Goal: Task Accomplishment & Management: Manage account settings

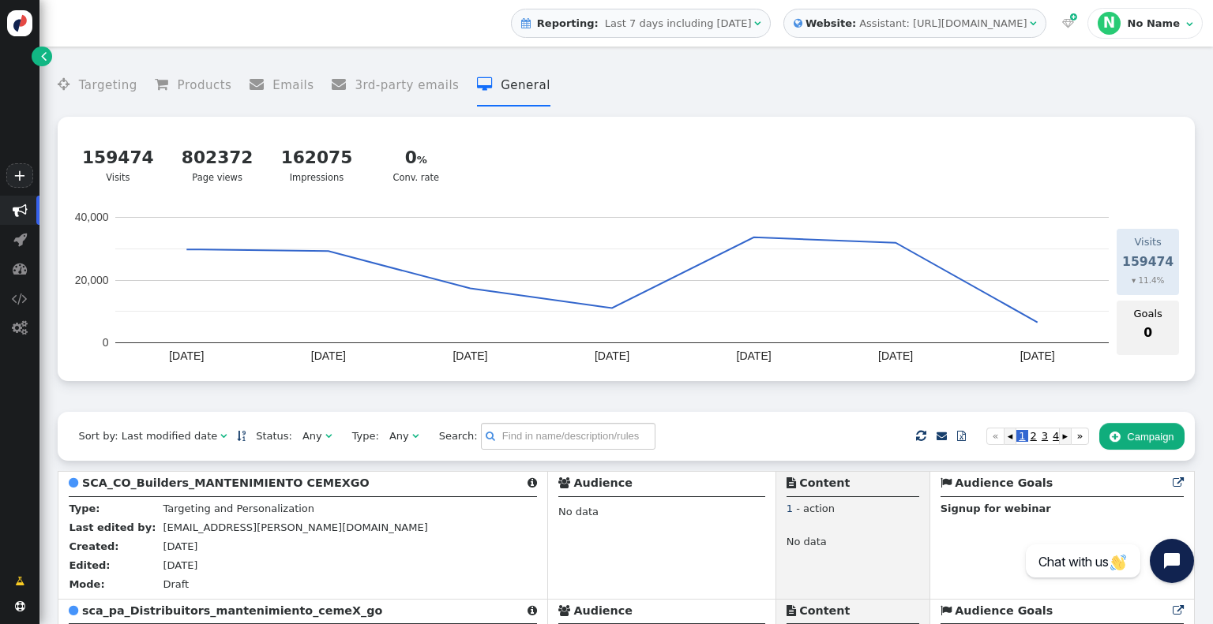
scroll to position [316, 0]
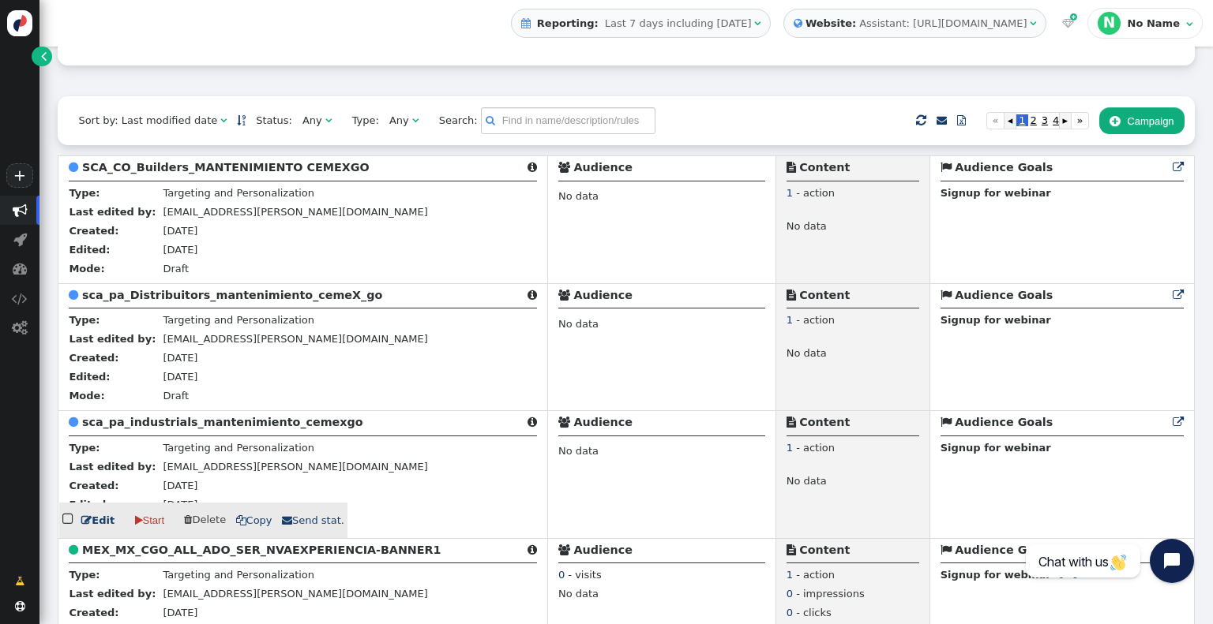
click at [173, 424] on b "sca_pa_industrials_mantenimiento_cemexgo" at bounding box center [222, 422] width 281 height 13
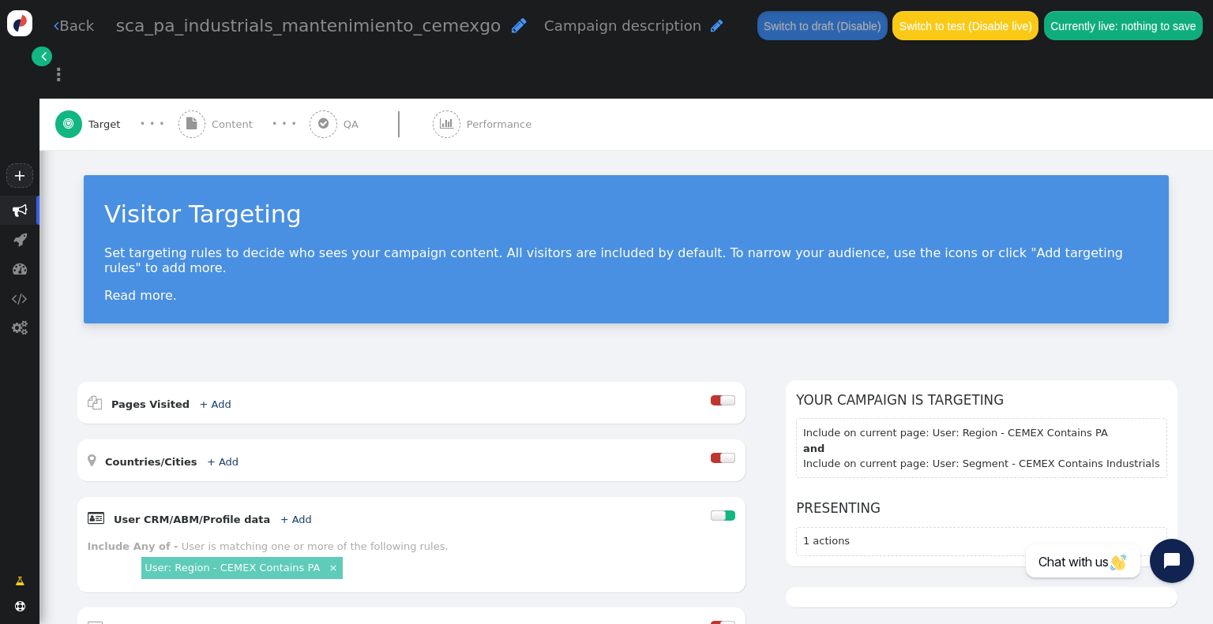
click at [203, 111] on span "" at bounding box center [192, 125] width 28 height 28
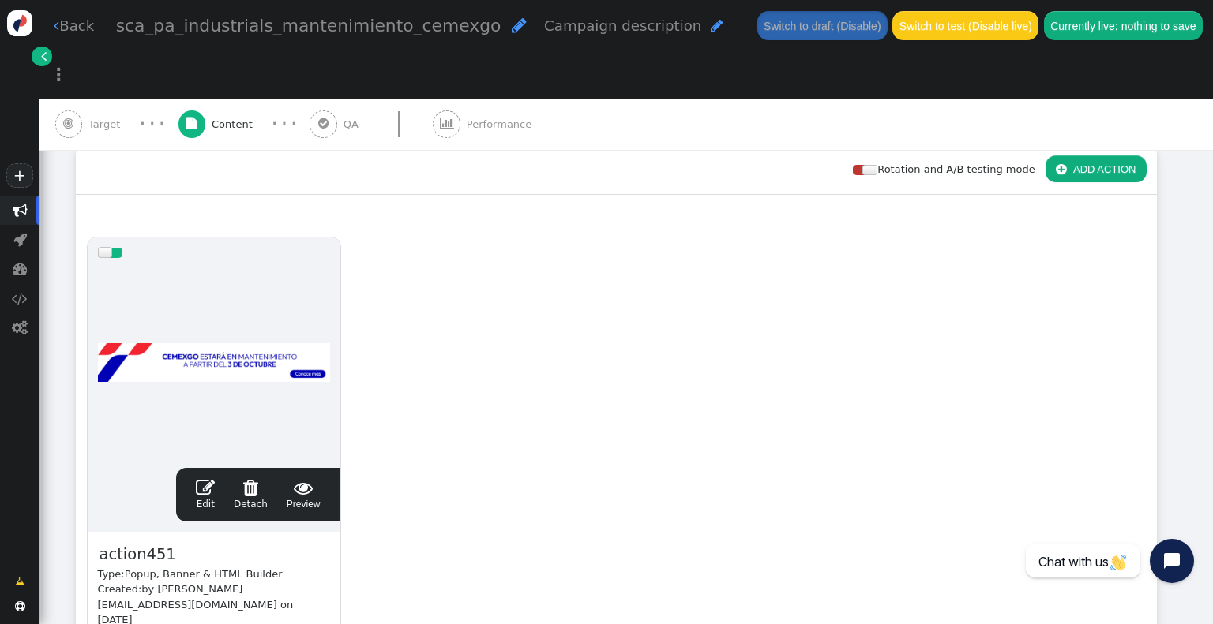
scroll to position [237, 0]
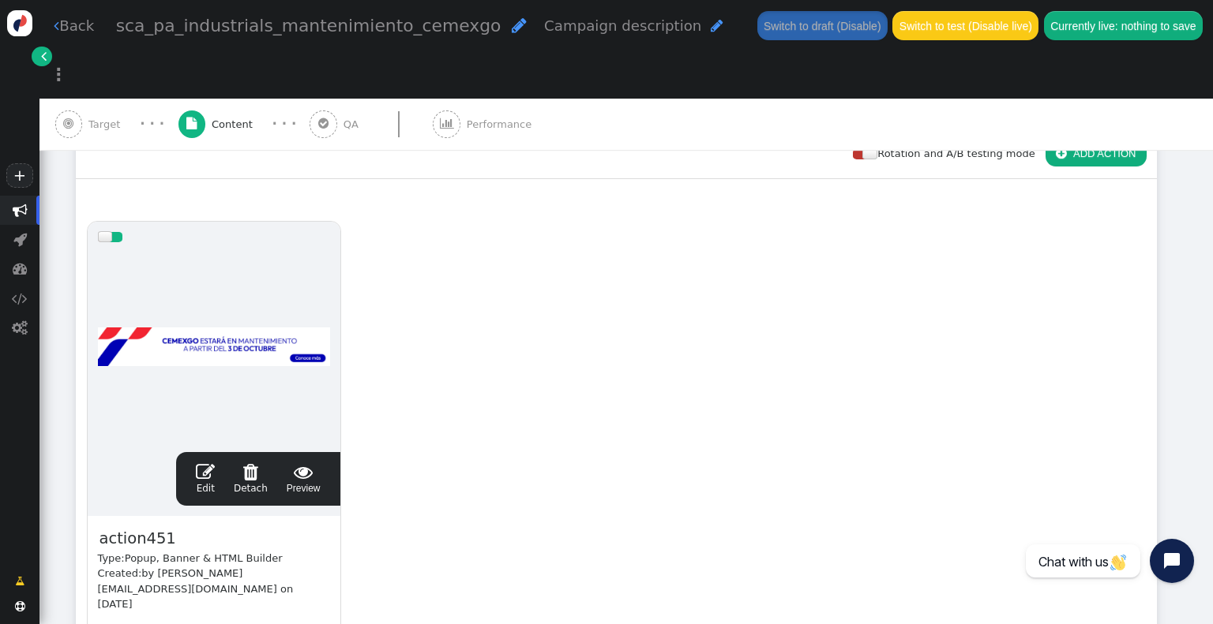
click at [202, 463] on link " Edit" at bounding box center [205, 479] width 19 height 33
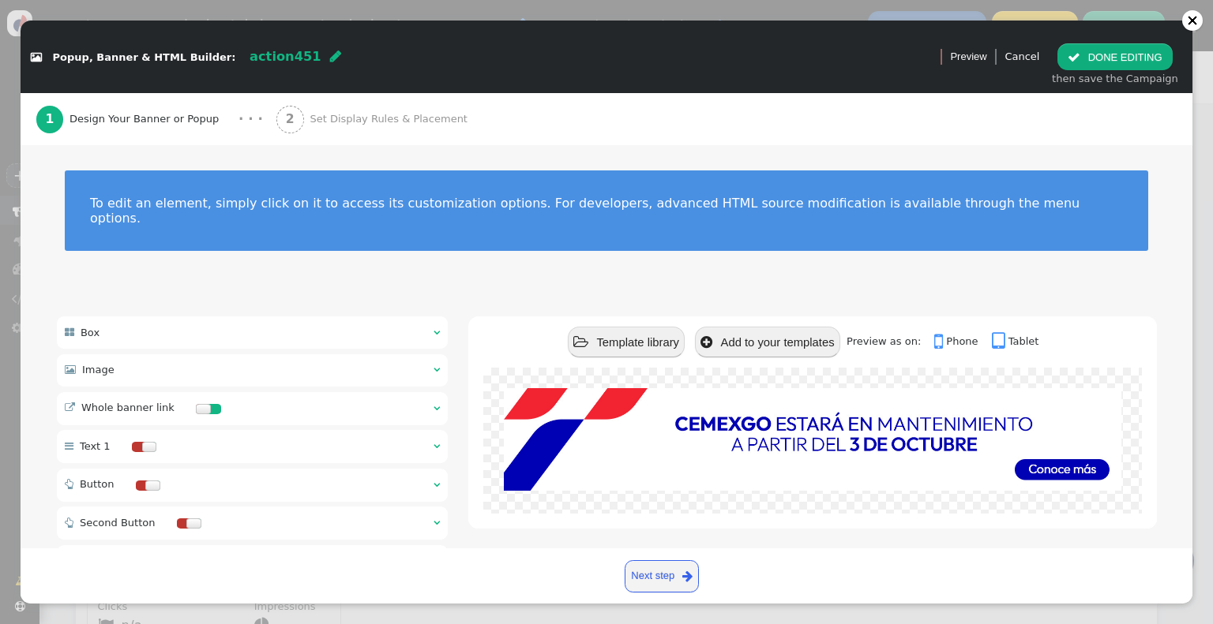
click at [373, 400] on div " Whole banner link  " at bounding box center [253, 408] width 392 height 33
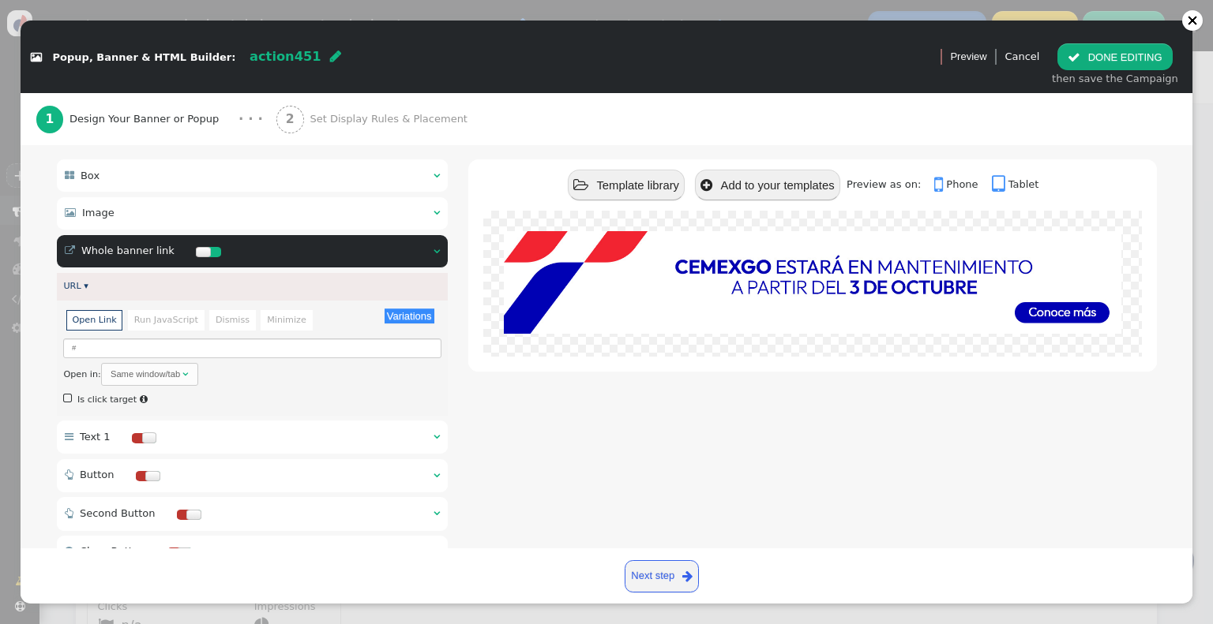
scroll to position [158, 0]
drag, startPoint x: 159, startPoint y: 365, endPoint x: 167, endPoint y: 362, distance: 9.2
click at [159, 367] on div "Same window/tab" at bounding box center [145, 373] width 69 height 13
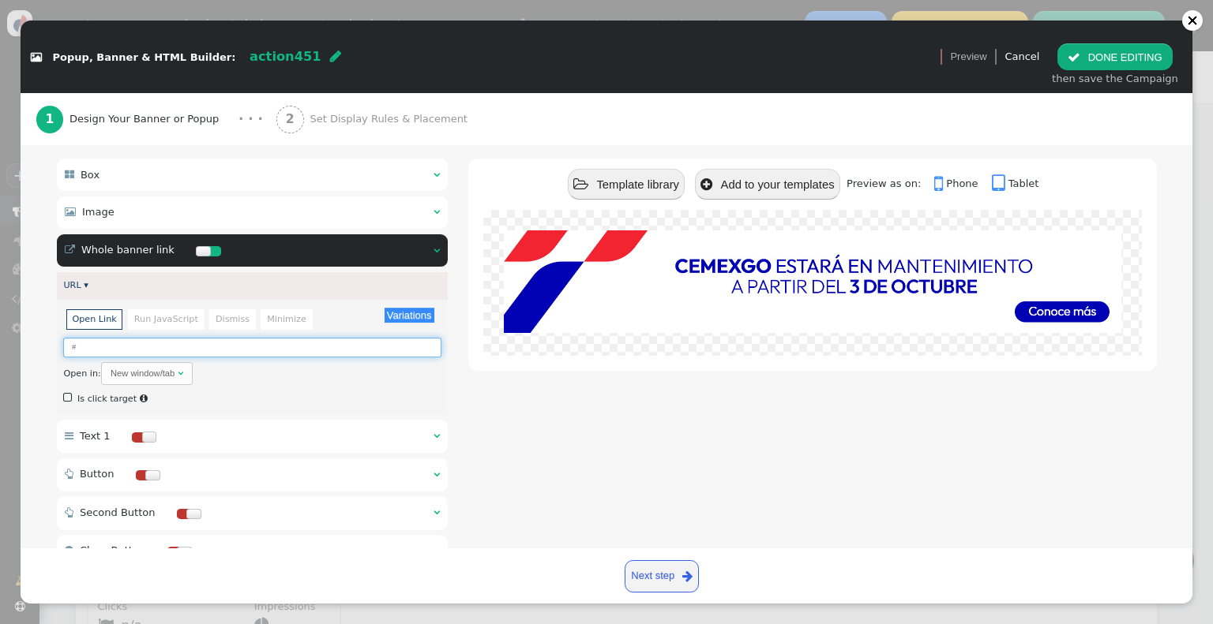
click at [98, 338] on input "#" at bounding box center [251, 348] width 377 height 20
drag, startPoint x: 570, startPoint y: 100, endPoint x: 564, endPoint y: 69, distance: 31.4
click at [564, 69] on div " Popup, Banner & HTML Builder: action451  Version 1 (testing+production) " at bounding box center [475, 56] width 909 height 40
click at [1192, 27] on div at bounding box center [1192, 20] width 21 height 21
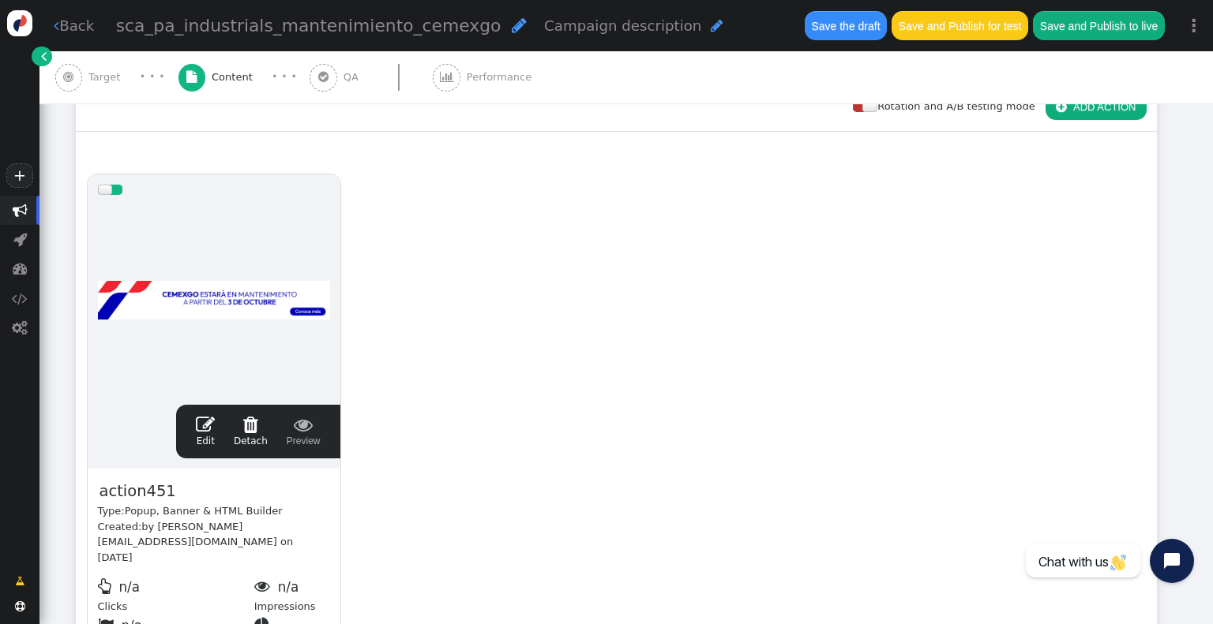
click at [205, 420] on span "" at bounding box center [205, 424] width 19 height 19
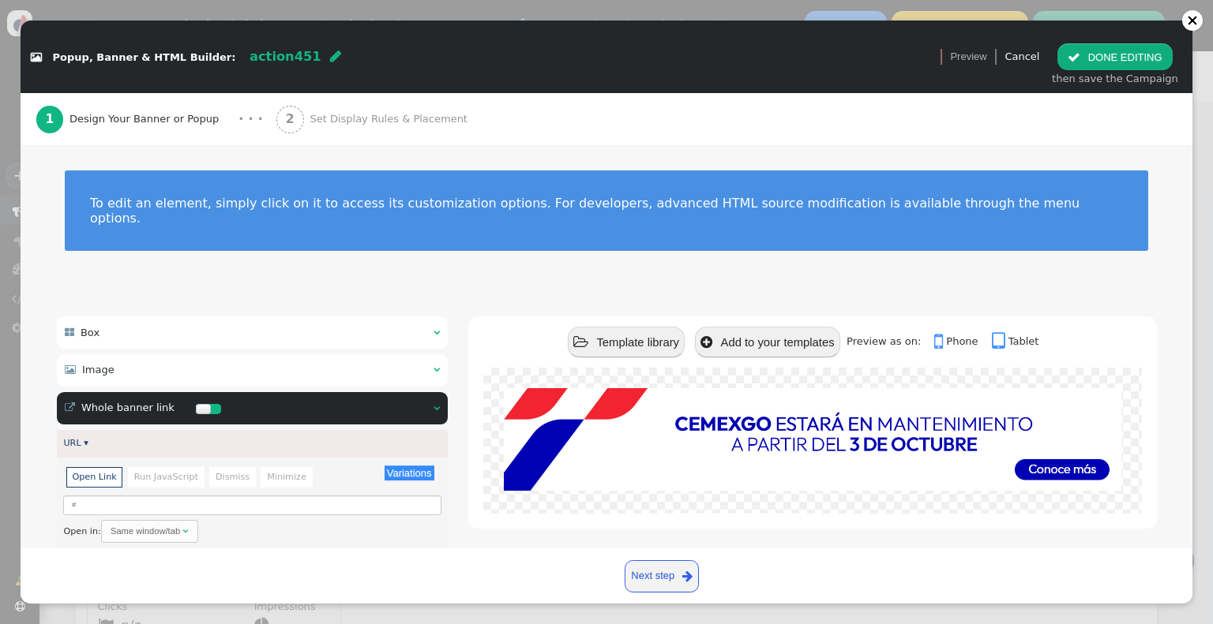
scroll to position [79, 0]
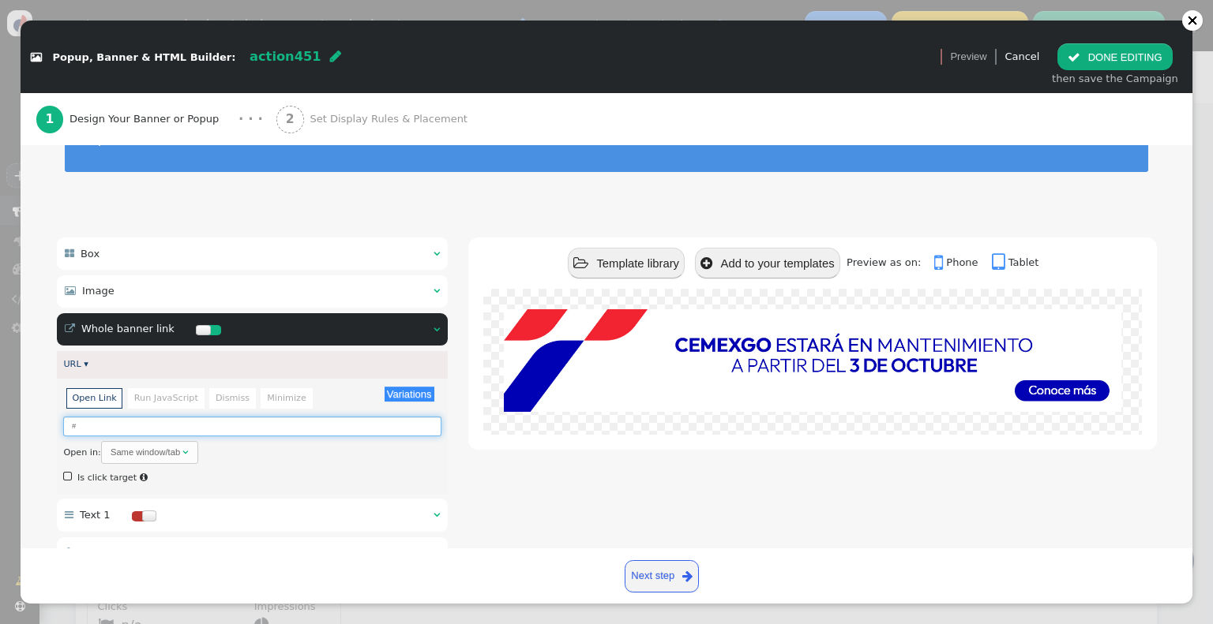
click at [247, 417] on input "#" at bounding box center [251, 427] width 377 height 20
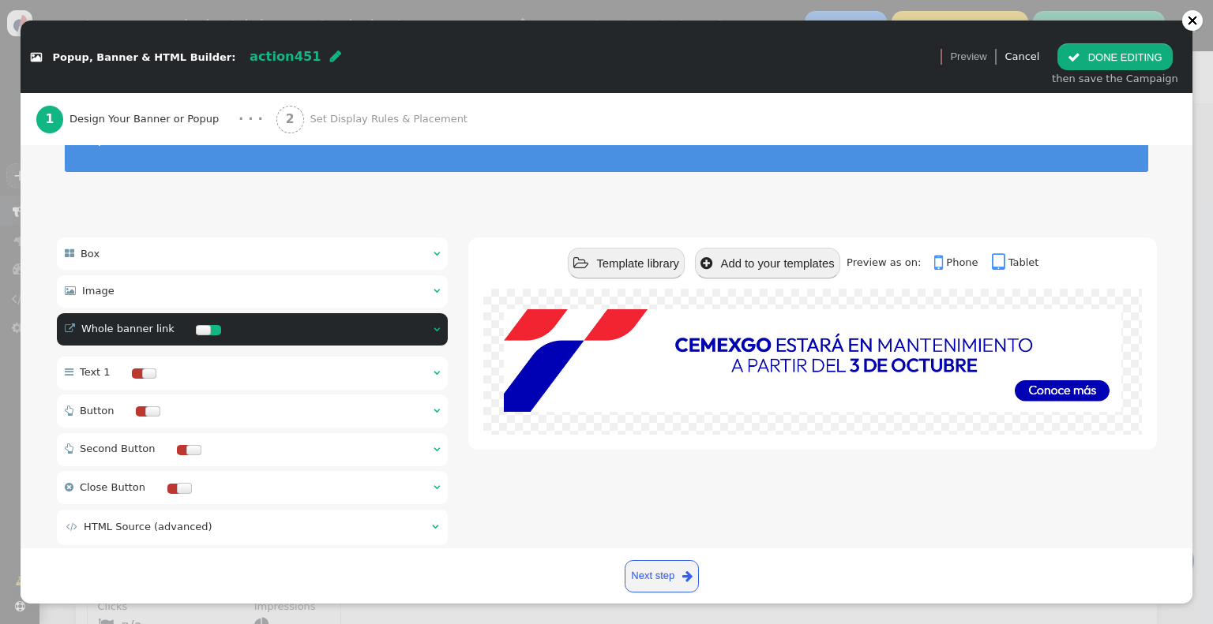
click at [262, 334] on div " Whole banner link   URL ▾ Variations There are alternatives. Default value:…" at bounding box center [253, 332] width 392 height 39
click at [264, 318] on div " Whole banner link  " at bounding box center [253, 329] width 392 height 33
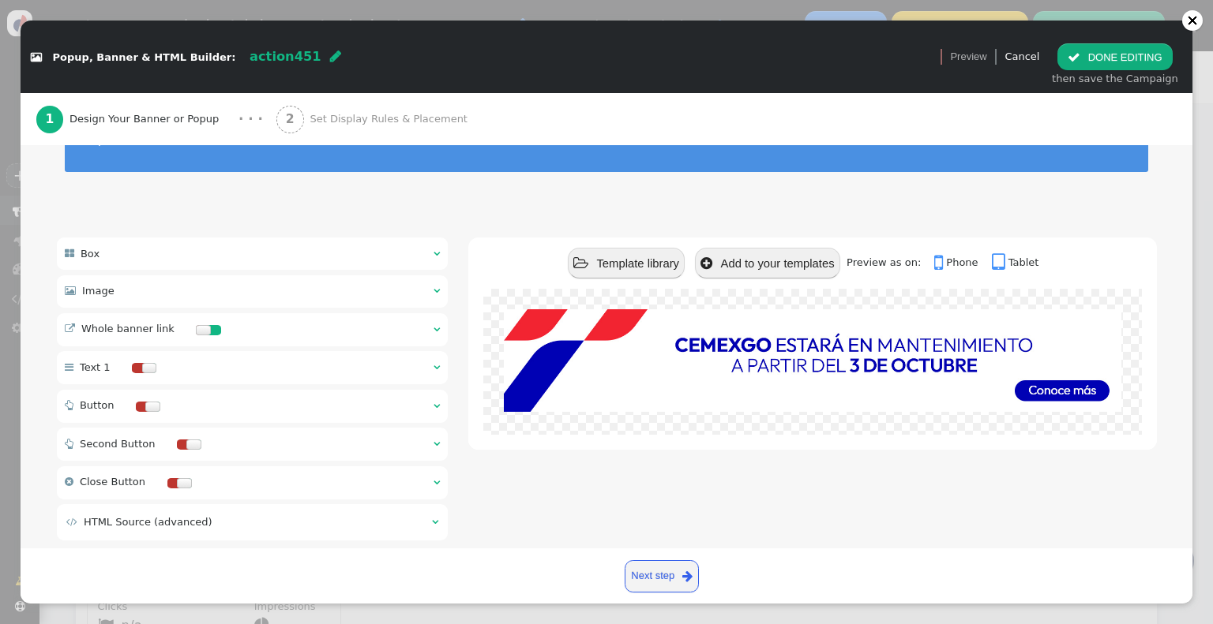
click at [265, 317] on div " Whole banner link  " at bounding box center [253, 329] width 392 height 33
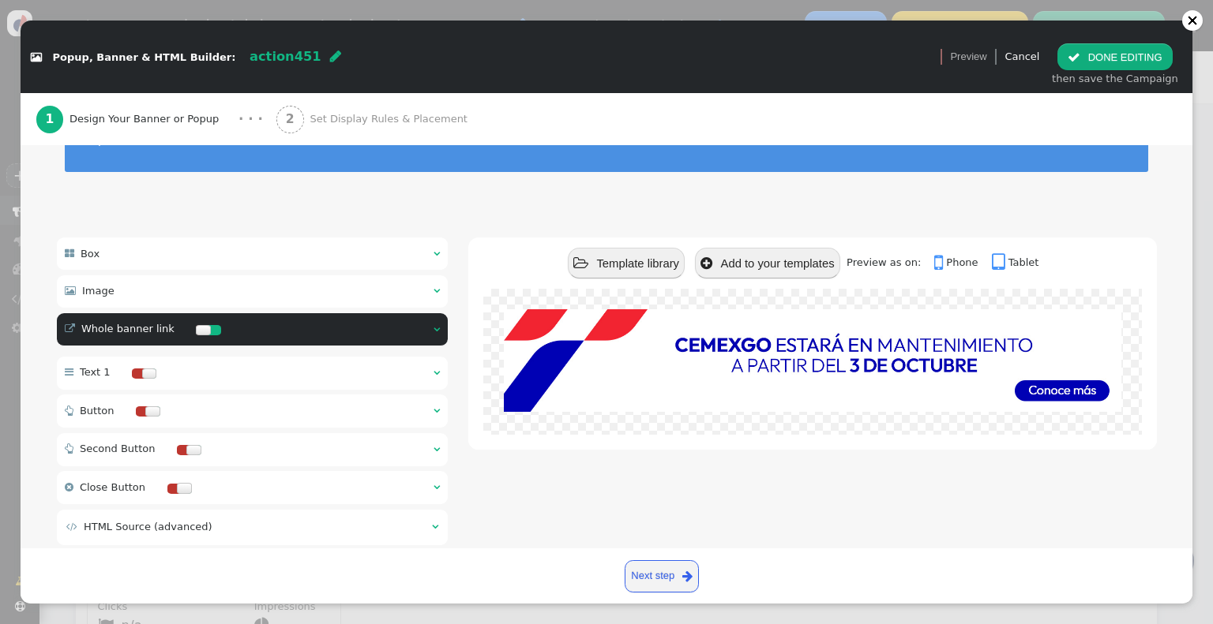
click at [433, 324] on span "" at bounding box center [436, 329] width 6 height 10
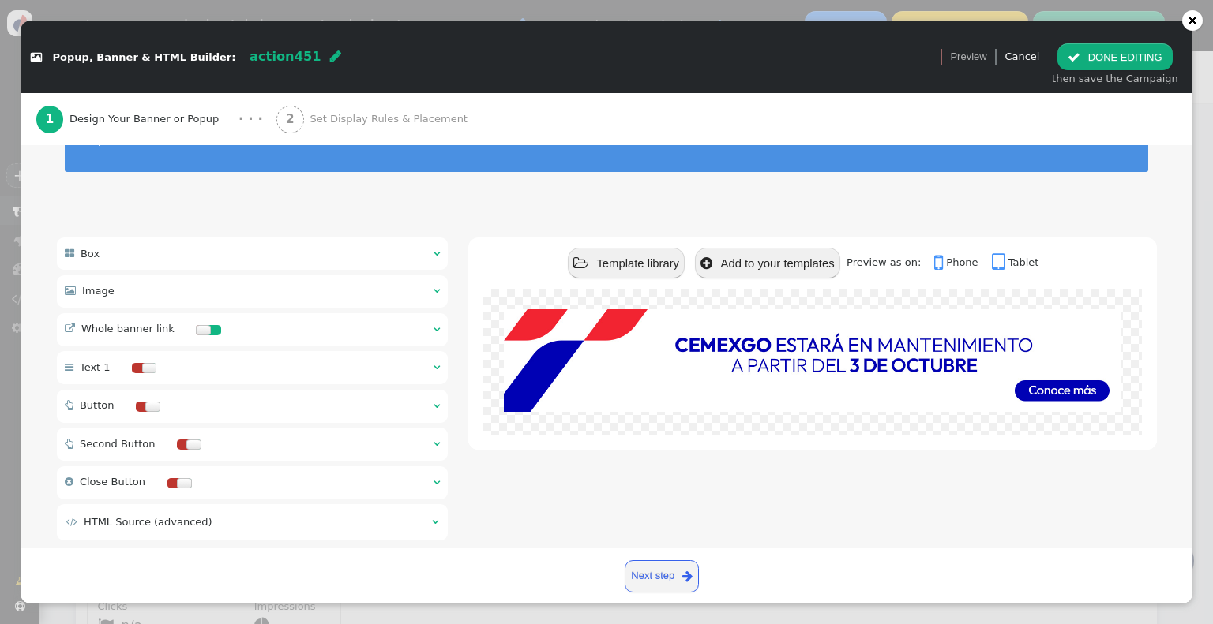
click at [433, 324] on span "" at bounding box center [436, 329] width 6 height 10
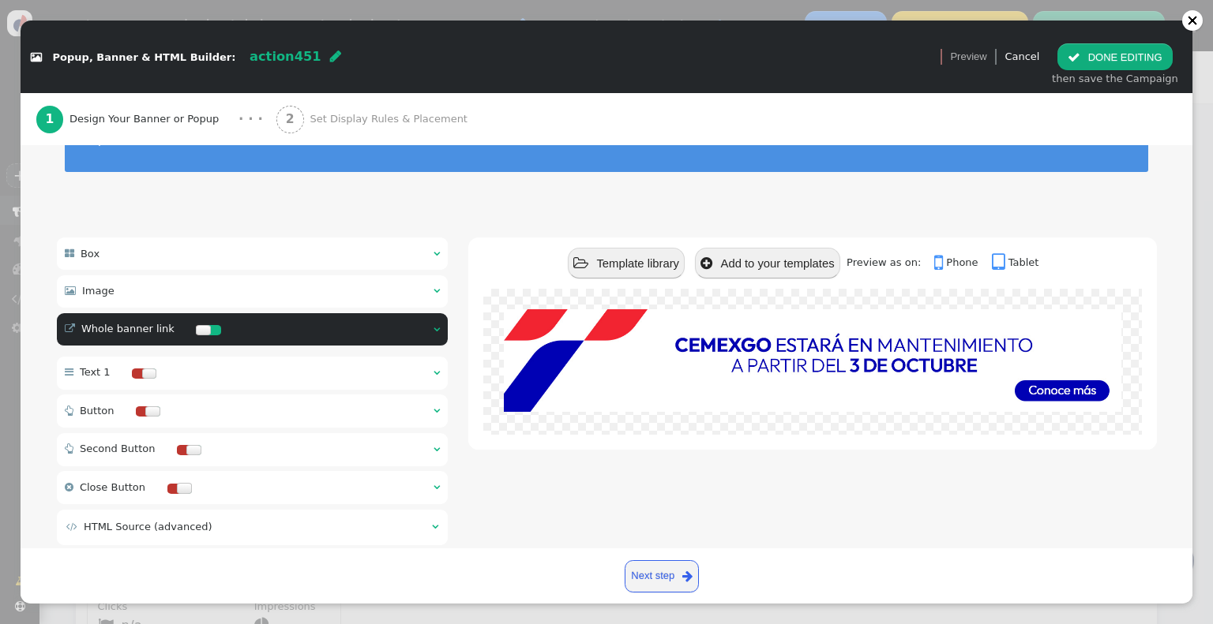
click at [208, 325] on div at bounding box center [214, 330] width 13 height 10
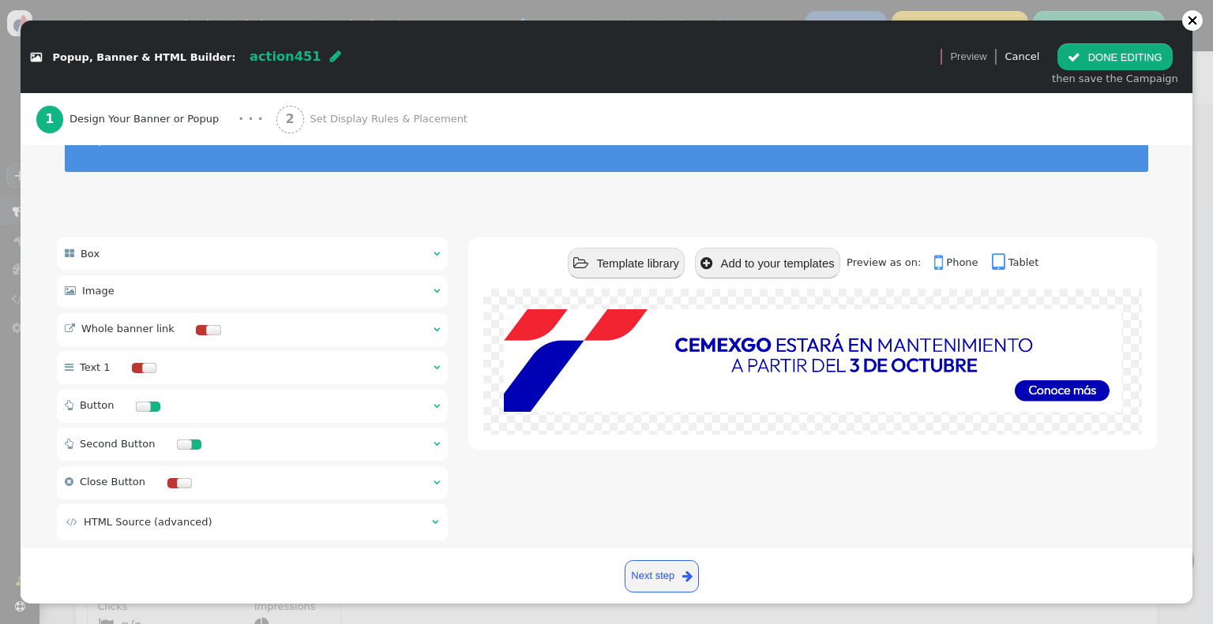
click at [206, 325] on div at bounding box center [213, 330] width 15 height 10
click at [268, 317] on div " Whole banner link  " at bounding box center [253, 329] width 392 height 33
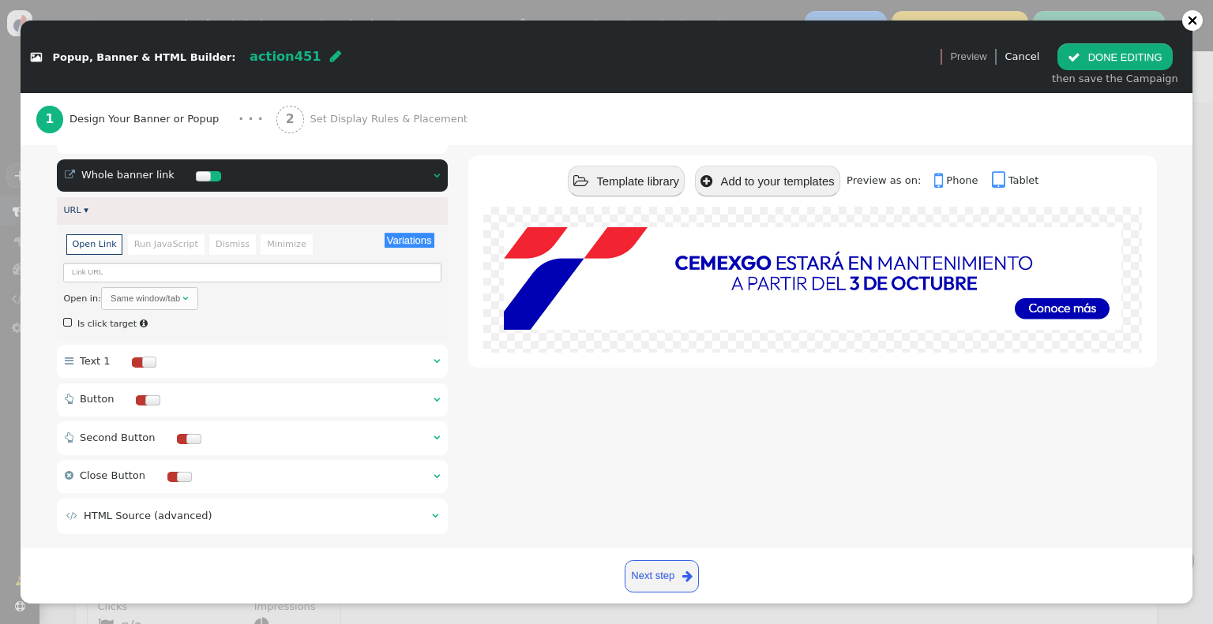
scroll to position [237, 0]
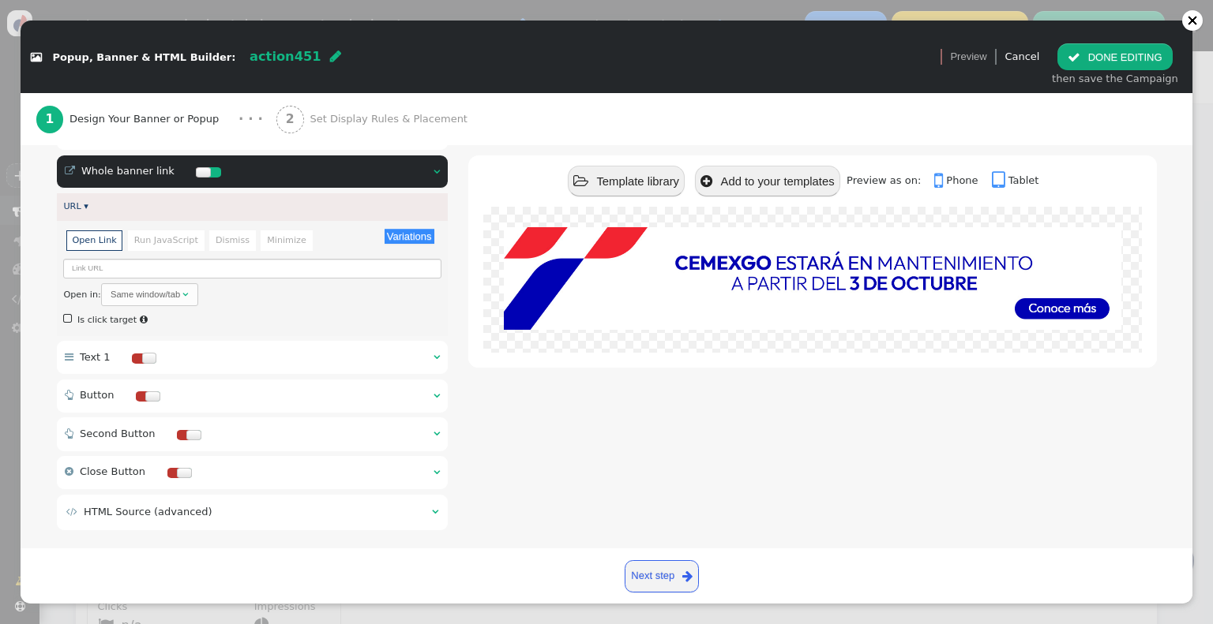
click at [145, 288] on div "Same window/tab" at bounding box center [145, 294] width 69 height 13
click at [155, 259] on input "text" at bounding box center [251, 269] width 377 height 20
paste input "[URL][DOMAIN_NAME]"
type input "[URL][DOMAIN_NAME]"
click at [1090, 54] on button " DONE EDITING" at bounding box center [1114, 56] width 114 height 27
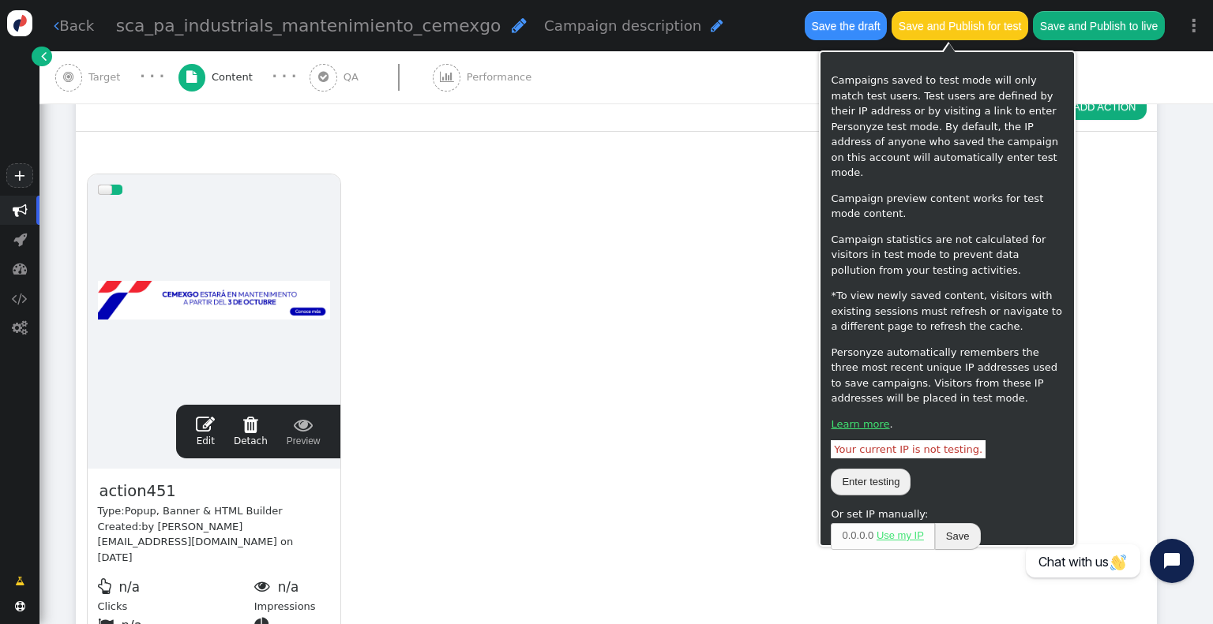
click at [1004, 28] on button "Save and Publish for test" at bounding box center [959, 25] width 136 height 28
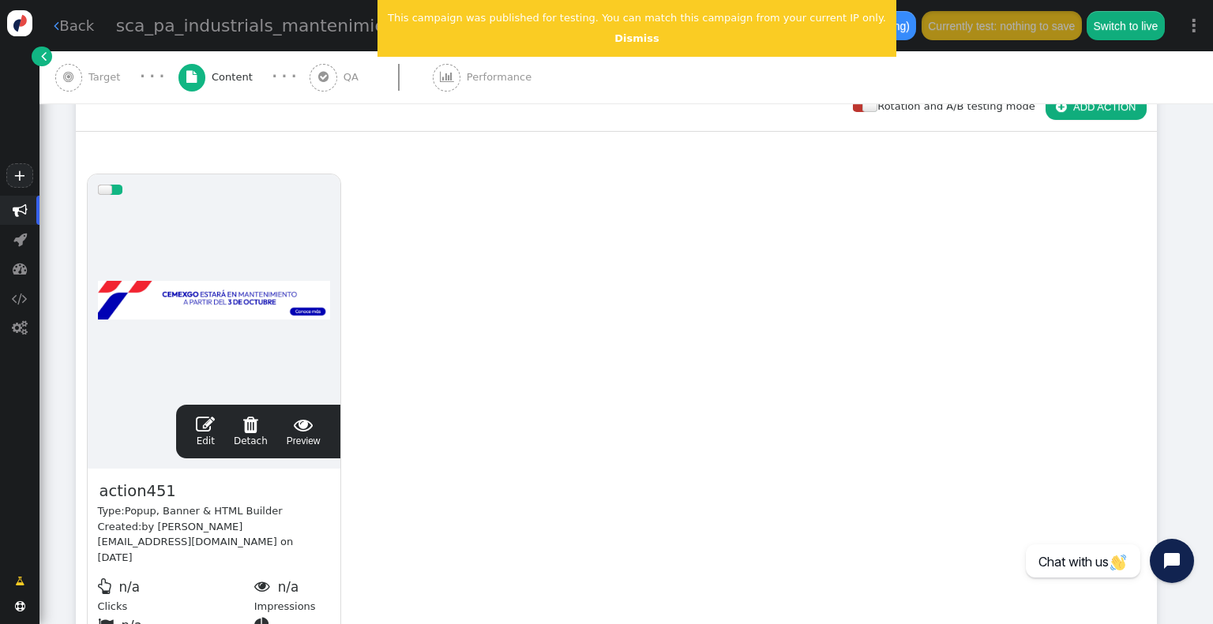
click at [302, 426] on span "" at bounding box center [304, 424] width 34 height 19
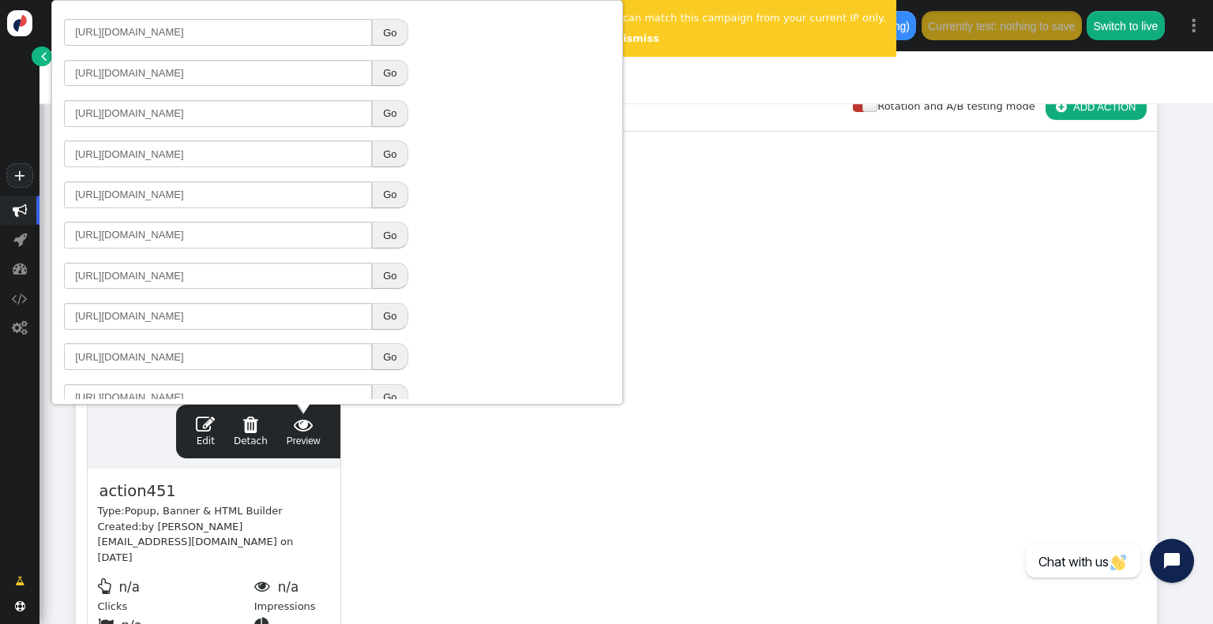
scroll to position [294, 0]
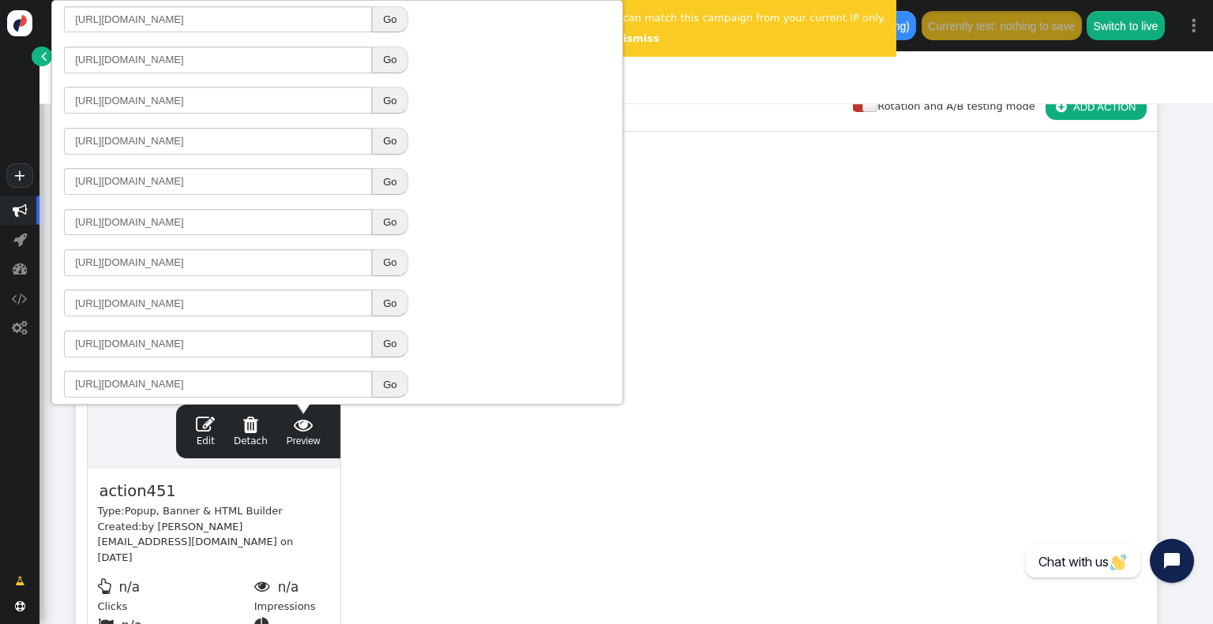
click at [391, 221] on button "Go" at bounding box center [390, 222] width 36 height 27
click at [737, 346] on div "drag this  Edit  Detach  Preview action451 Type: Popup, Banner & HTML Builde…" at bounding box center [616, 418] width 1079 height 511
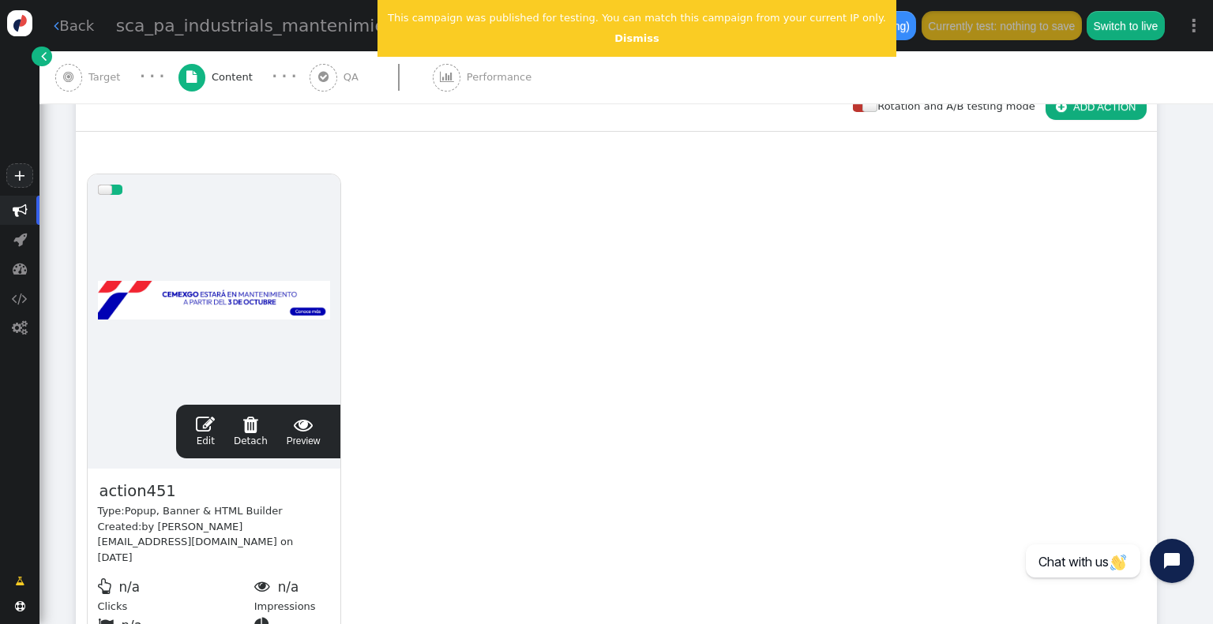
click at [297, 433] on span " Preview" at bounding box center [304, 431] width 34 height 33
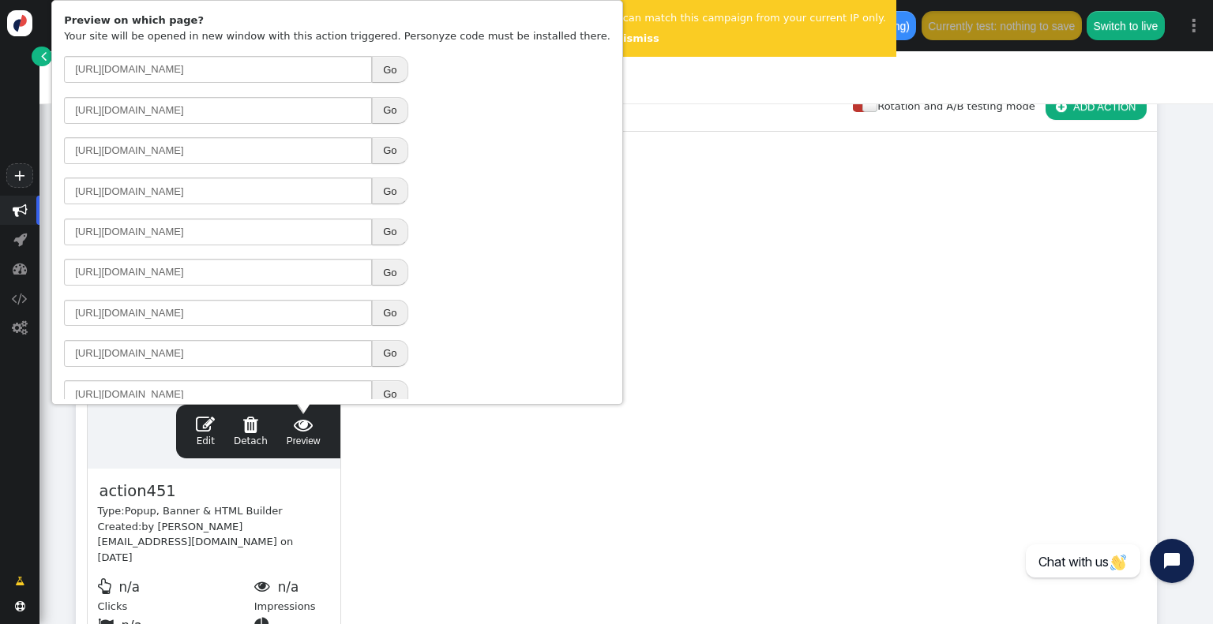
click at [205, 429] on span "" at bounding box center [205, 424] width 19 height 19
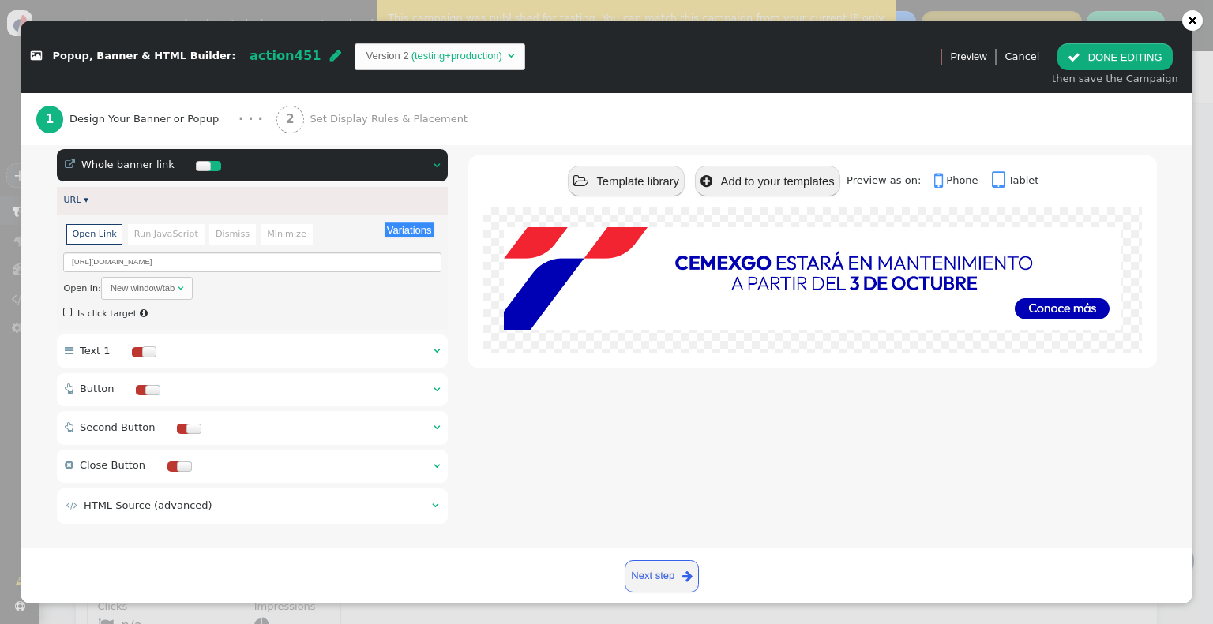
click at [637, 575] on link "Next step " at bounding box center [661, 577] width 75 height 32
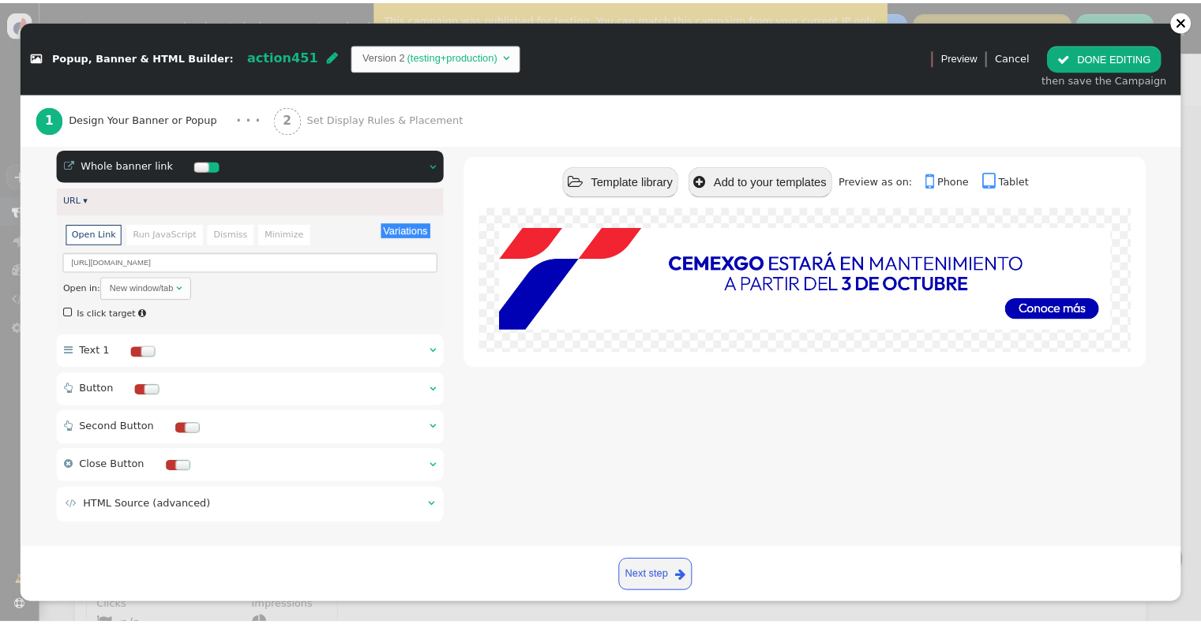
scroll to position [234, 0]
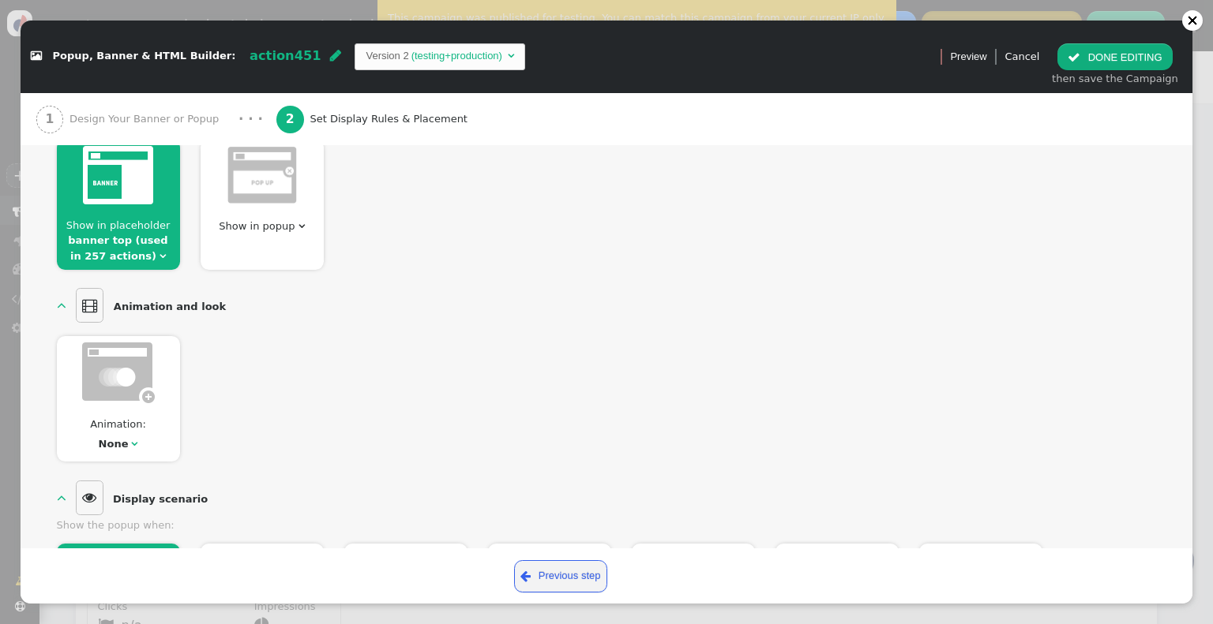
click at [129, 252] on link "banner top (used in 257 actions)" at bounding box center [117, 248] width 99 height 28
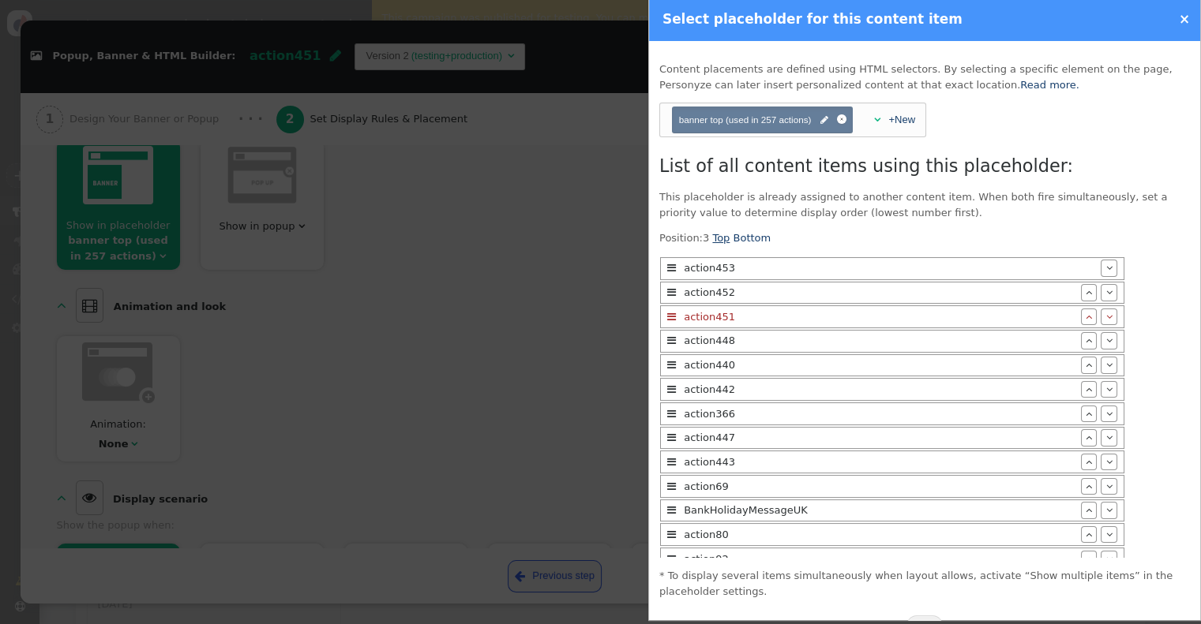
click at [718, 242] on link "Top" at bounding box center [720, 238] width 17 height 12
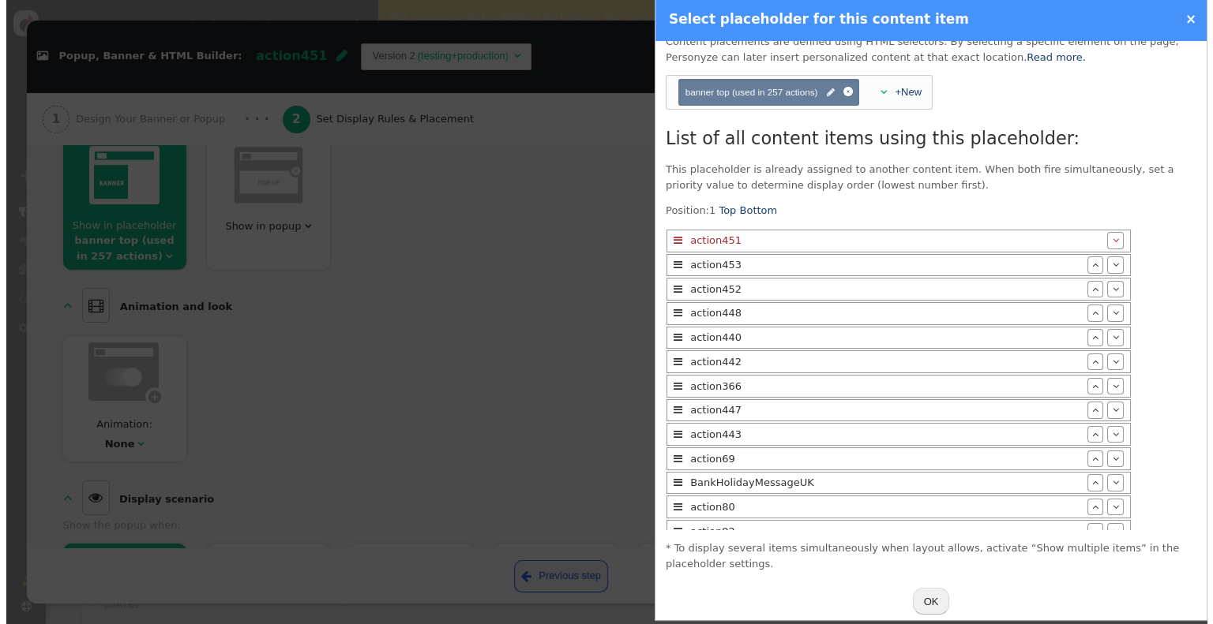
scroll to position [43, 0]
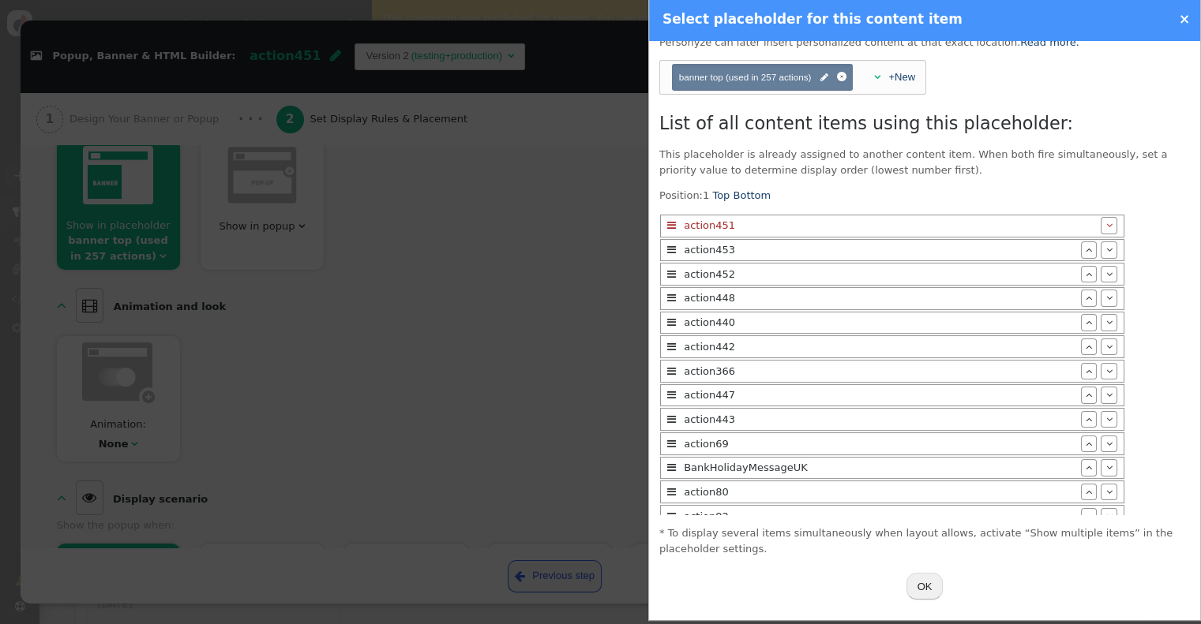
click at [909, 588] on button "OK" at bounding box center [924, 586] width 37 height 27
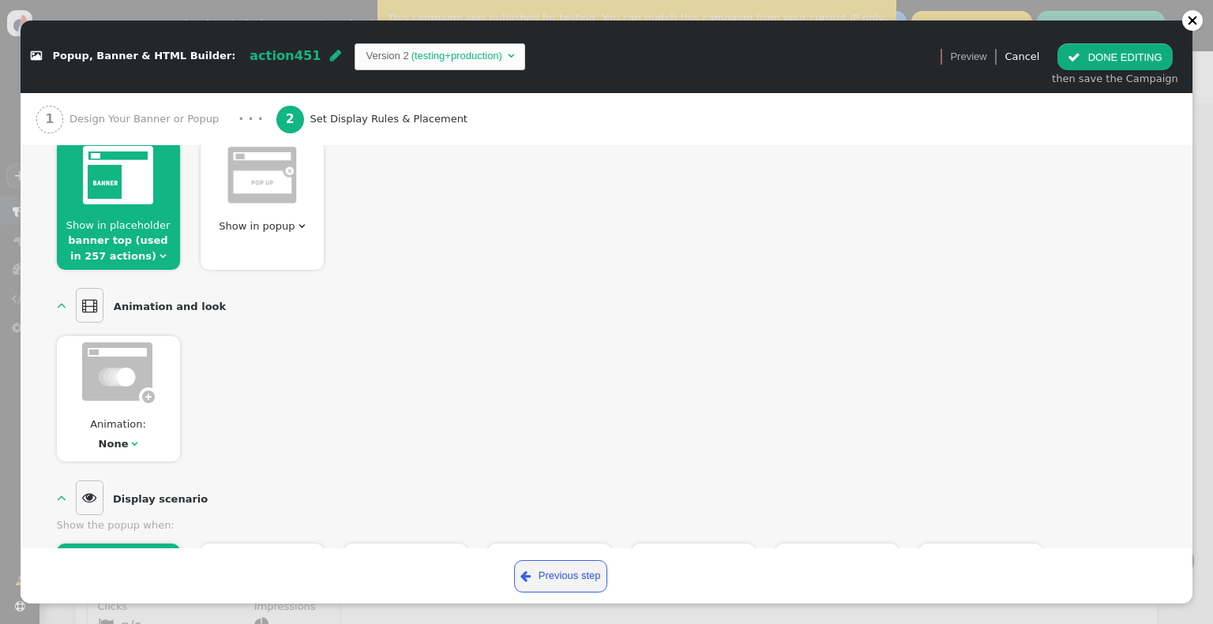
click at [1129, 57] on button " DONE EDITING" at bounding box center [1114, 56] width 114 height 27
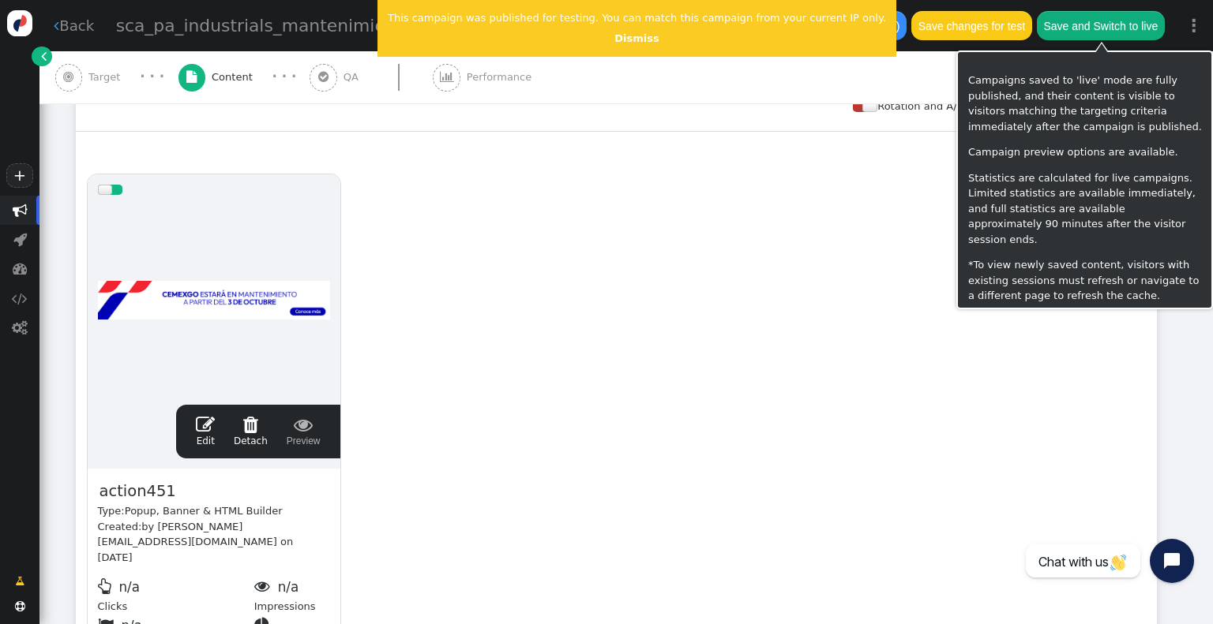
click at [932, 22] on button "Save changes for test" at bounding box center [971, 25] width 120 height 28
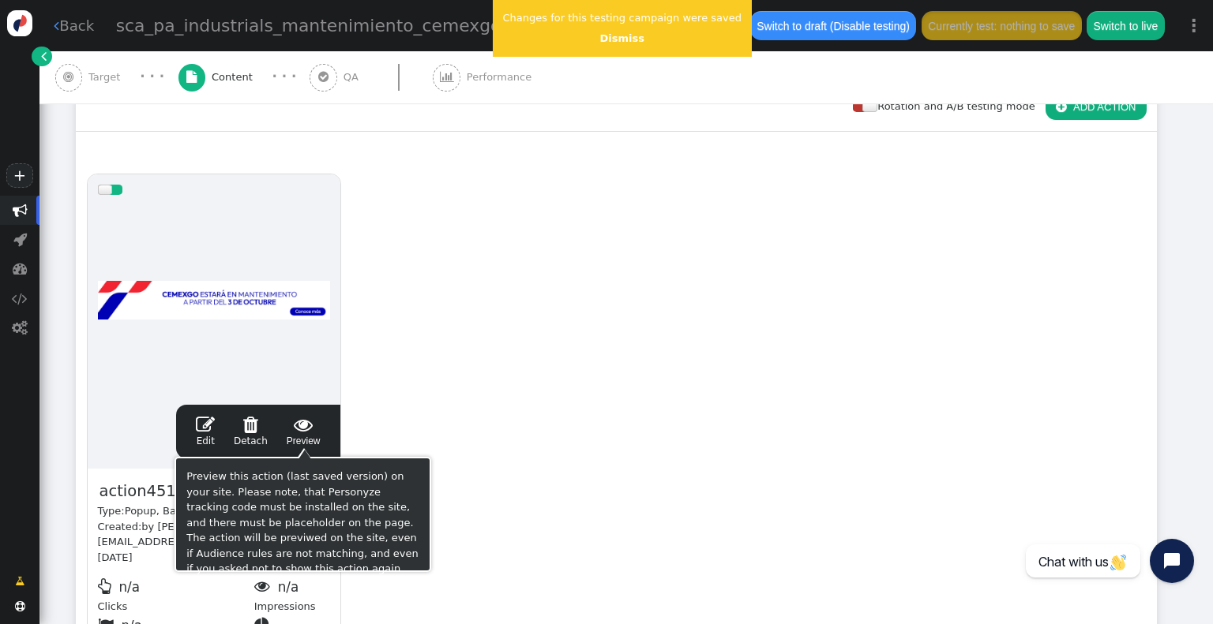
click at [309, 443] on span " Preview" at bounding box center [304, 431] width 34 height 33
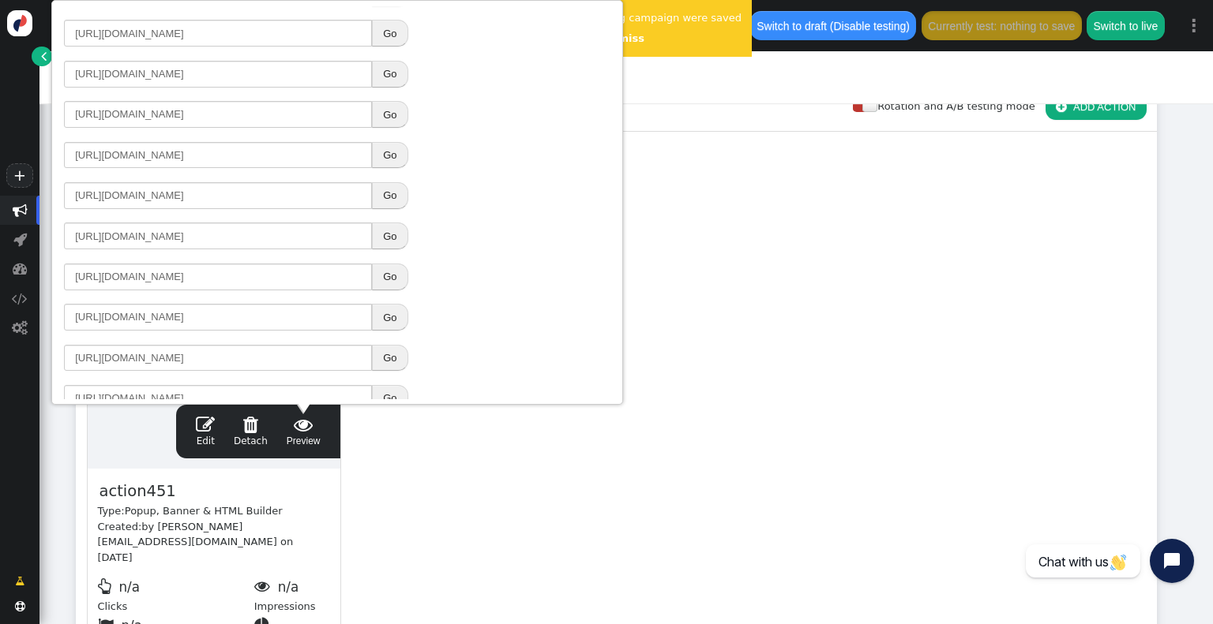
scroll to position [237, 0]
click at [387, 269] on button "Go" at bounding box center [390, 279] width 36 height 27
click at [649, 354] on div "drag this  Edit  Detach  Preview action451 Type: Popup, Banner & HTML Builde…" at bounding box center [616, 418] width 1079 height 511
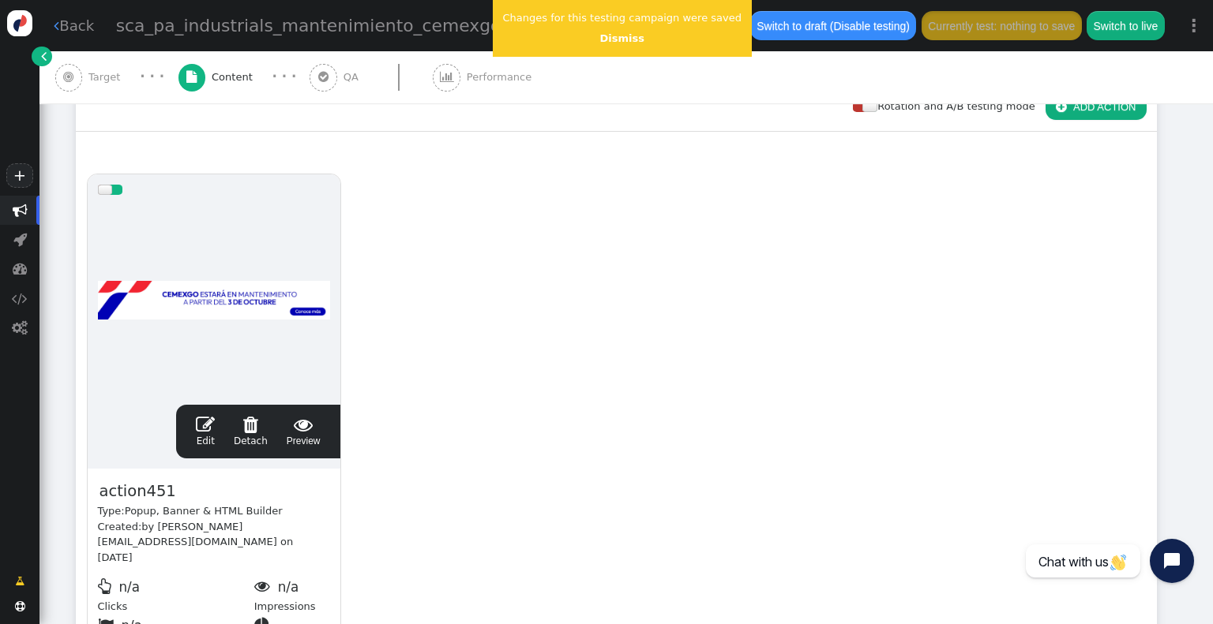
click at [1108, 28] on button "Switch to live" at bounding box center [1124, 25] width 77 height 28
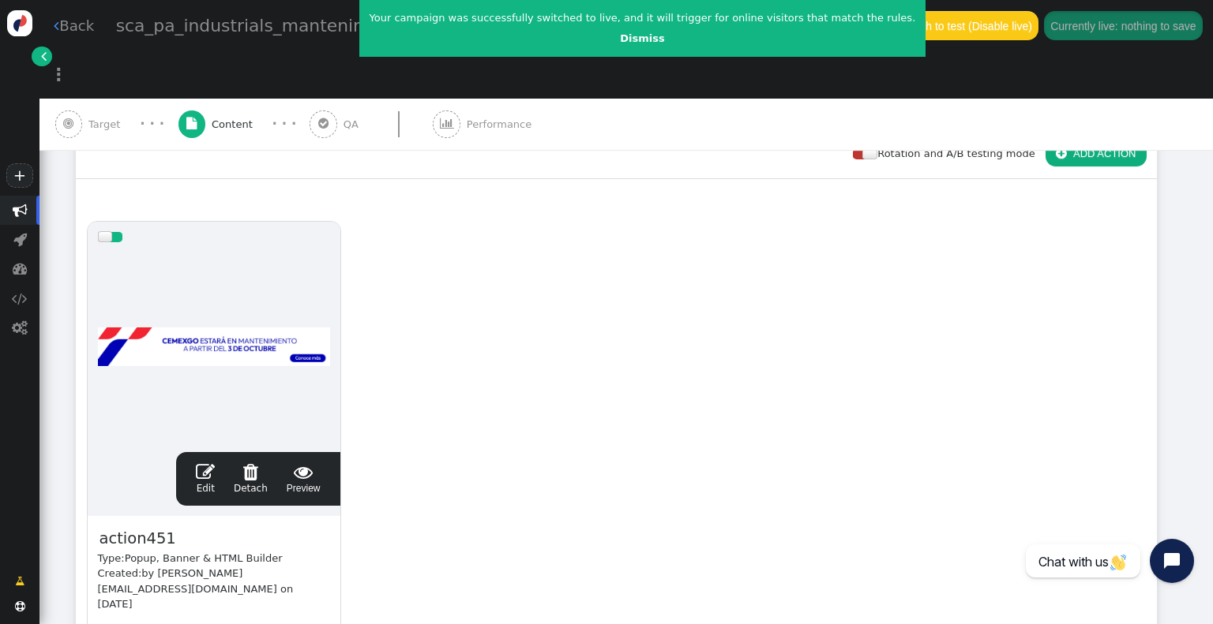
click at [69, 28] on link " Back" at bounding box center [74, 25] width 40 height 21
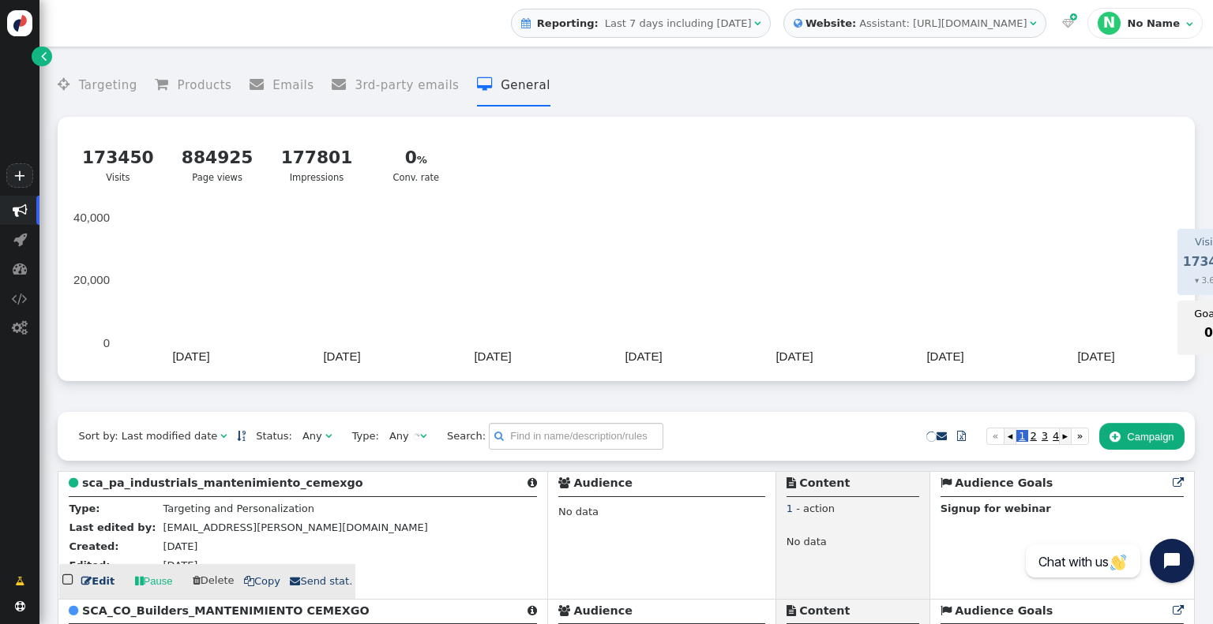
scroll to position [316, 0]
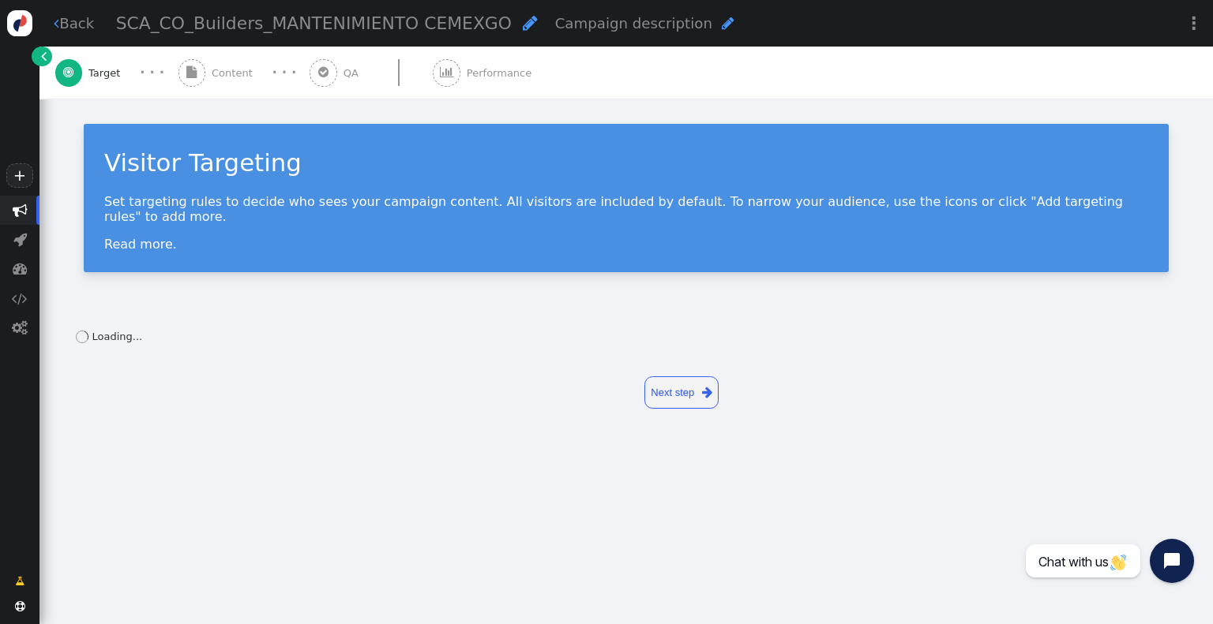
click at [234, 87] on div " Content" at bounding box center [218, 73] width 81 height 52
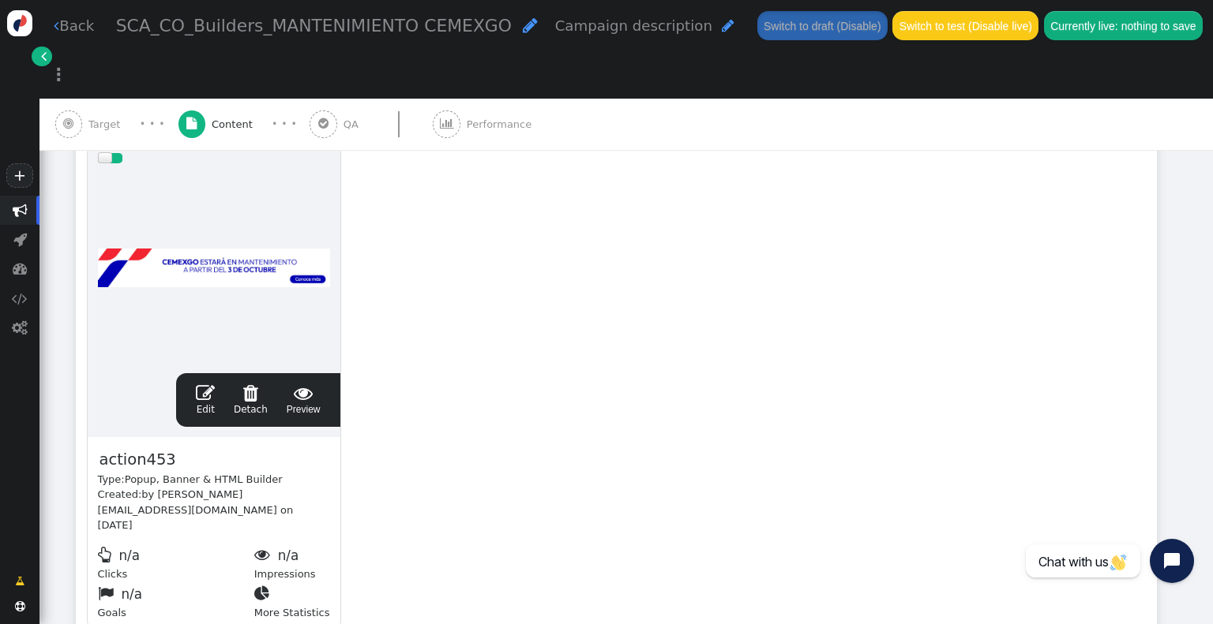
scroll to position [320, 0]
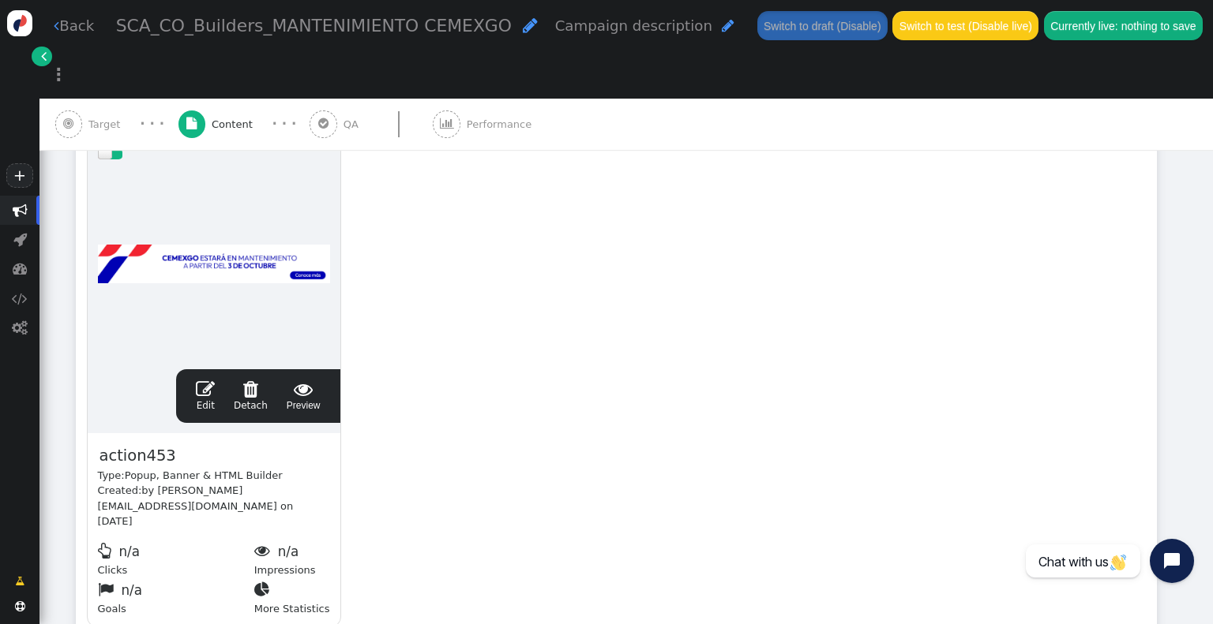
click at [208, 380] on link " Edit" at bounding box center [205, 396] width 19 height 33
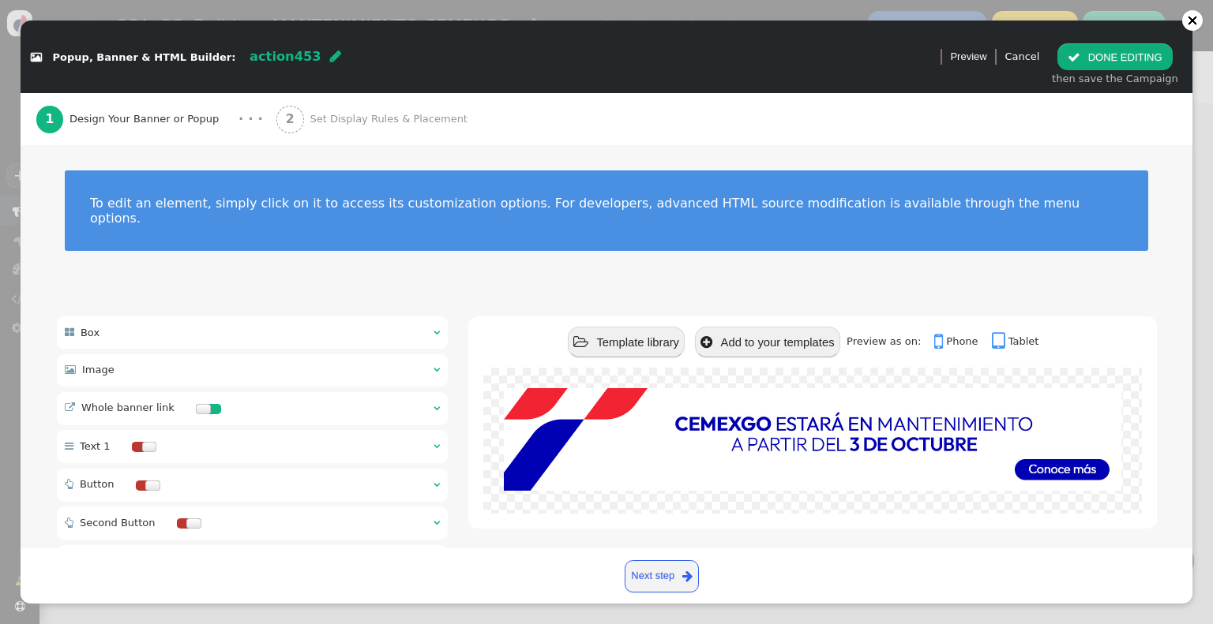
click at [427, 392] on div " Whole banner link  " at bounding box center [253, 408] width 392 height 33
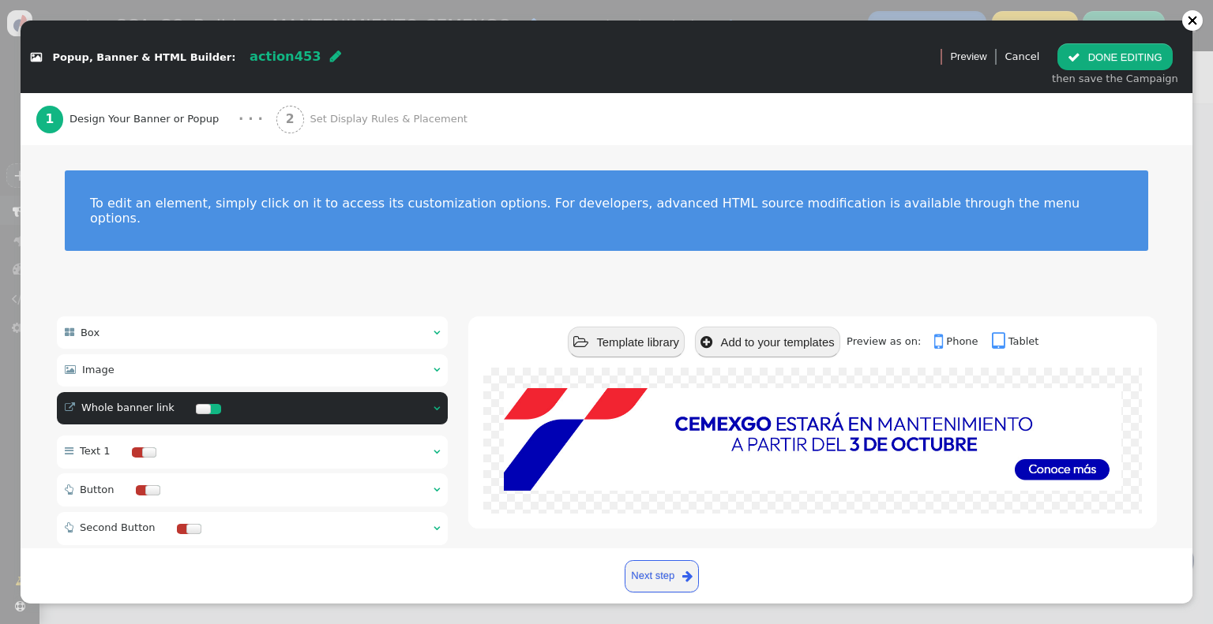
type input "#"
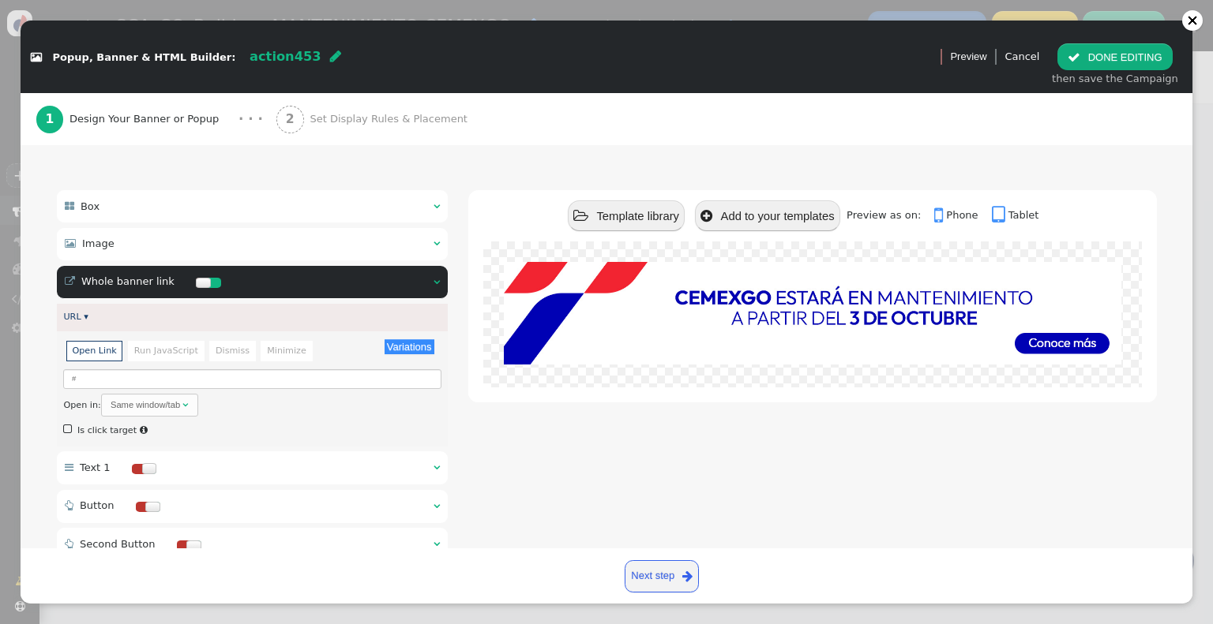
scroll to position [158, 0]
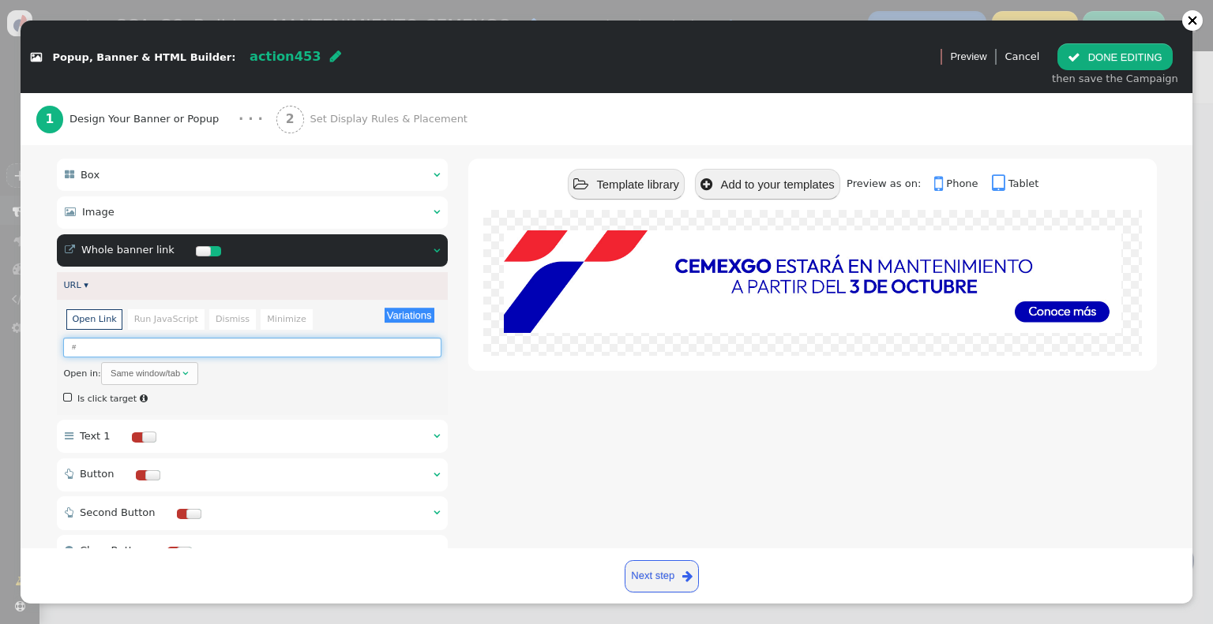
click at [107, 338] on input "#" at bounding box center [251, 348] width 377 height 20
paste input "[URL][DOMAIN_NAME]"
click at [147, 367] on div "Same window/tab" at bounding box center [145, 373] width 69 height 13
type input "[URL][DOMAIN_NAME]"
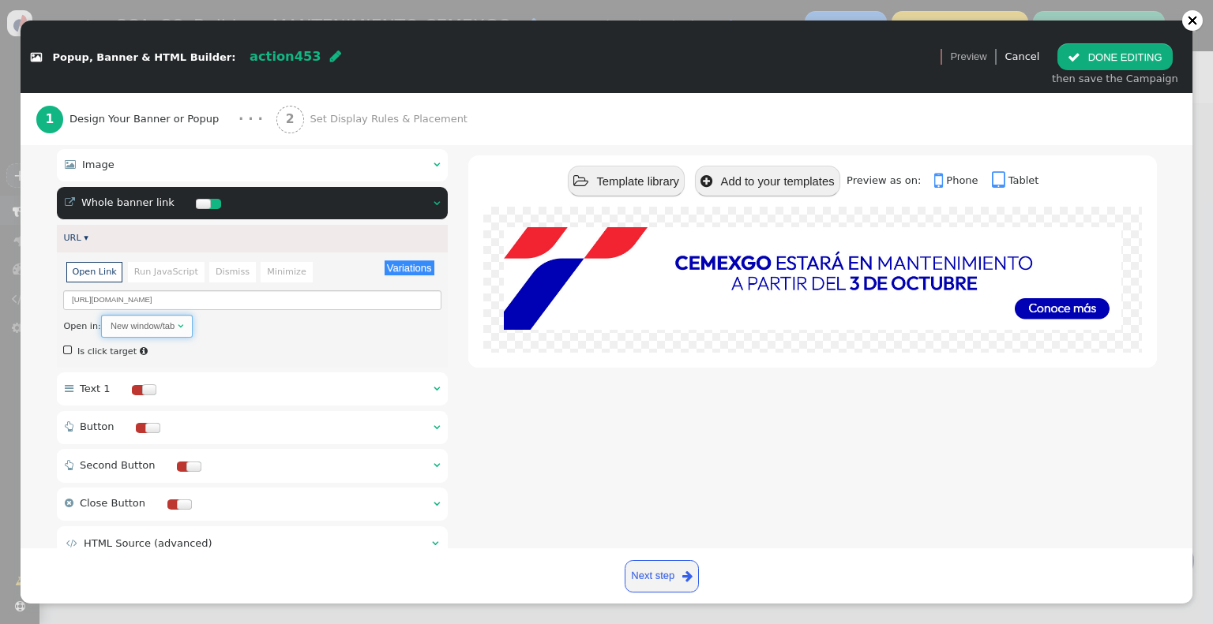
scroll to position [243, 0]
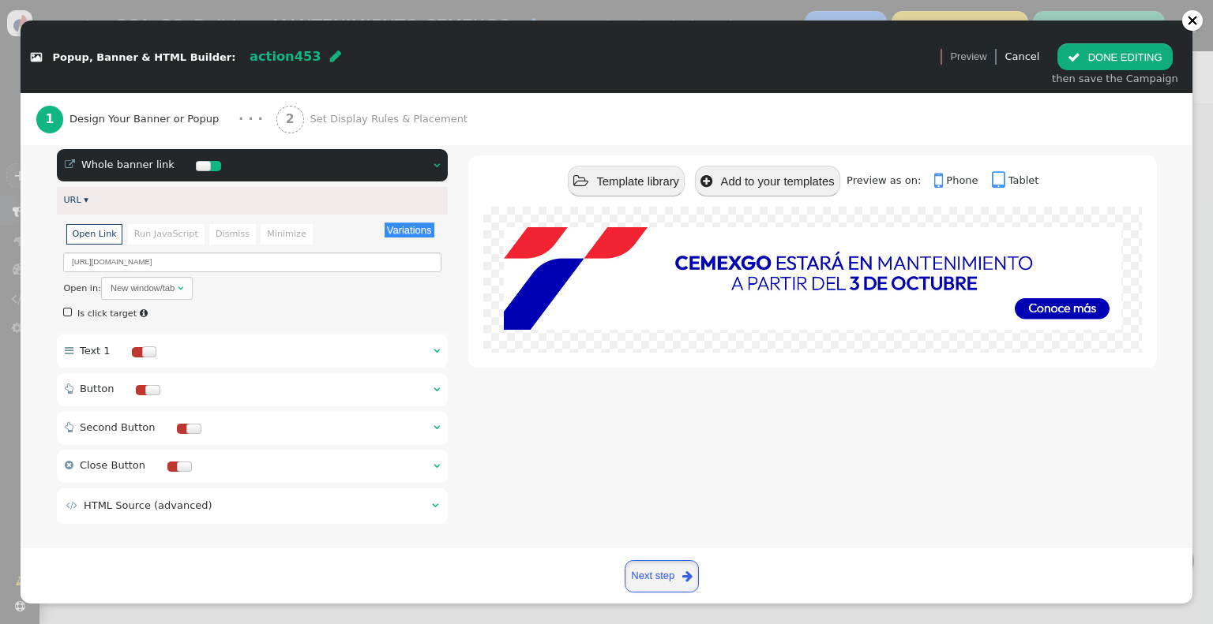
click at [650, 578] on link "Next step " at bounding box center [661, 577] width 75 height 32
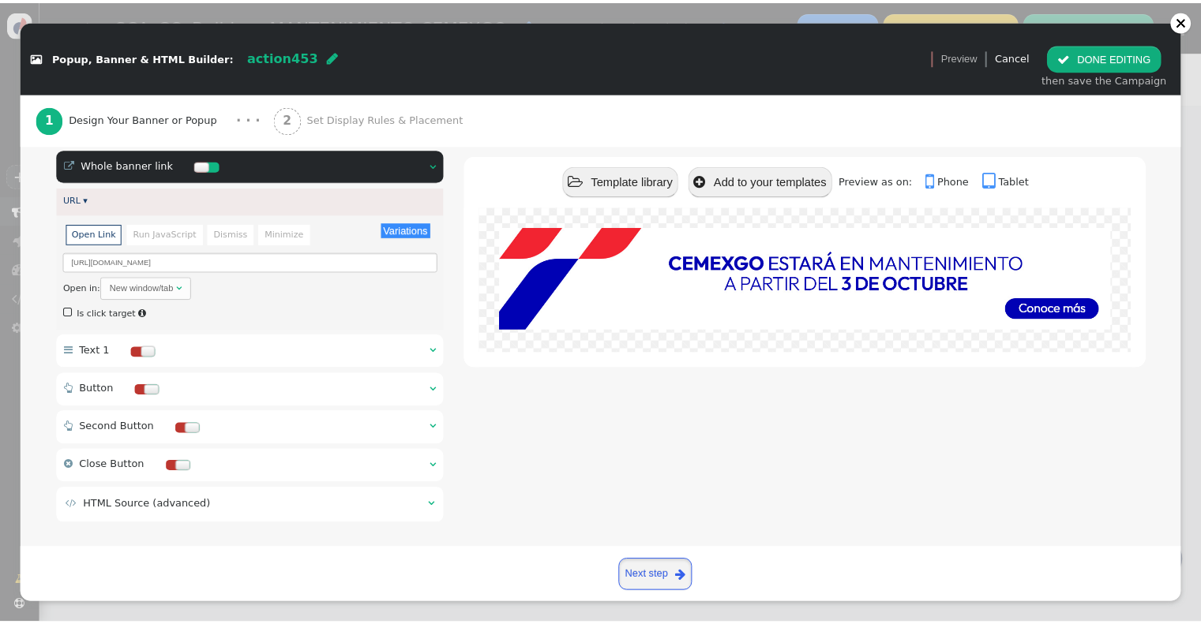
scroll to position [234, 0]
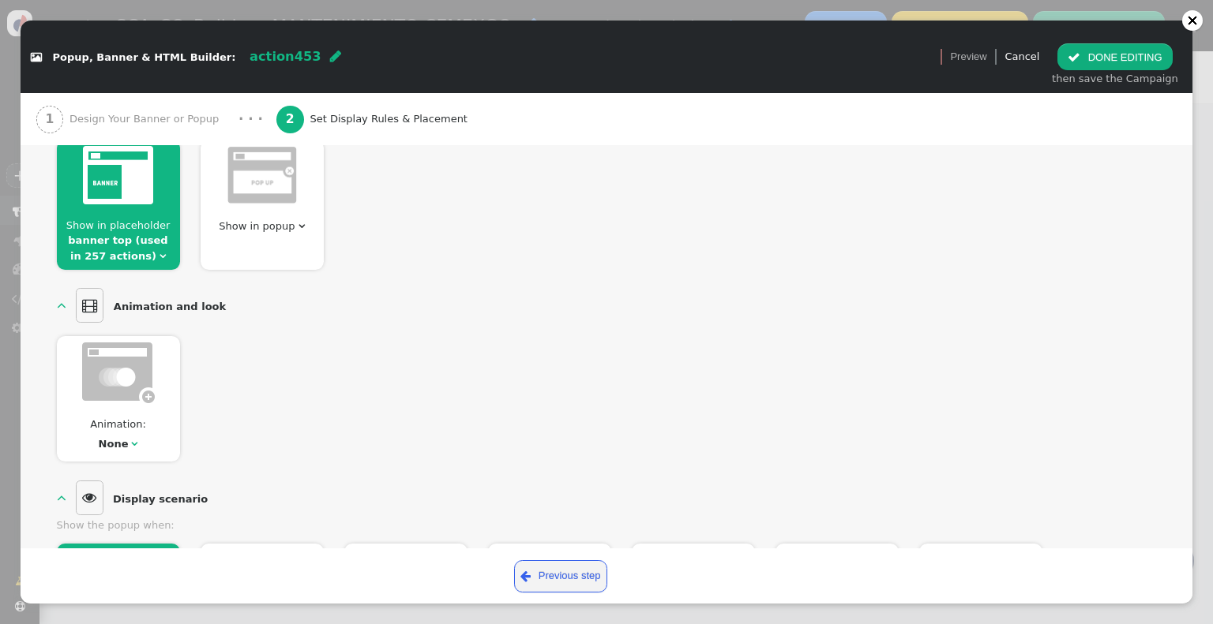
click at [111, 258] on link "banner top (used in 257 actions)" at bounding box center [117, 248] width 99 height 28
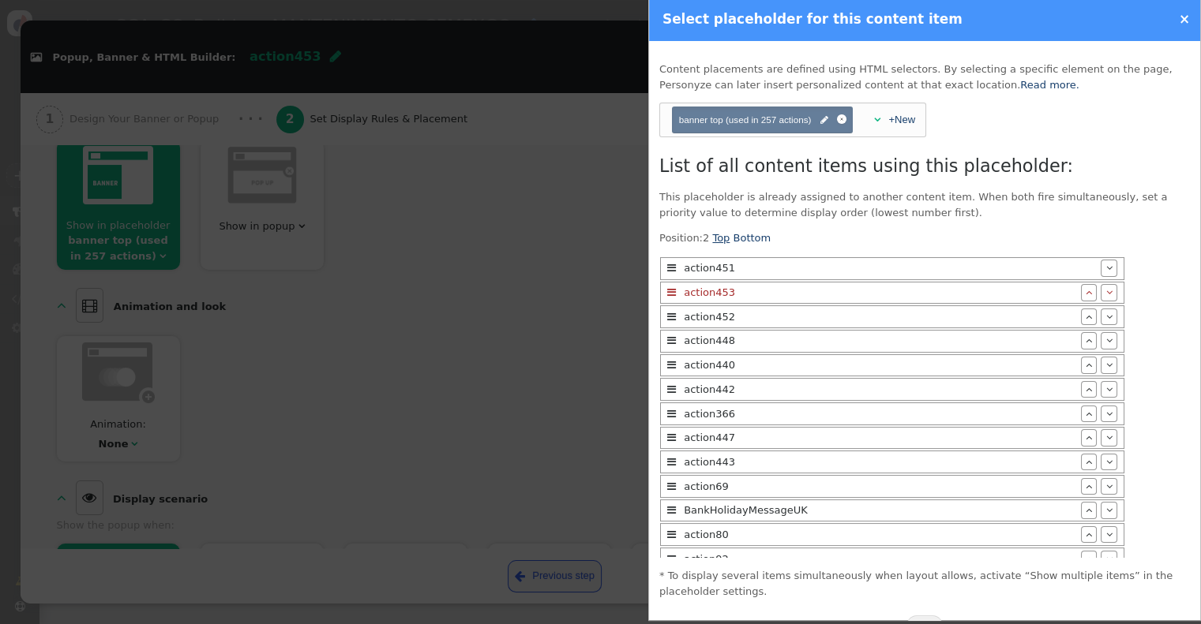
click at [714, 239] on link "Top" at bounding box center [720, 238] width 17 height 12
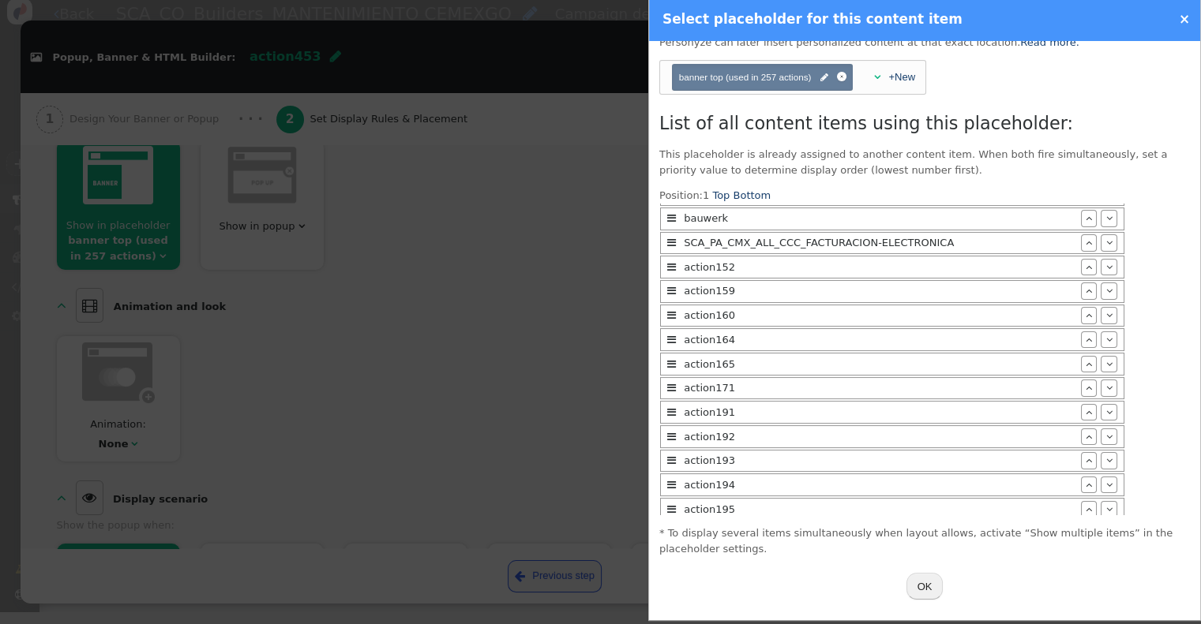
scroll to position [15, 0]
click at [925, 588] on button "OK" at bounding box center [924, 586] width 37 height 27
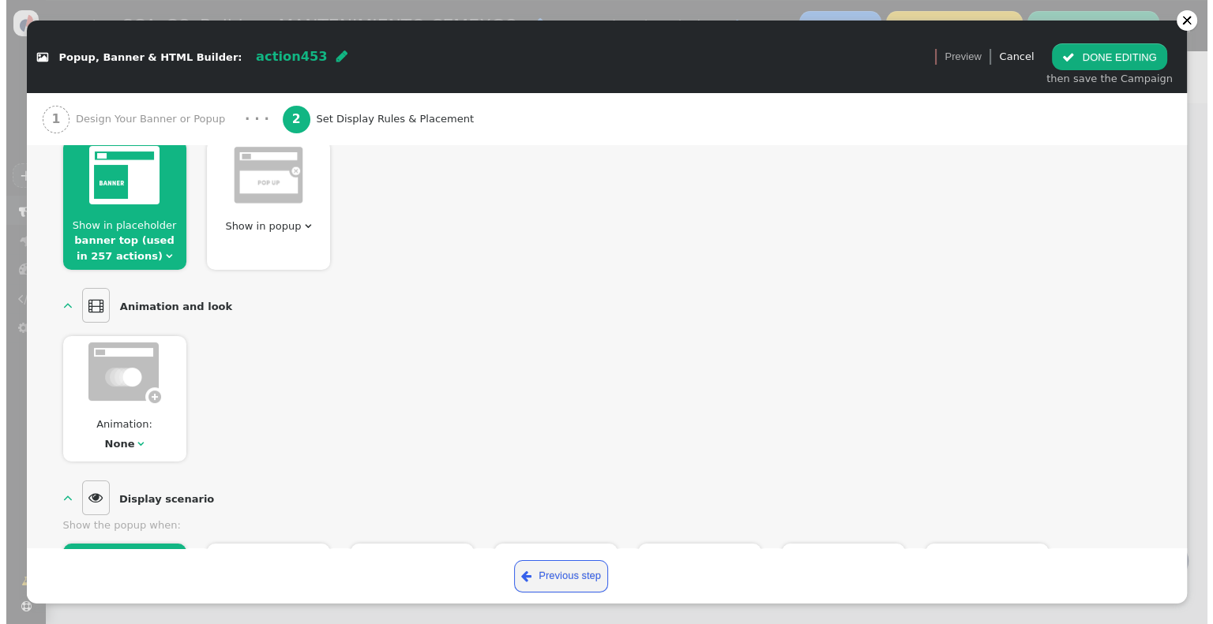
scroll to position [0, 0]
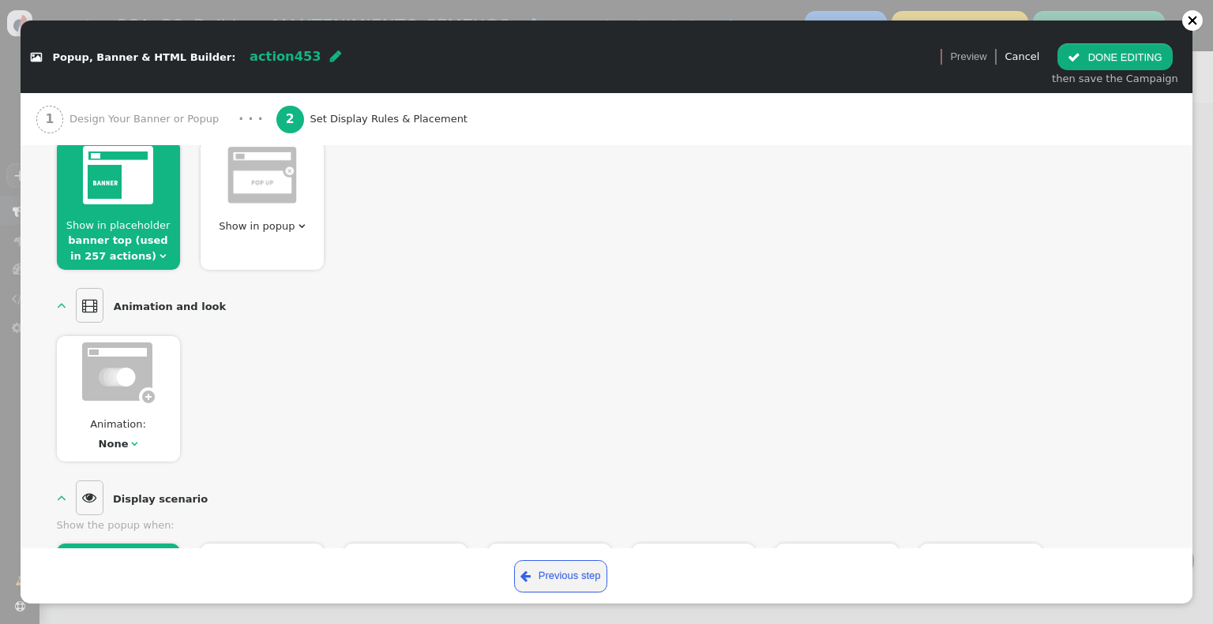
click at [1122, 48] on button " DONE EDITING" at bounding box center [1114, 56] width 114 height 27
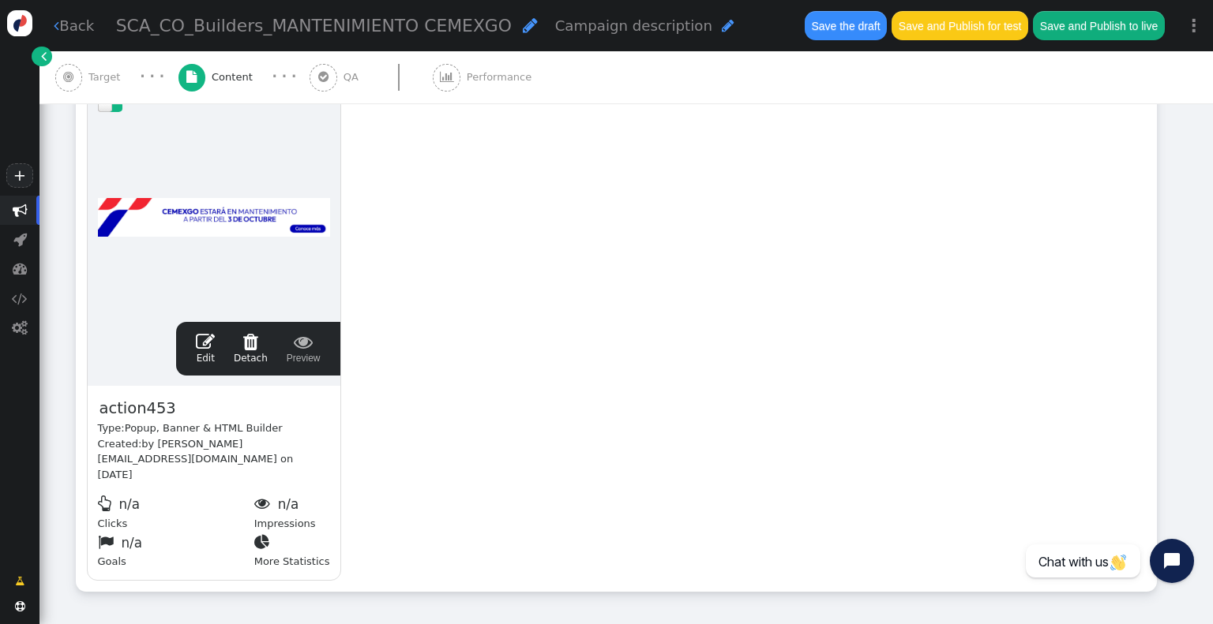
click at [958, 28] on button "Save and Publish for test" at bounding box center [959, 25] width 136 height 28
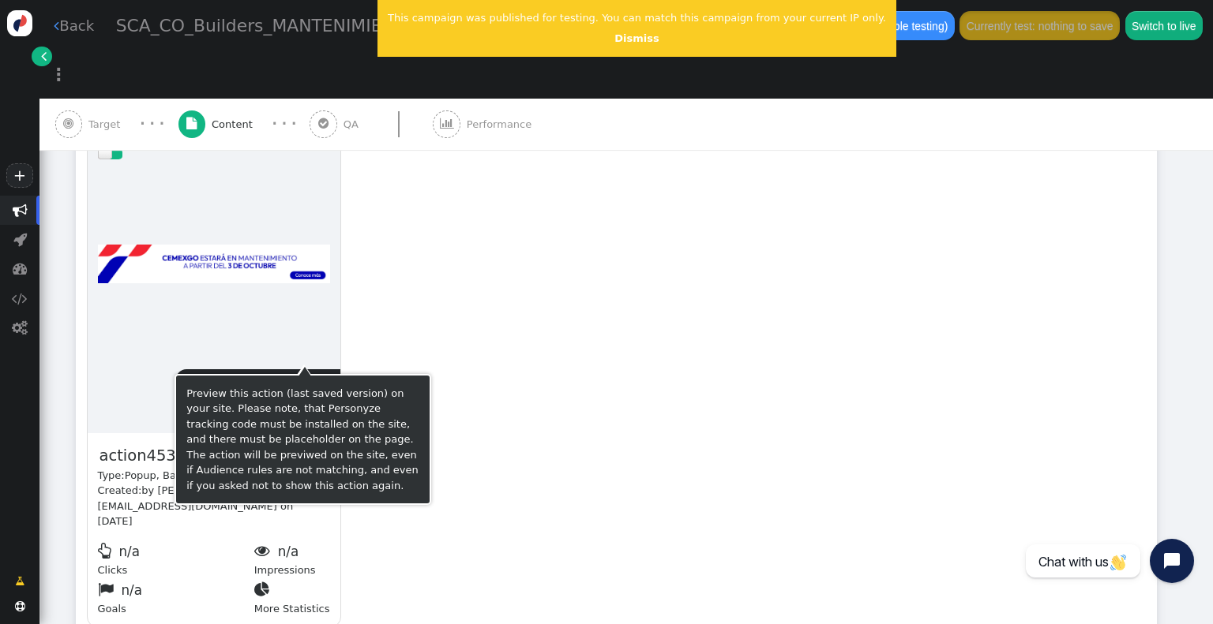
click at [302, 380] on span " Preview" at bounding box center [304, 396] width 34 height 33
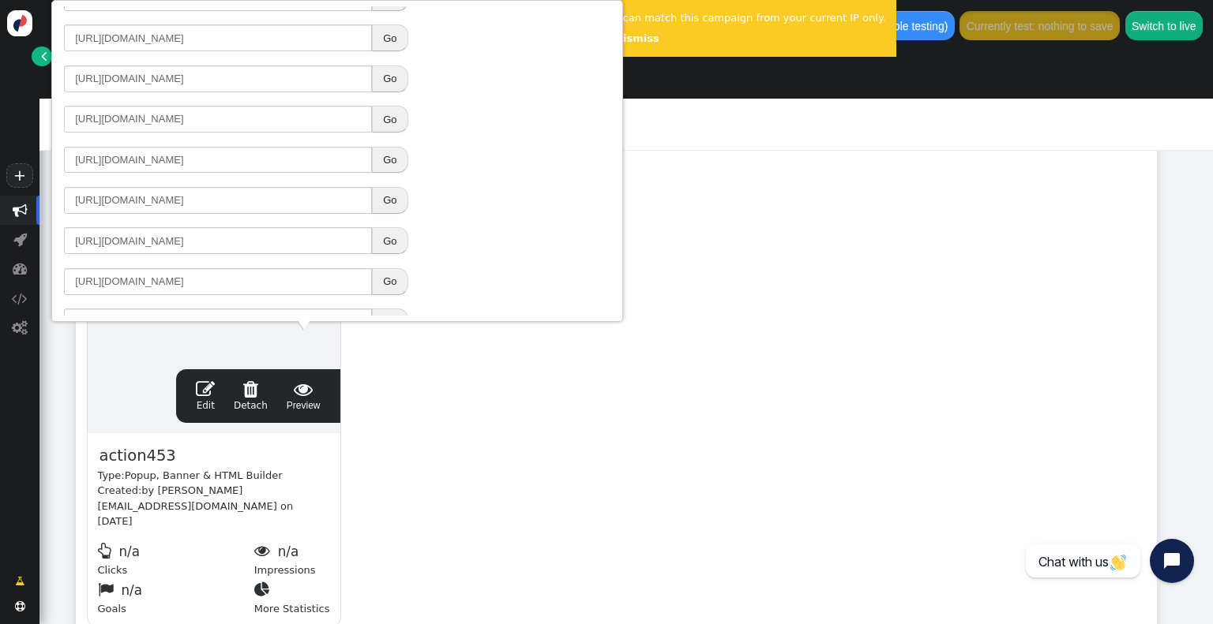
scroll to position [377, 0]
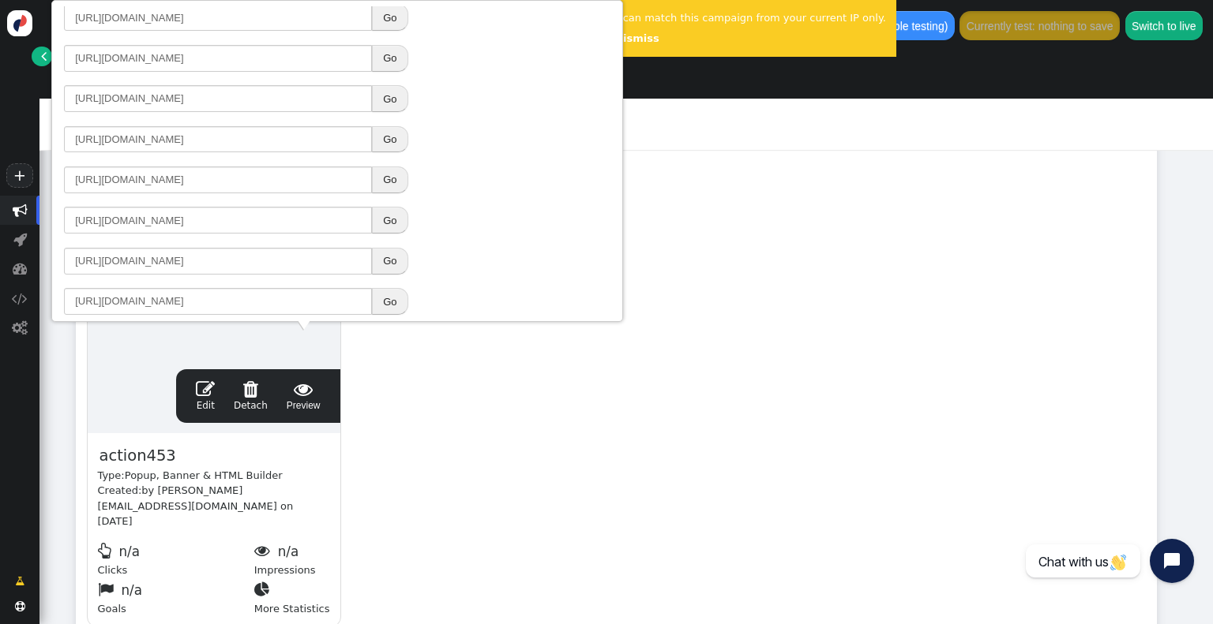
click at [389, 141] on button "Go" at bounding box center [390, 139] width 36 height 27
drag, startPoint x: 961, startPoint y: 152, endPoint x: 1042, endPoint y: 122, distance: 86.7
click at [961, 152] on div "drag this  Edit  Detach  Preview action453 Type: Popup, Banner & HTML Builde…" at bounding box center [616, 383] width 1079 height 511
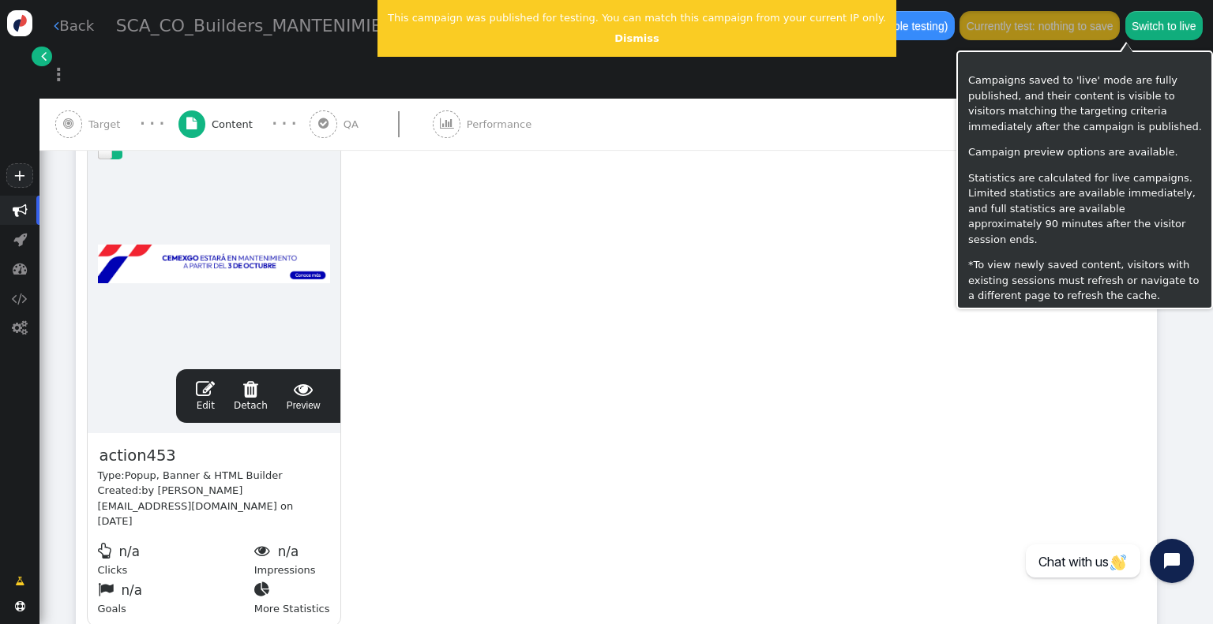
click at [1141, 16] on button "Switch to live" at bounding box center [1163, 25] width 77 height 28
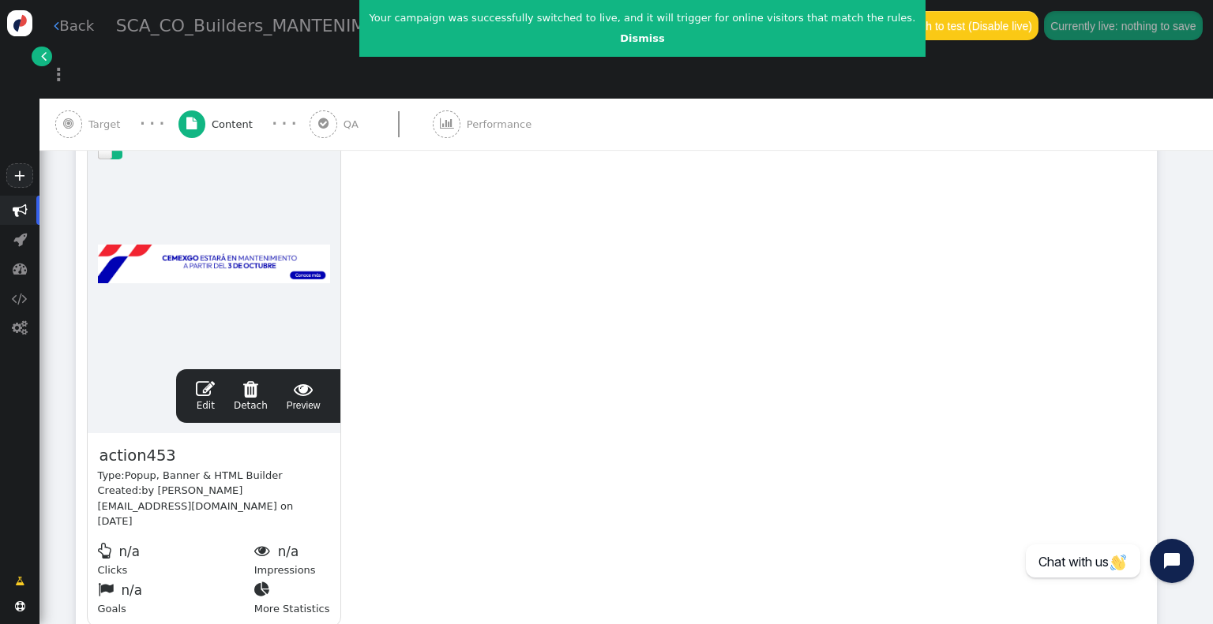
click at [0, 0] on html "+  Campaigns  Realtime Visitors  Dashboard  Tracker Settings  Settings  …" at bounding box center [606, 312] width 1213 height 624
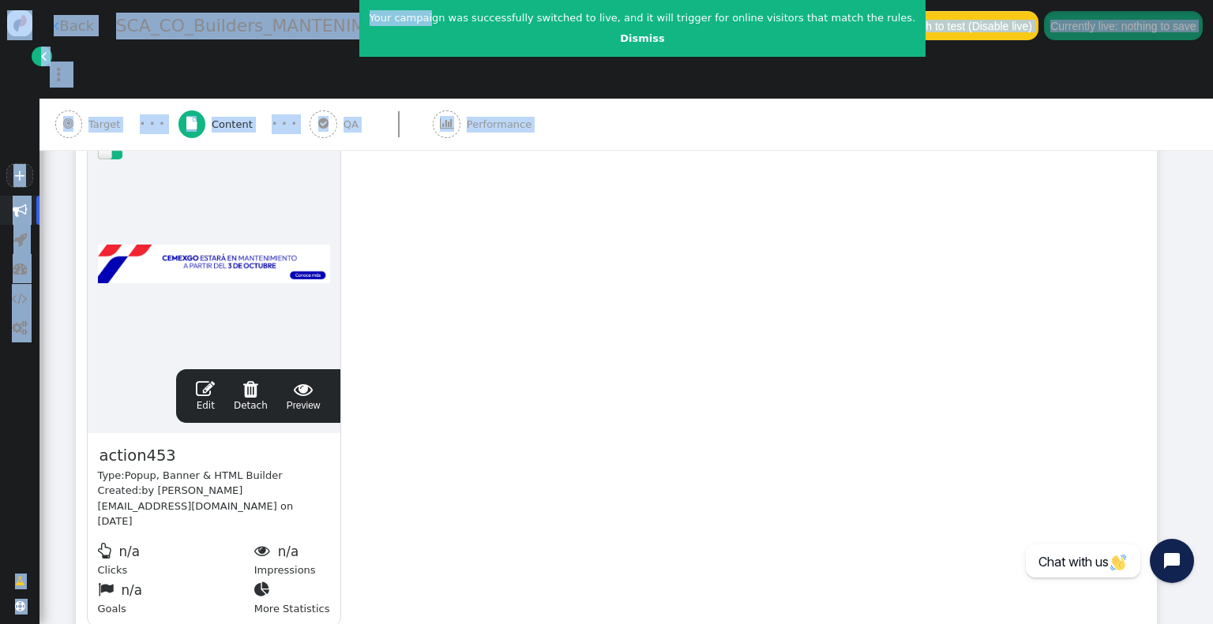
drag, startPoint x: 621, startPoint y: 327, endPoint x: 620, endPoint y: 313, distance: 13.5
click at [621, 326] on div "drag this  Edit  Detach  Preview action453 Type: Popup, Banner & HTML Builde…" at bounding box center [616, 383] width 1079 height 511
click at [65, 30] on link " Back" at bounding box center [74, 25] width 40 height 21
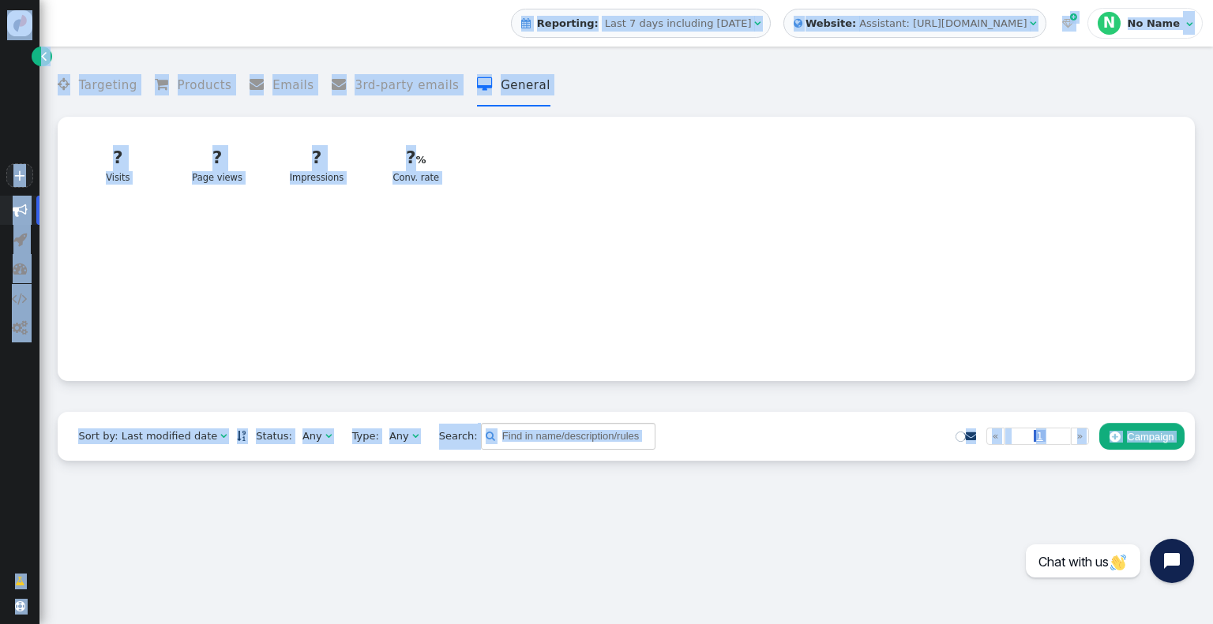
click at [555, 325] on div at bounding box center [626, 292] width 1116 height 158
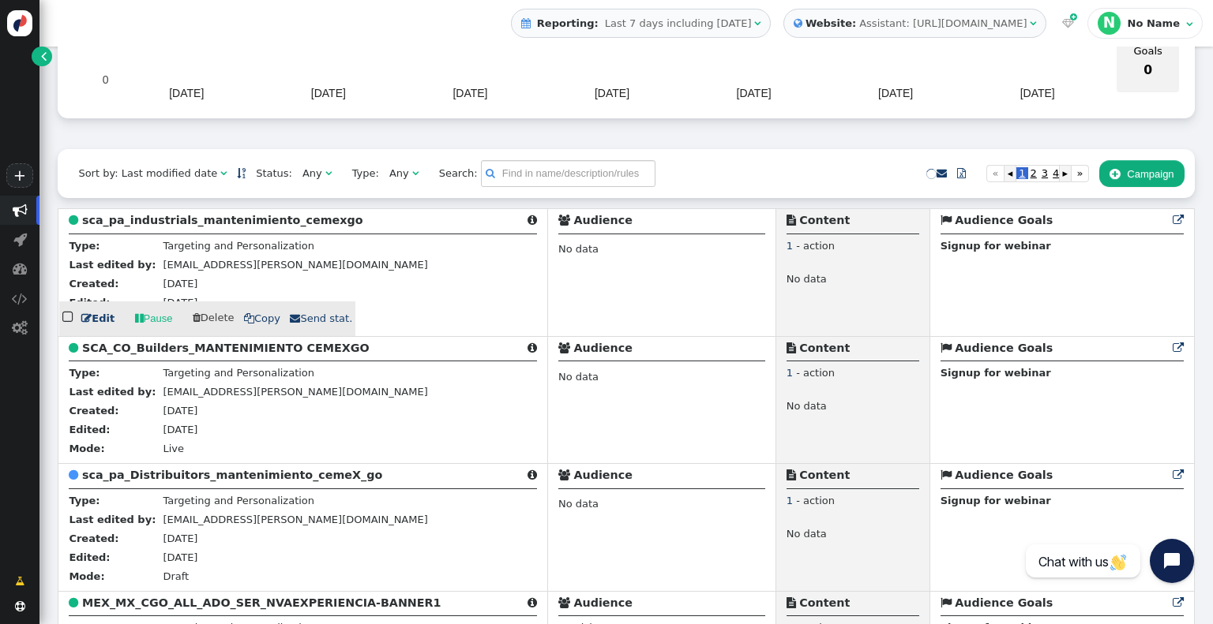
scroll to position [316, 0]
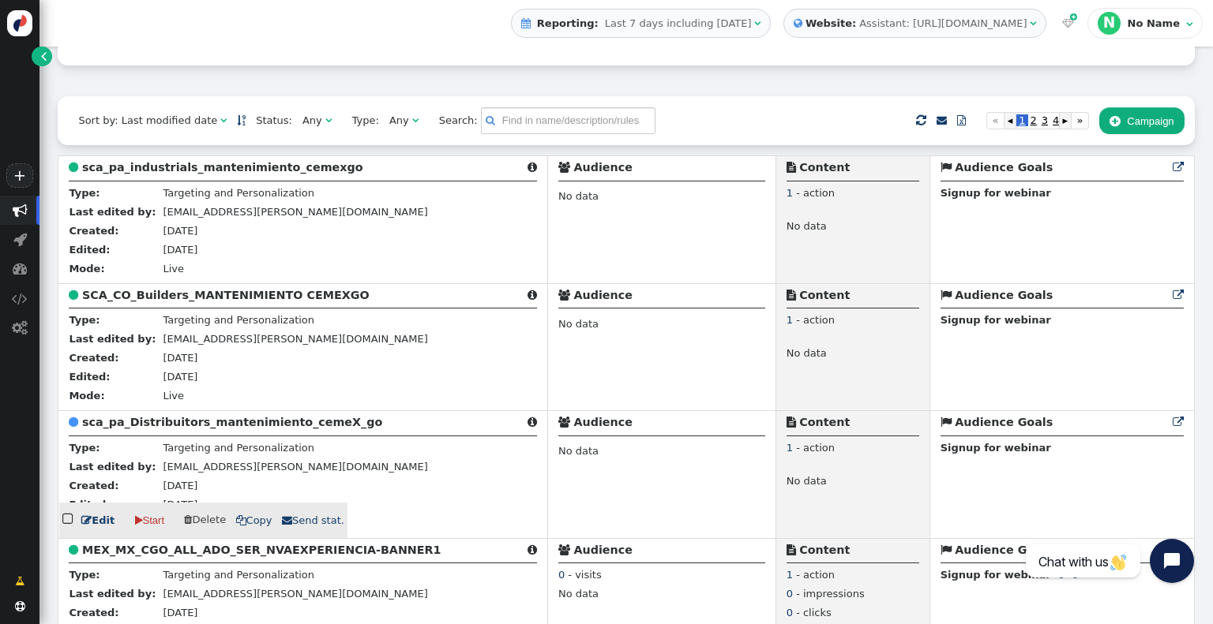
click at [96, 527] on link " Edit" at bounding box center [97, 521] width 33 height 16
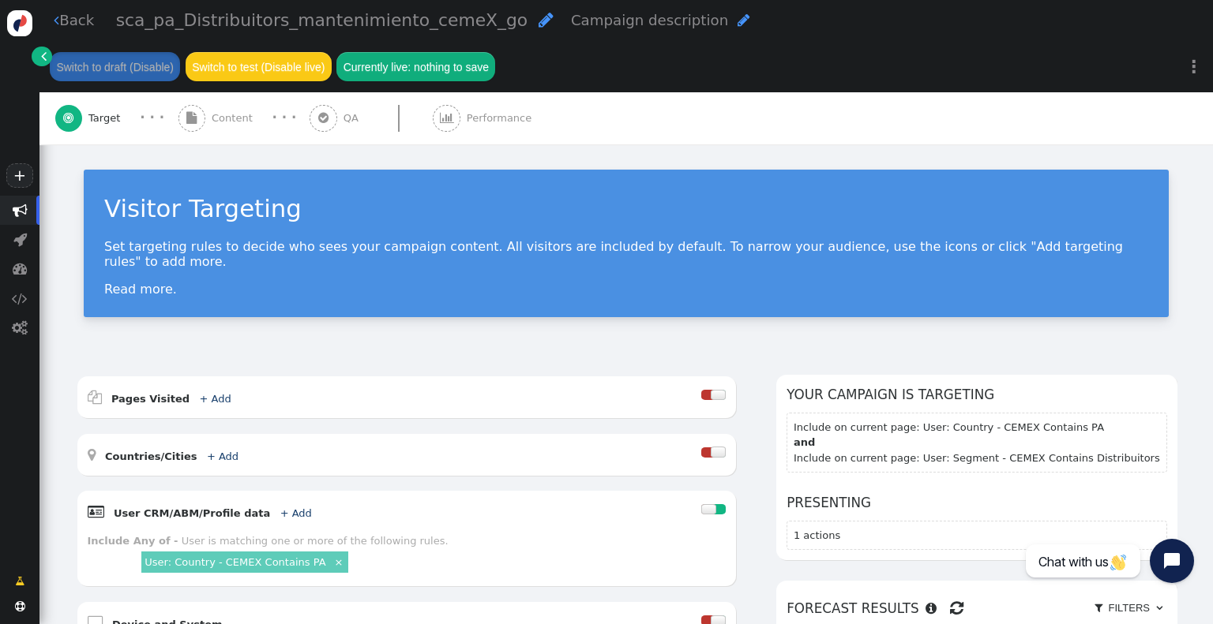
click at [215, 111] on span "Content" at bounding box center [235, 119] width 47 height 16
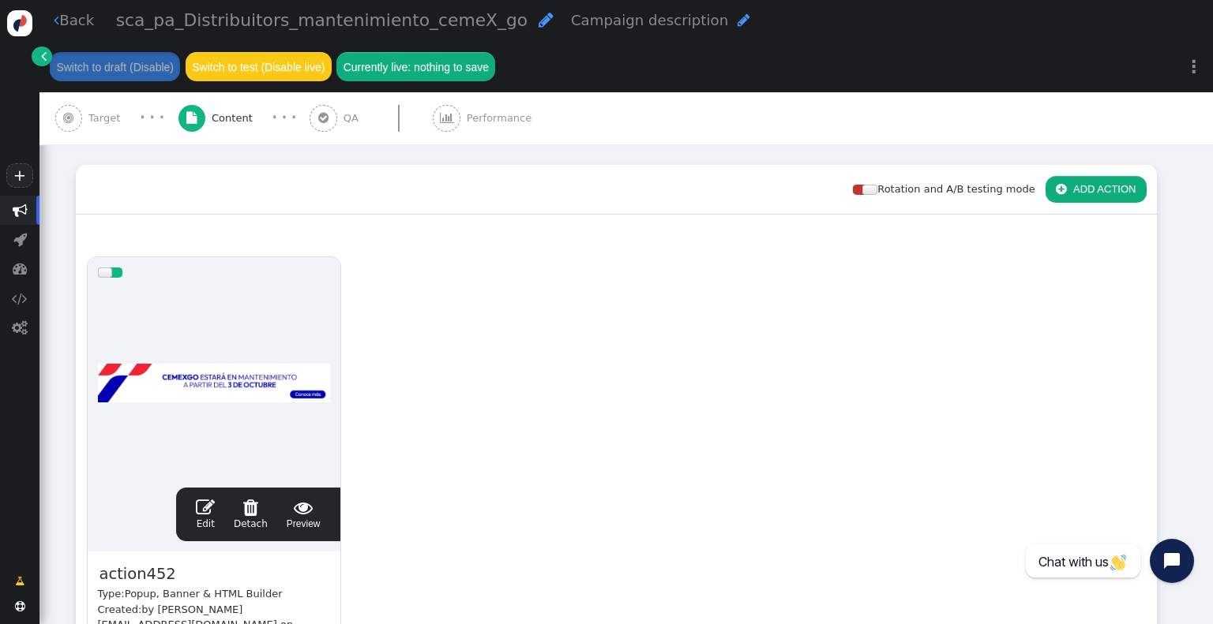
scroll to position [237, 0]
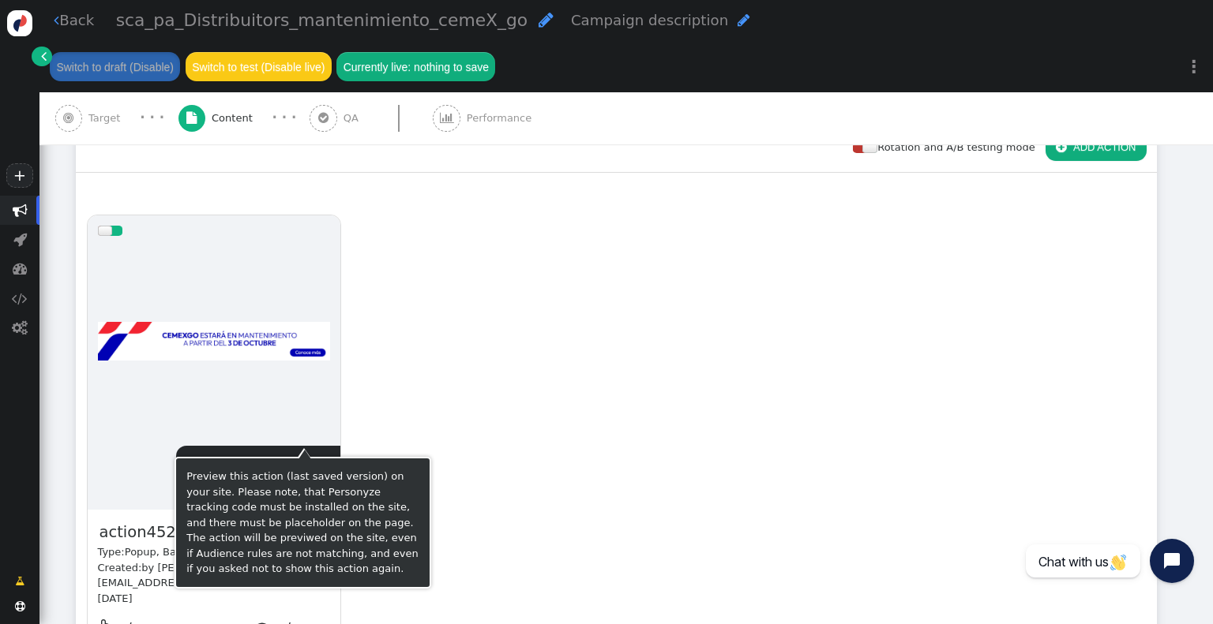
click at [212, 456] on span "" at bounding box center [205, 465] width 19 height 19
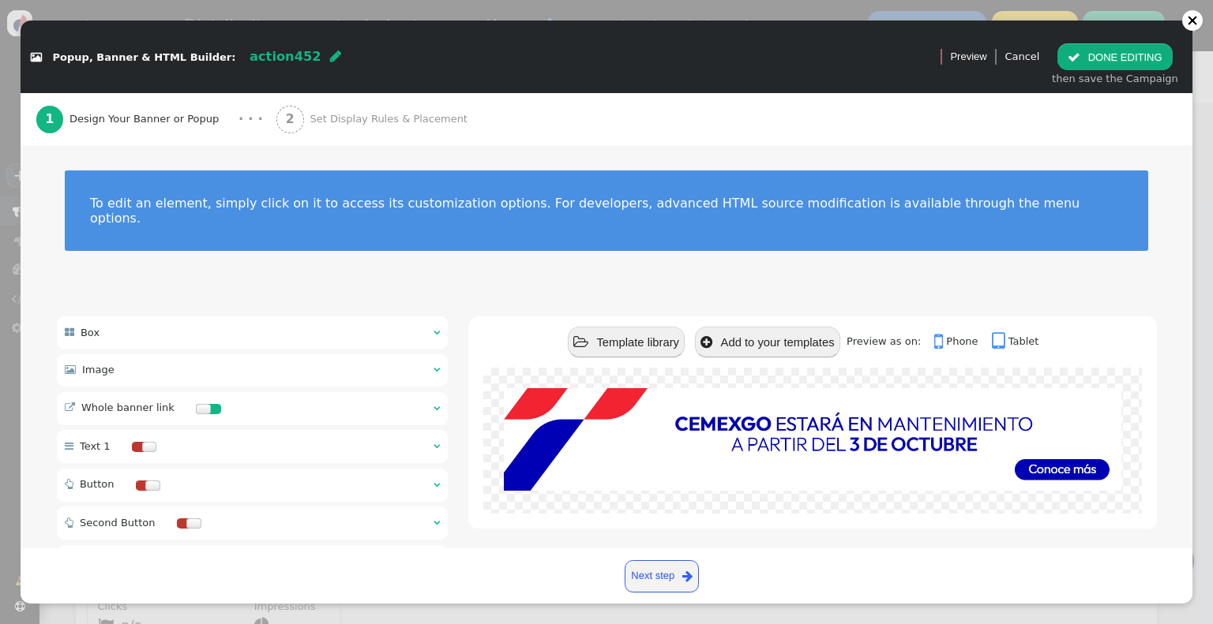
click at [309, 392] on div " Whole banner link  " at bounding box center [253, 408] width 392 height 33
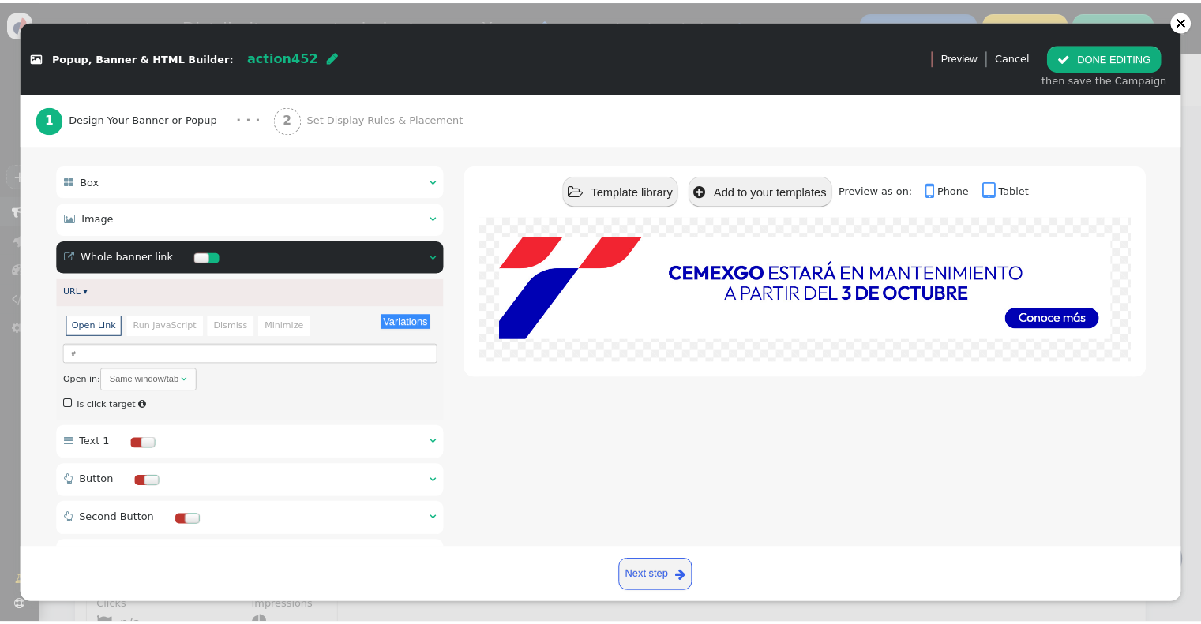
scroll to position [158, 0]
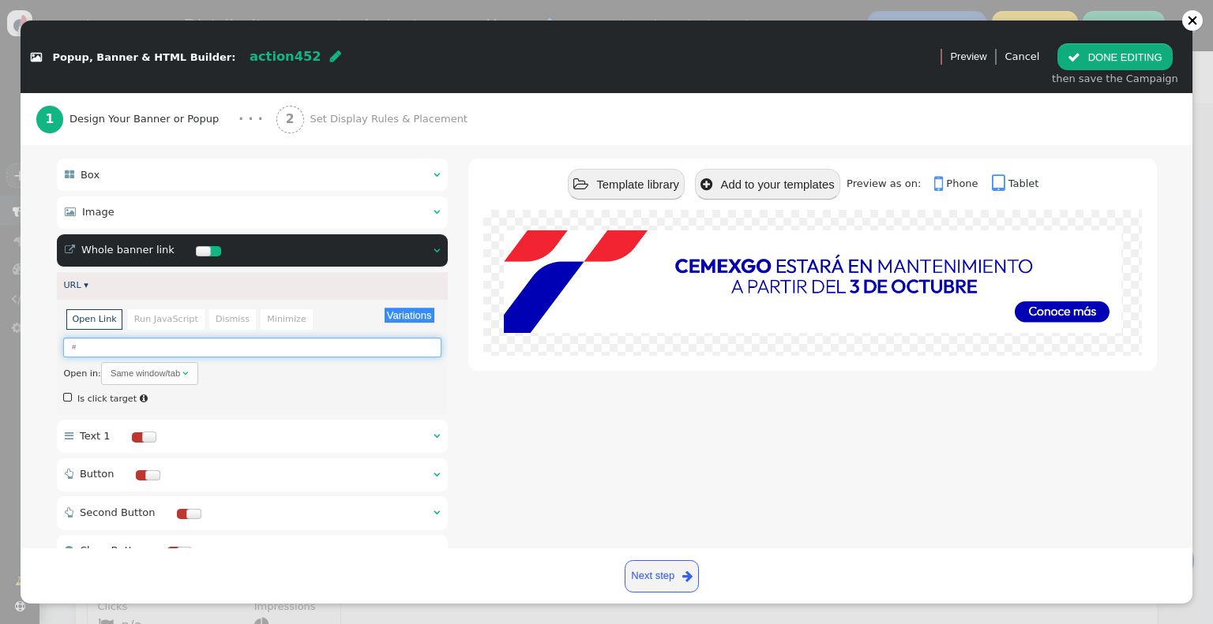
click at [193, 338] on input "#" at bounding box center [251, 348] width 377 height 20
paste input "[URL][DOMAIN_NAME]"
type input "[URL][DOMAIN_NAME]"
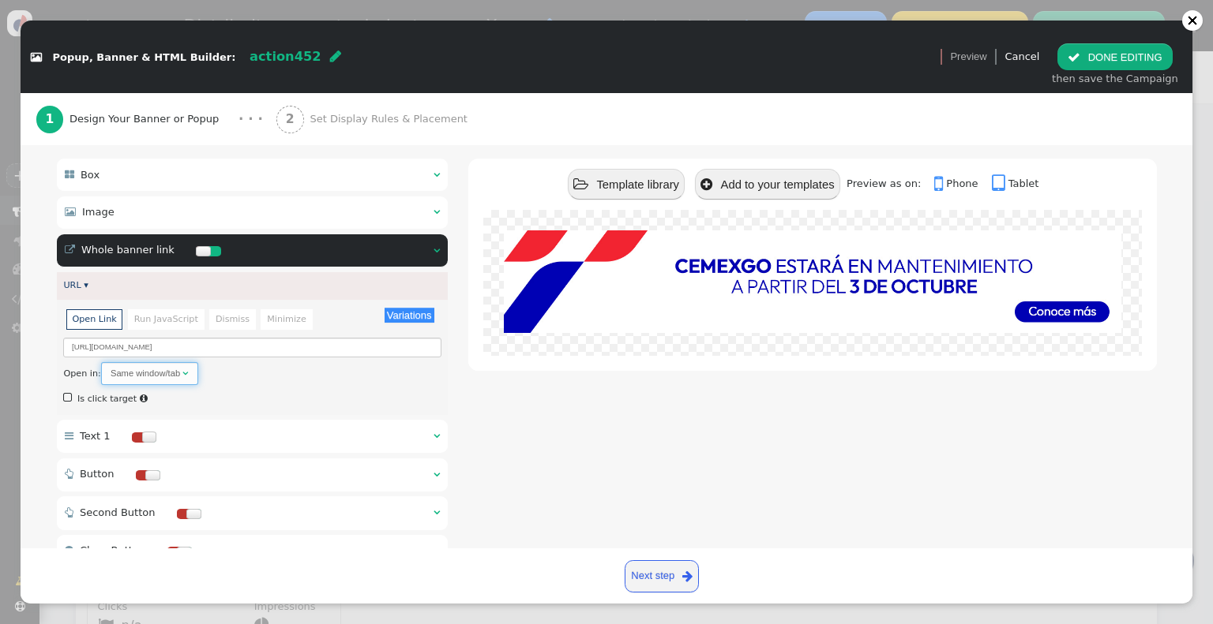
click at [145, 362] on span "Same window/tab " at bounding box center [149, 373] width 97 height 23
click at [685, 587] on link "Next step " at bounding box center [661, 577] width 75 height 32
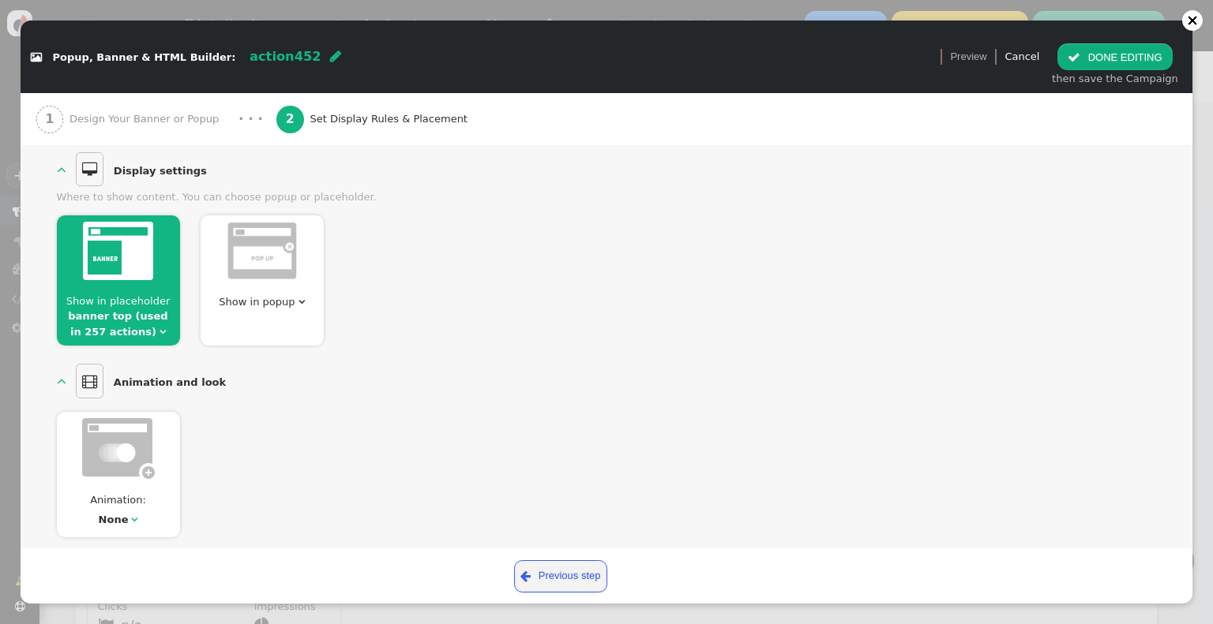
click at [84, 296] on span "Show in placeholder" at bounding box center [118, 301] width 104 height 12
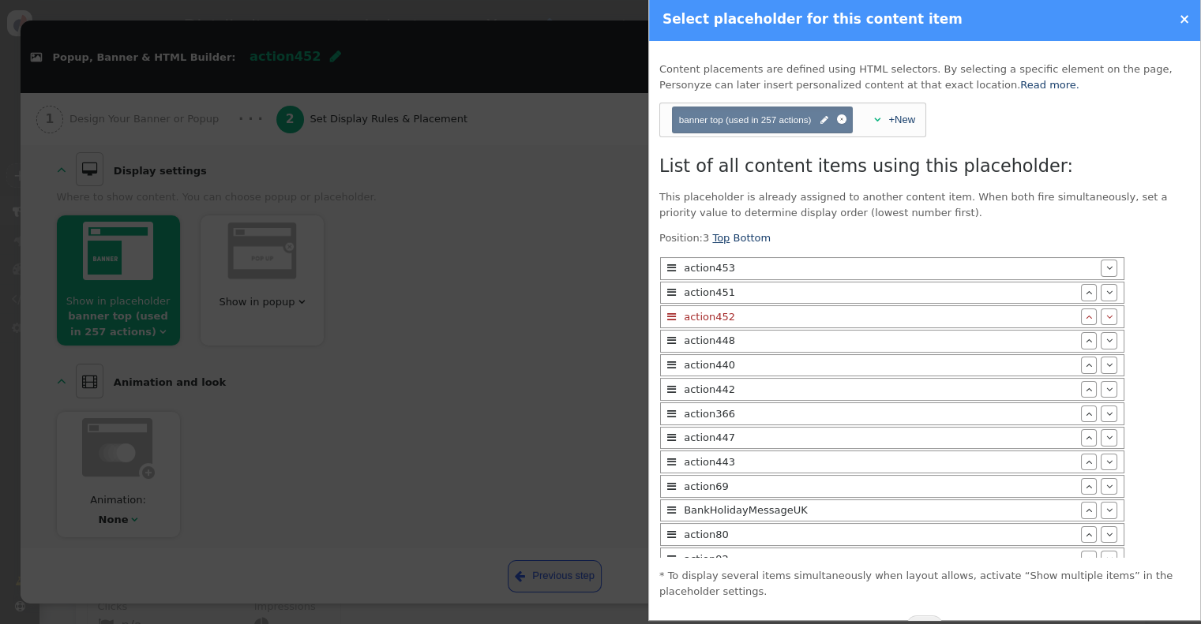
click at [715, 242] on link "Top" at bounding box center [720, 238] width 17 height 12
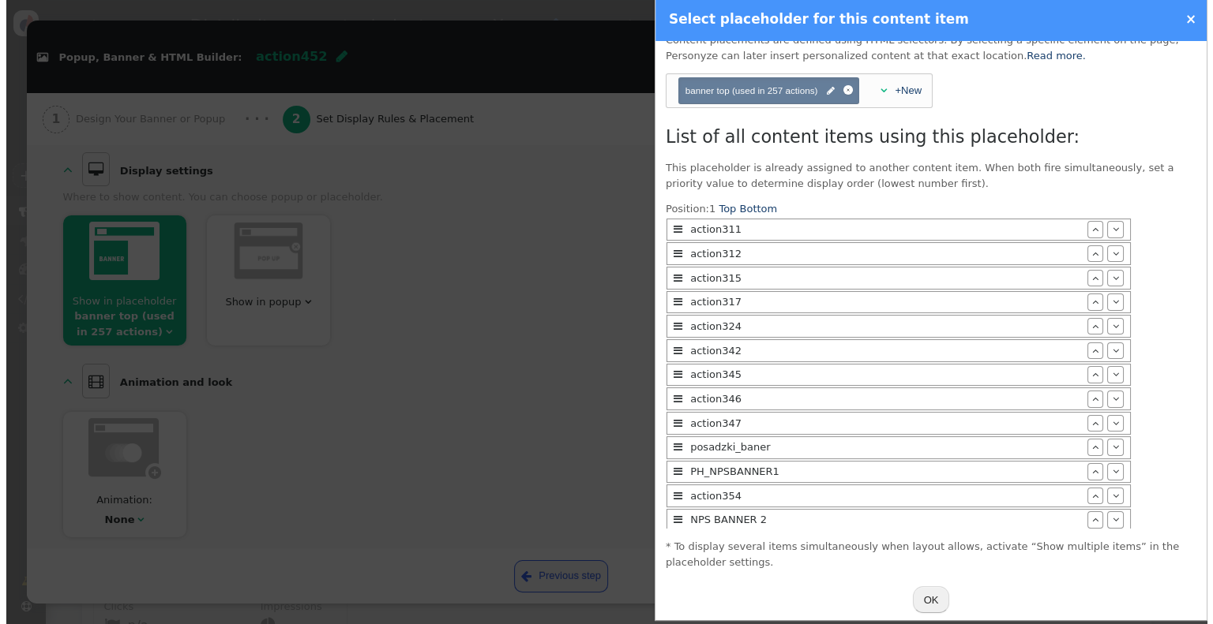
scroll to position [43, 0]
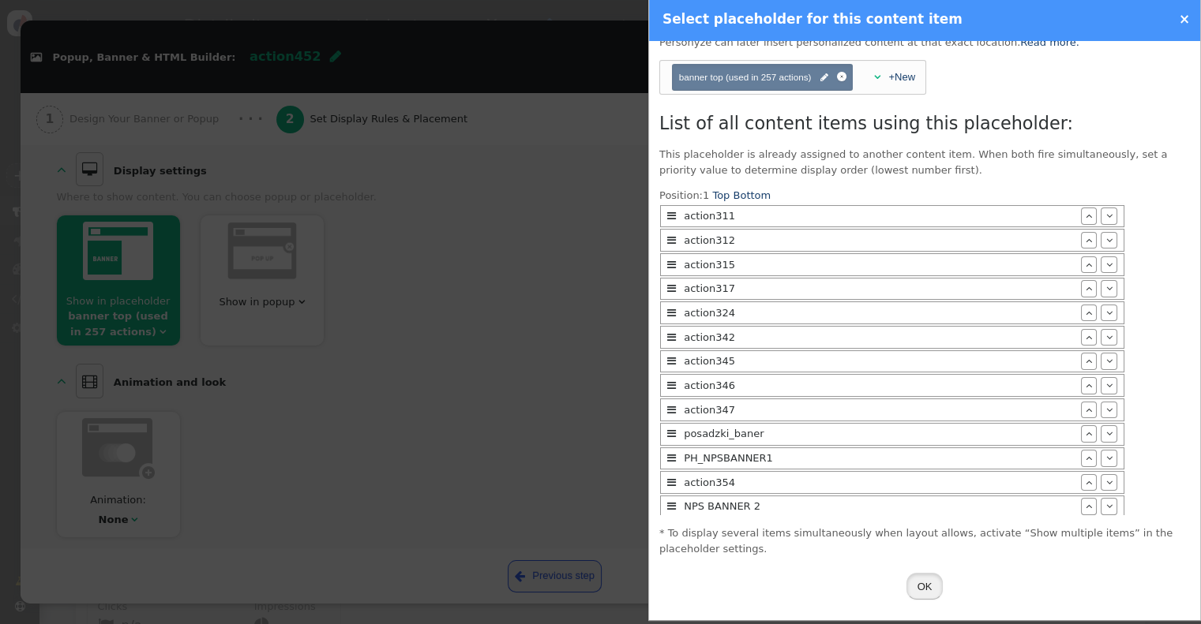
click at [917, 584] on button "OK" at bounding box center [924, 586] width 37 height 27
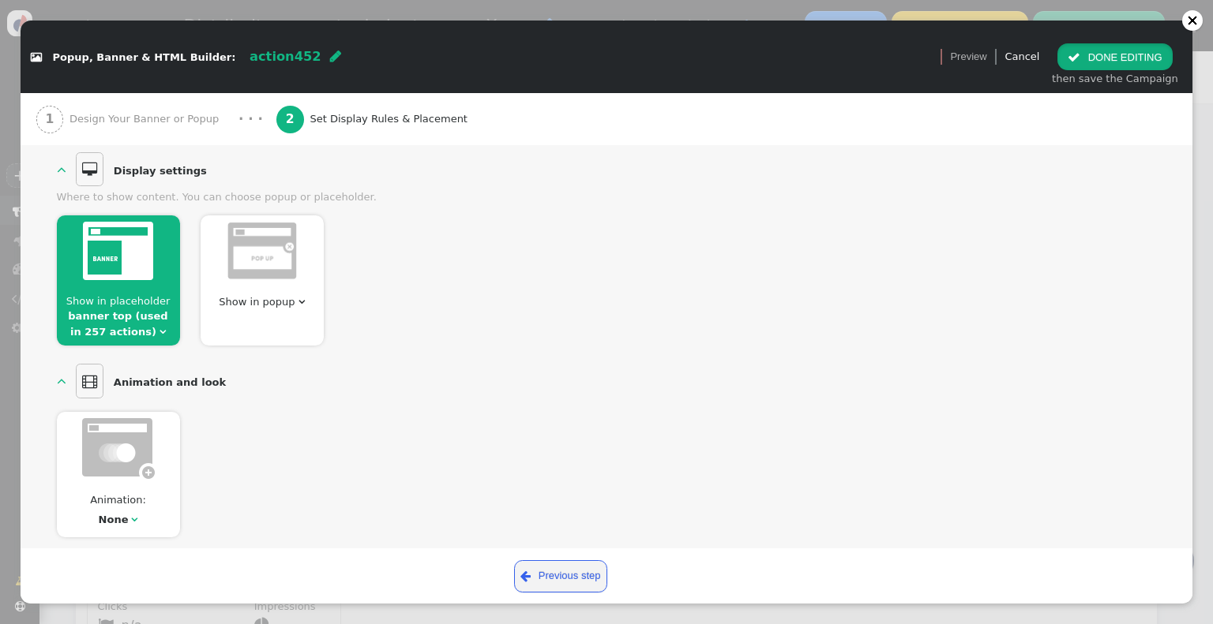
click at [1121, 53] on button " DONE EDITING" at bounding box center [1114, 56] width 114 height 27
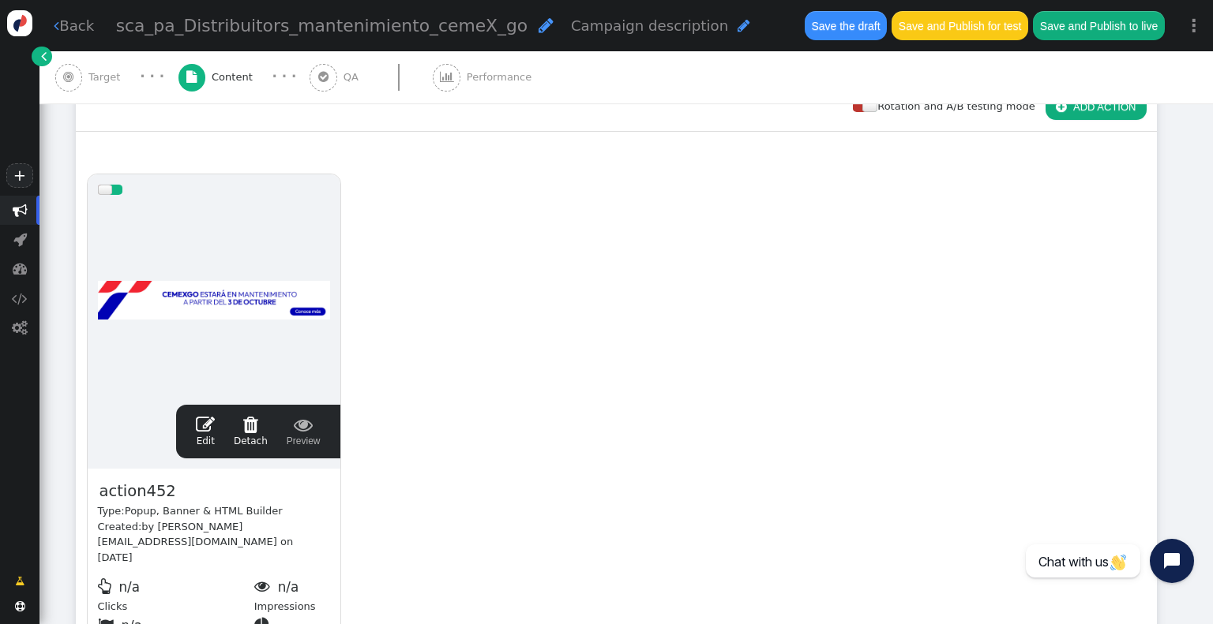
click at [962, 24] on button "Save and Publish for test" at bounding box center [959, 25] width 136 height 28
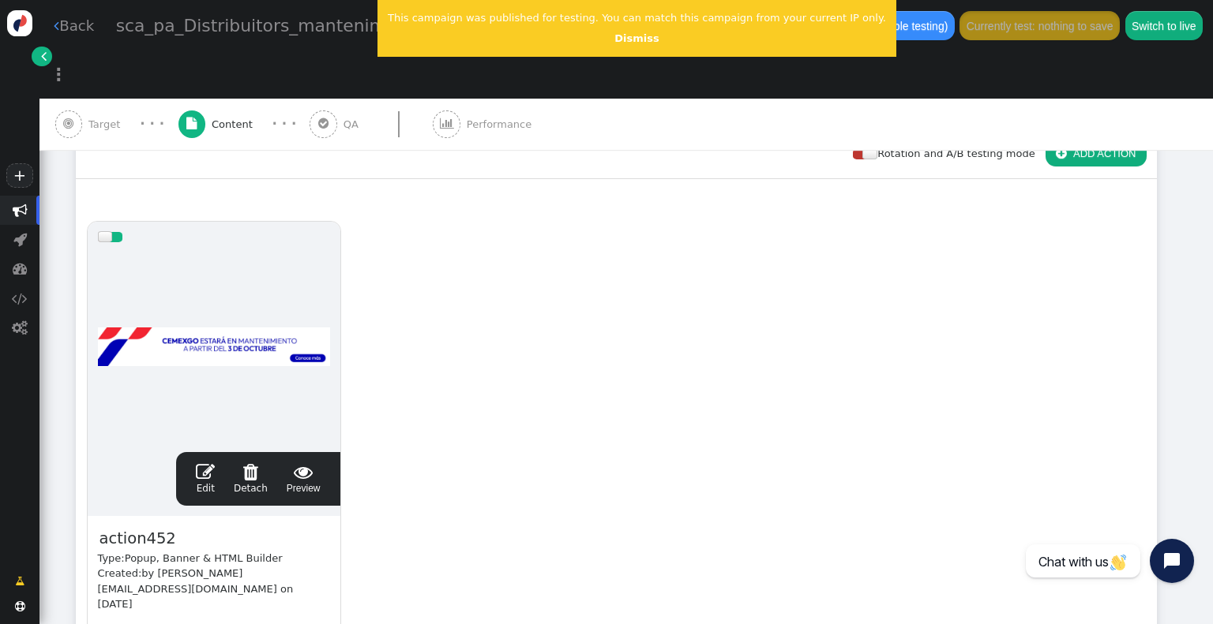
click at [313, 463] on span " Preview" at bounding box center [304, 479] width 34 height 33
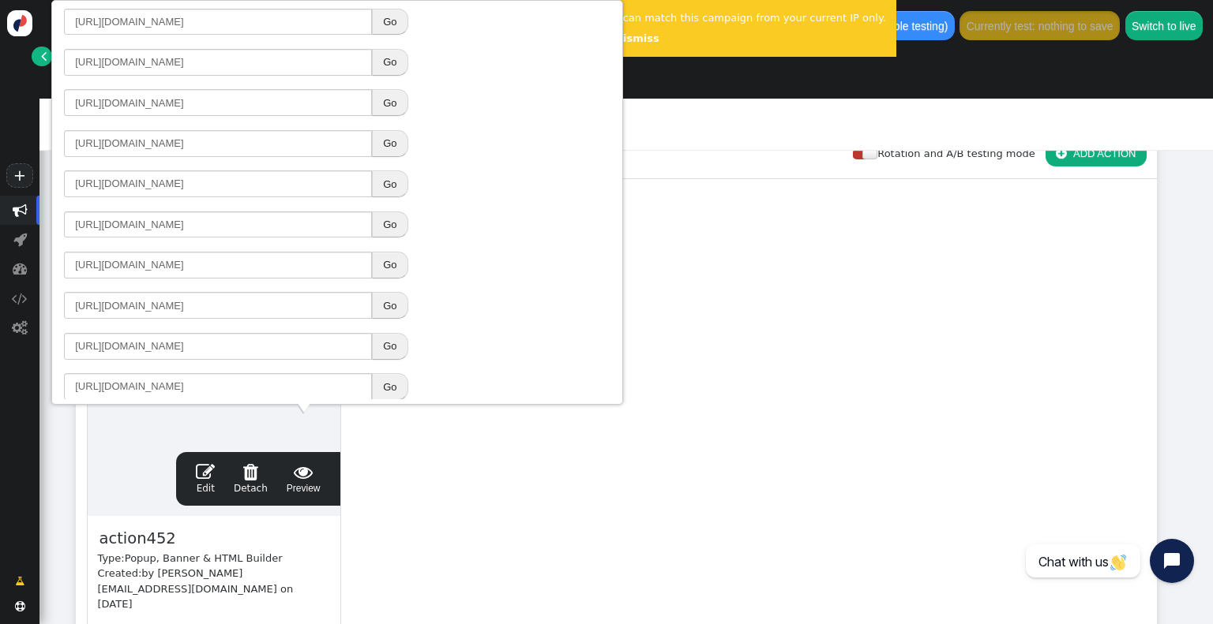
scroll to position [294, 0]
click at [383, 220] on button "Go" at bounding box center [390, 222] width 36 height 27
drag, startPoint x: 805, startPoint y: 328, endPoint x: 806, endPoint y: 310, distance: 18.2
click at [805, 328] on div "drag this  Edit  Detach  Preview action452 Type: Popup, Banner & HTML Builde…" at bounding box center [616, 466] width 1079 height 511
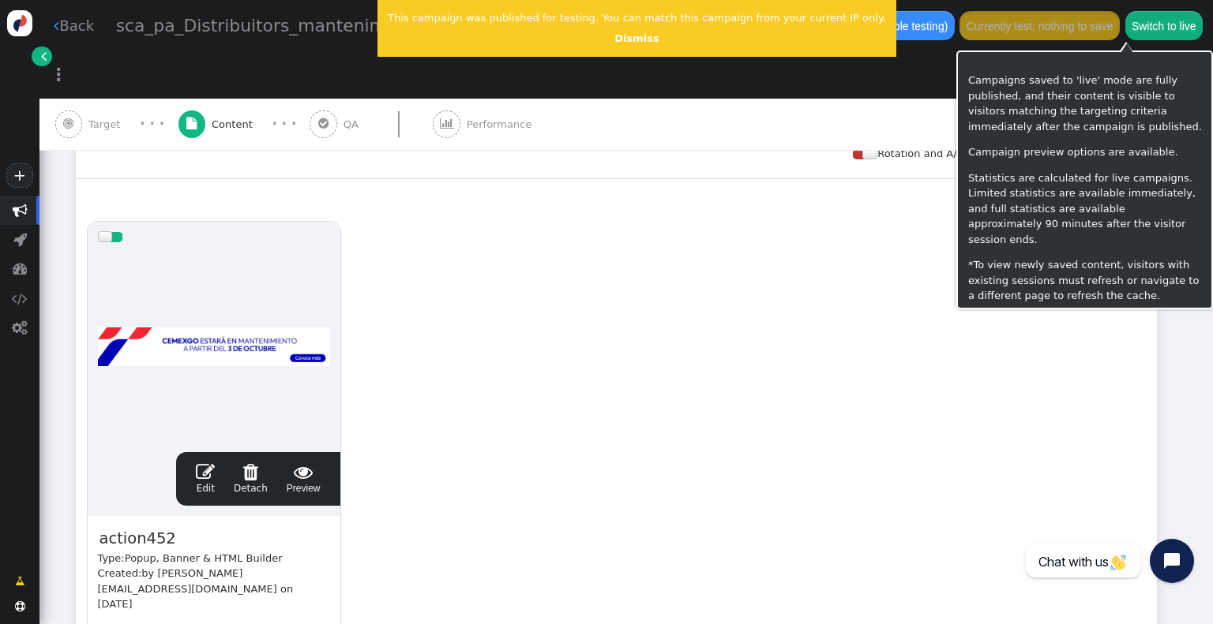
click at [1125, 32] on button "Switch to live" at bounding box center [1163, 25] width 77 height 28
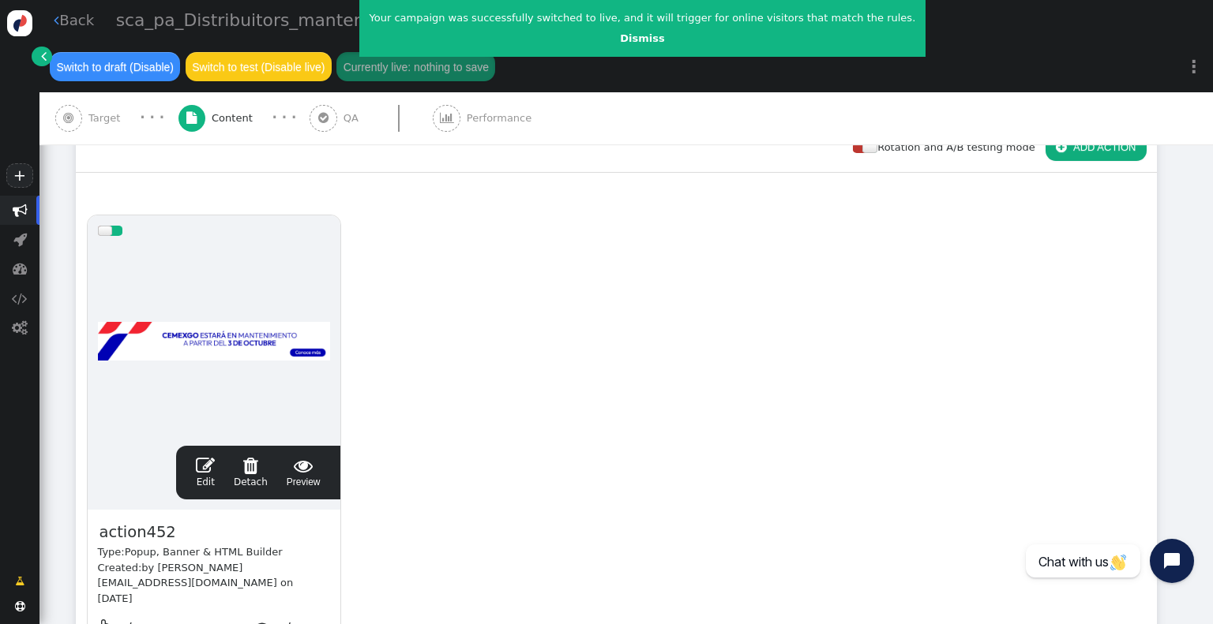
click at [66, 21] on link " Back" at bounding box center [74, 19] width 40 height 21
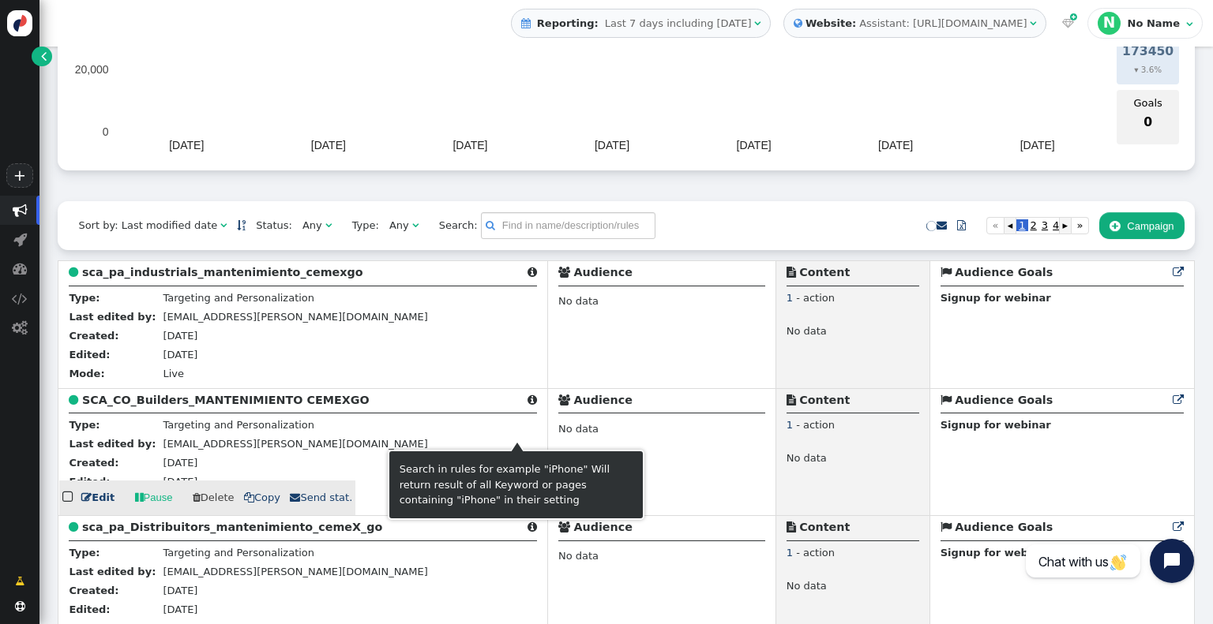
scroll to position [237, 0]
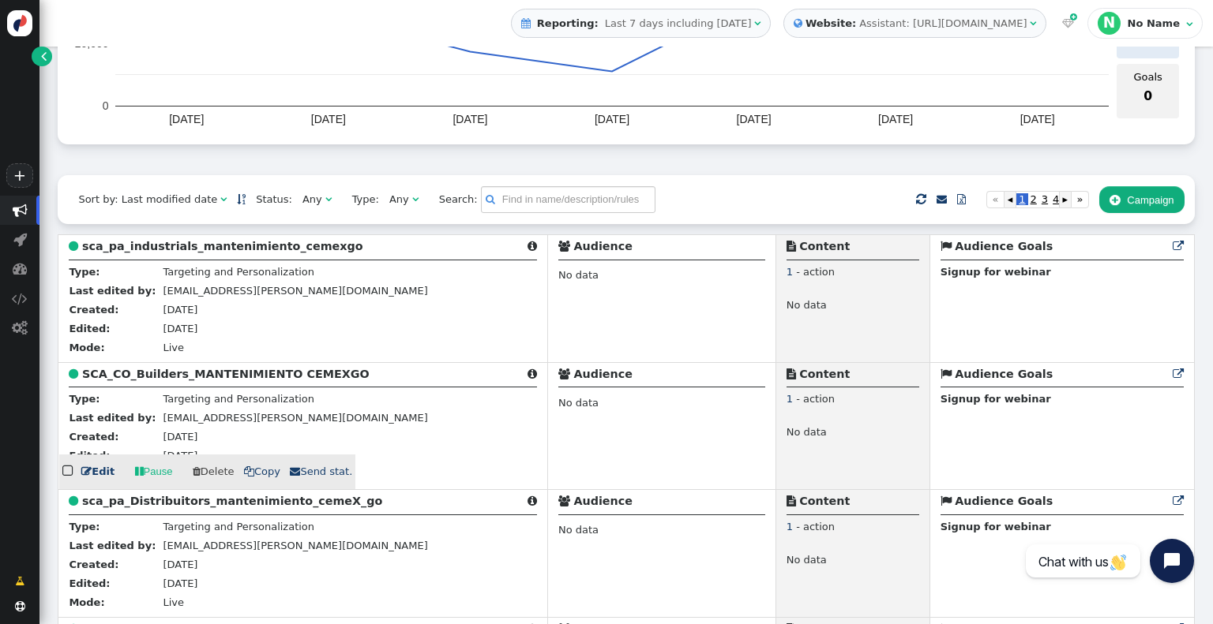
click at [313, 375] on b "SCA_CO_Builders_MANTENIMIENTO CEMEXGO" at bounding box center [225, 374] width 287 height 13
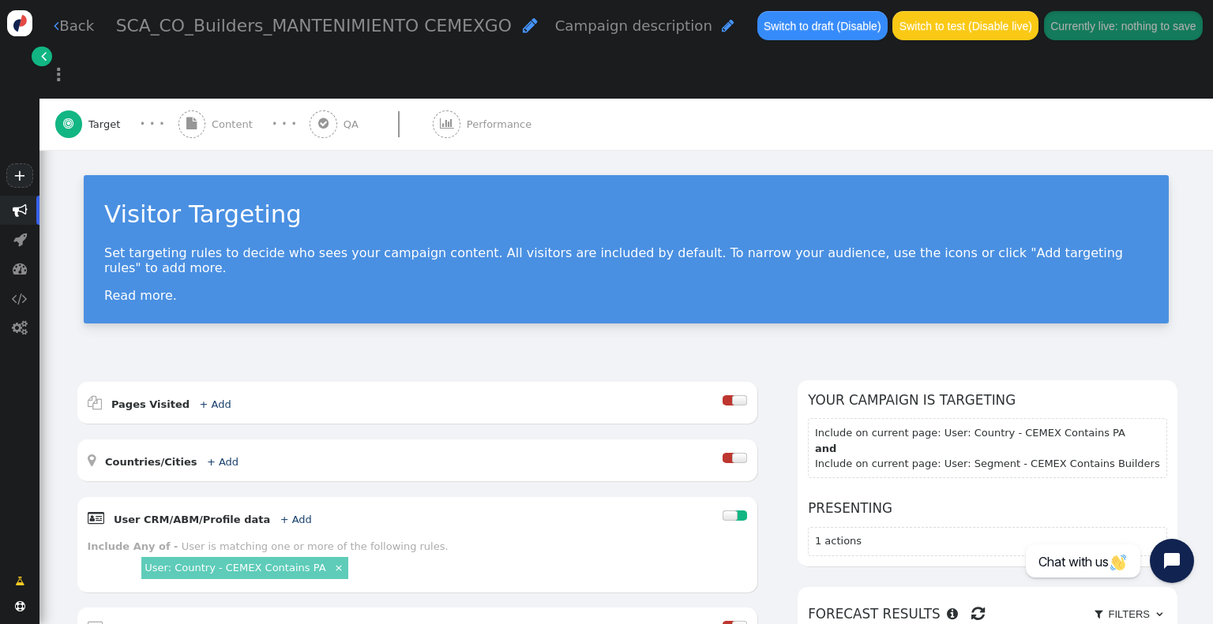
click at [523, 18] on span "" at bounding box center [530, 25] width 15 height 17
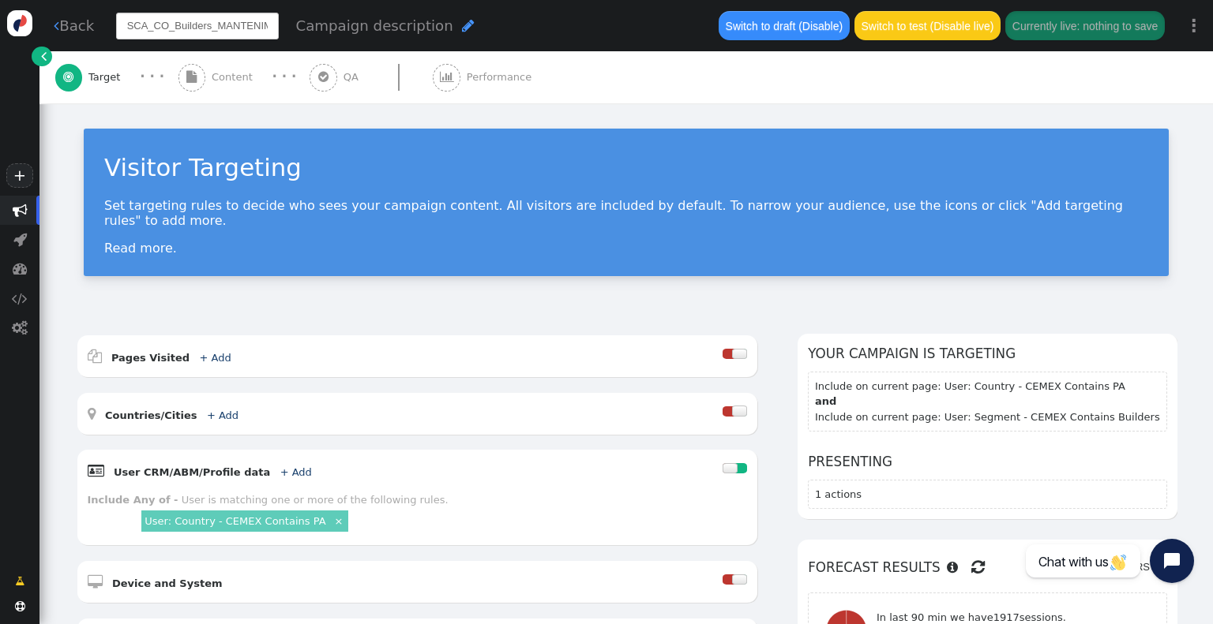
scroll to position [0, 91]
click at [160, 17] on input "SCA_CO_Builders_MANTENIMIENTO CEMEXGO" at bounding box center [197, 26] width 163 height 27
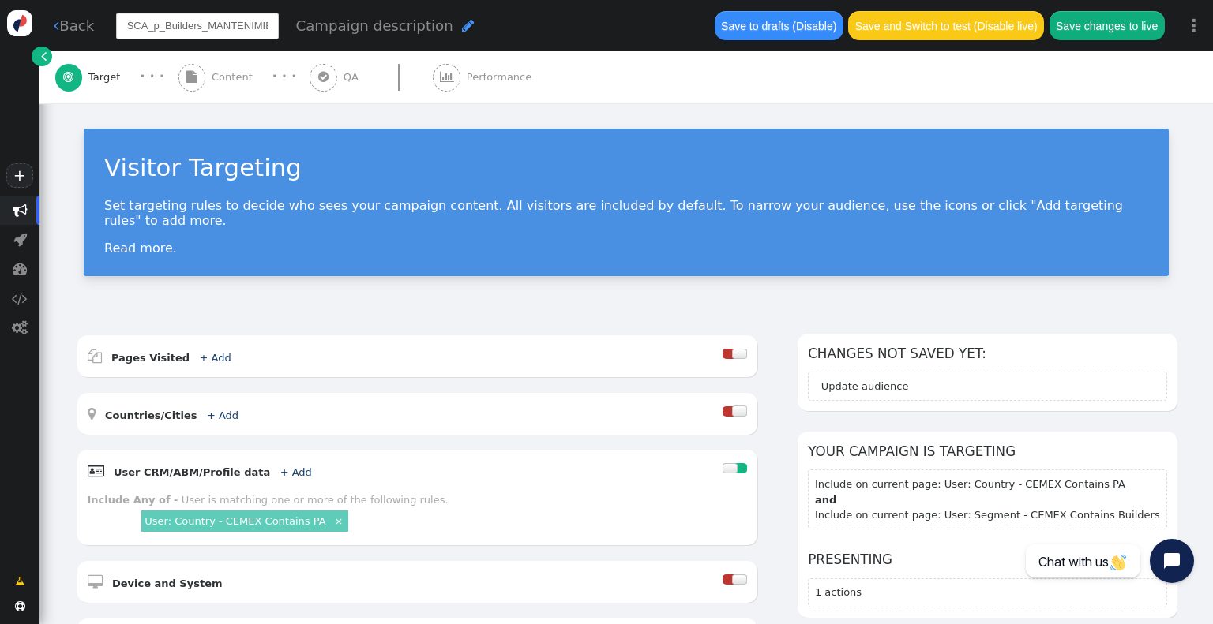
type input "SCA_pa_Builders_MANTENIMIENTO CEMEXGO"
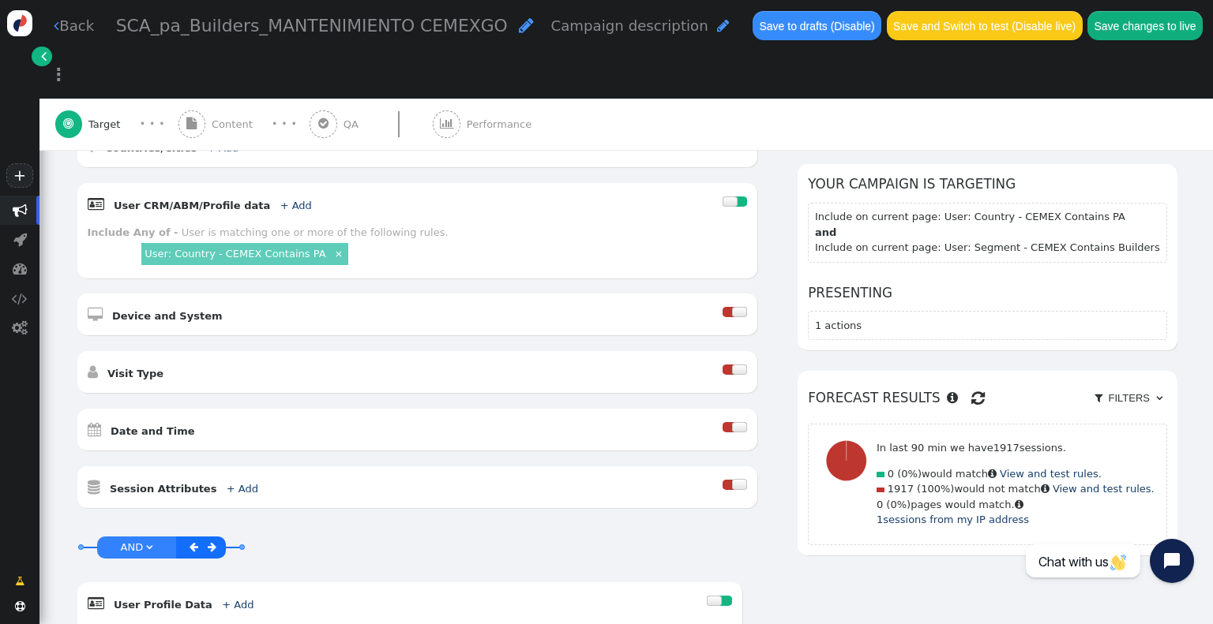
scroll to position [316, 0]
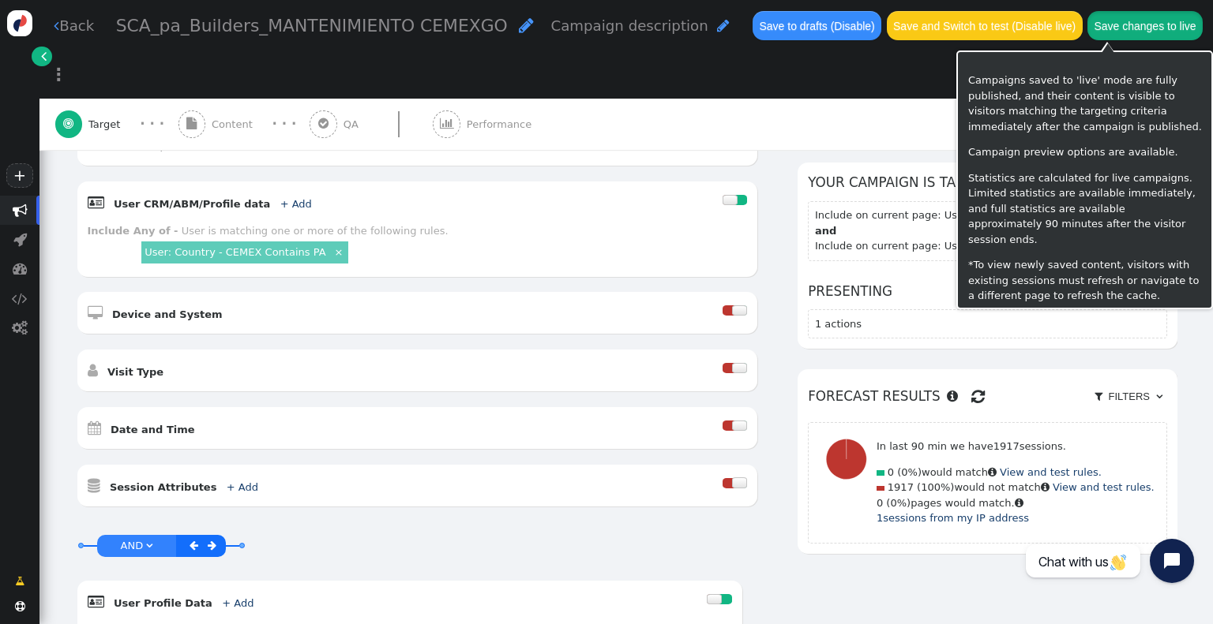
click at [1143, 24] on button "Save changes to live" at bounding box center [1144, 25] width 115 height 28
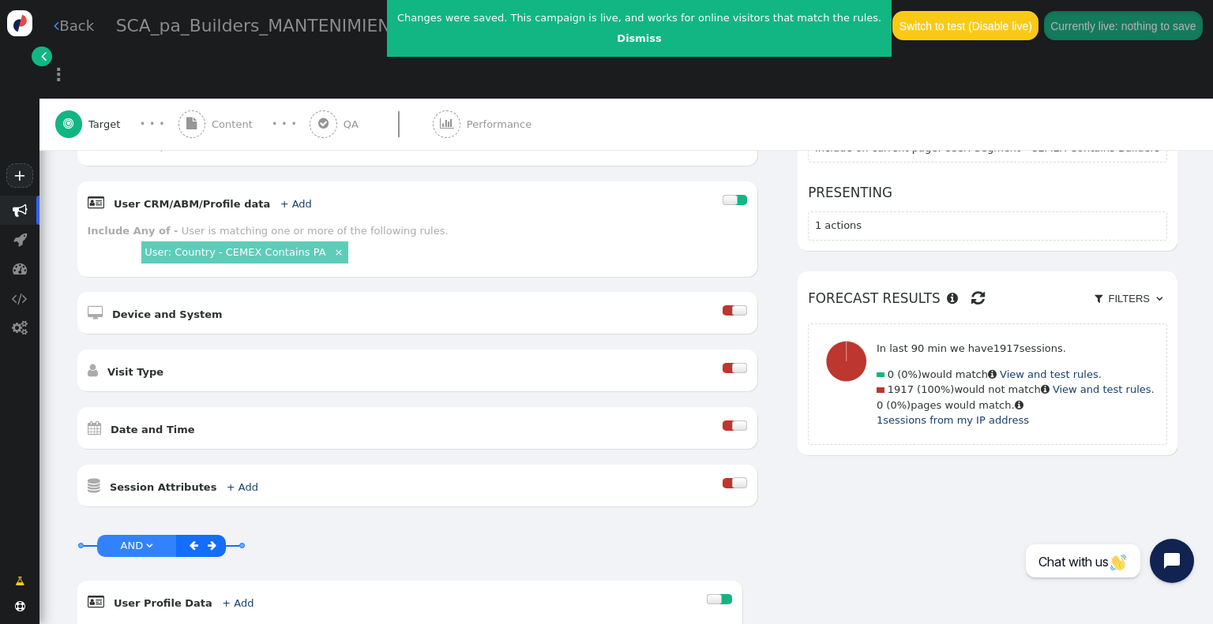
click at [66, 22] on link " Back" at bounding box center [74, 25] width 40 height 21
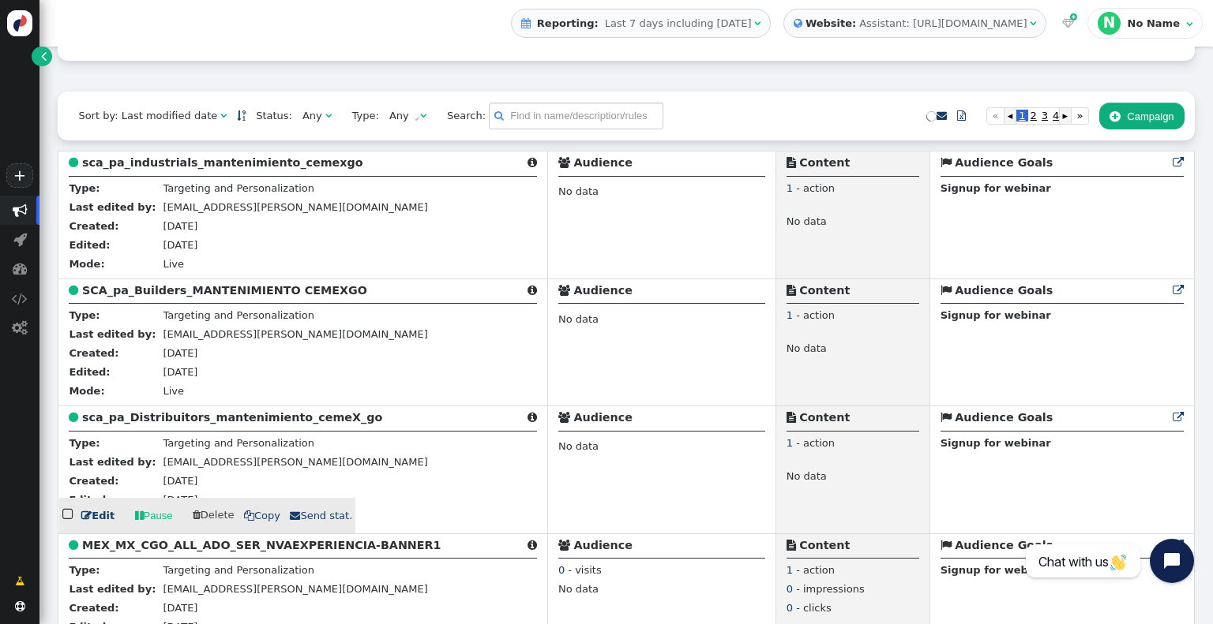
scroll to position [395, 0]
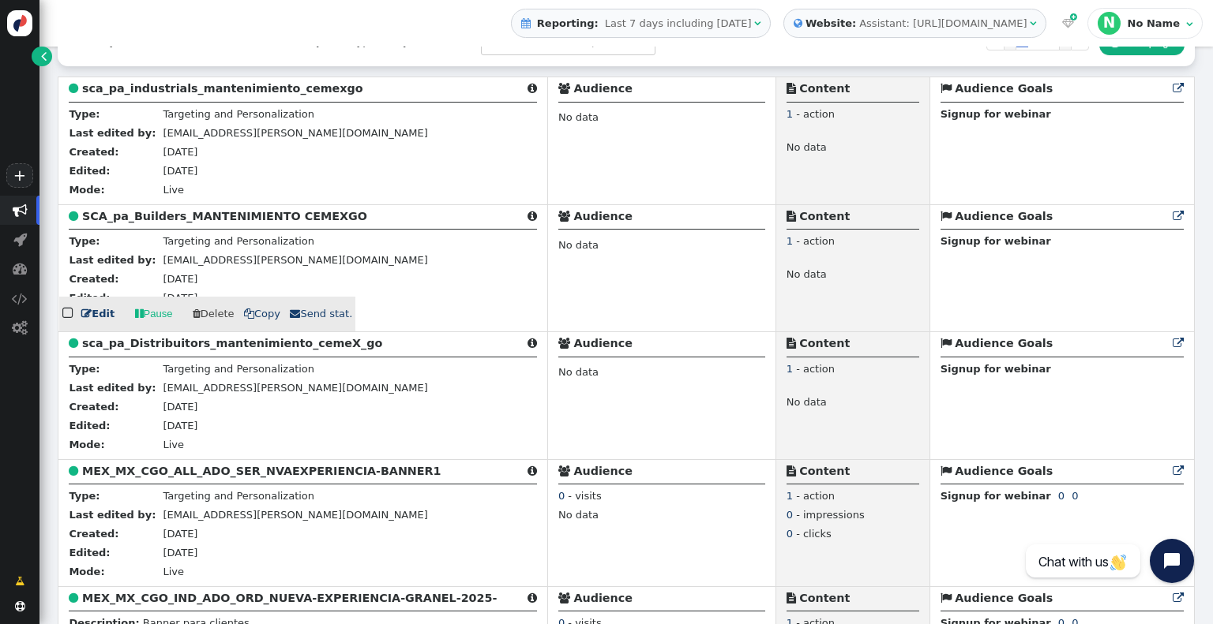
click at [96, 318] on link " Edit" at bounding box center [97, 314] width 33 height 16
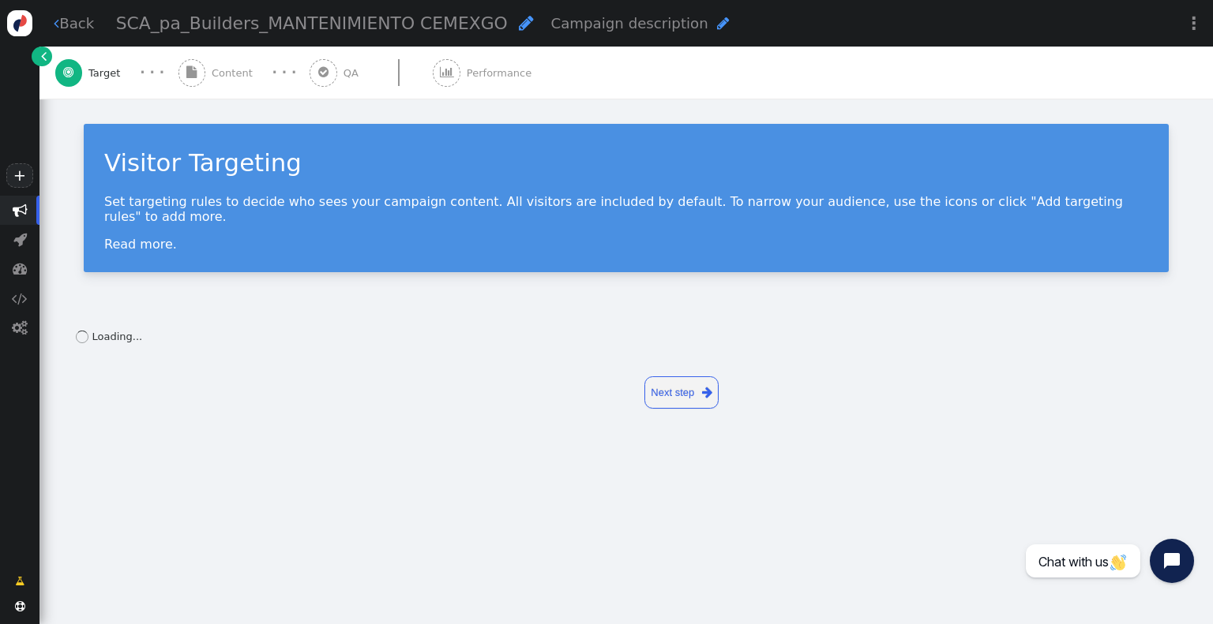
click at [158, 28] on span "SCA_pa_Builders_MANTENIMIENTO CEMEXGO" at bounding box center [312, 23] width 392 height 20
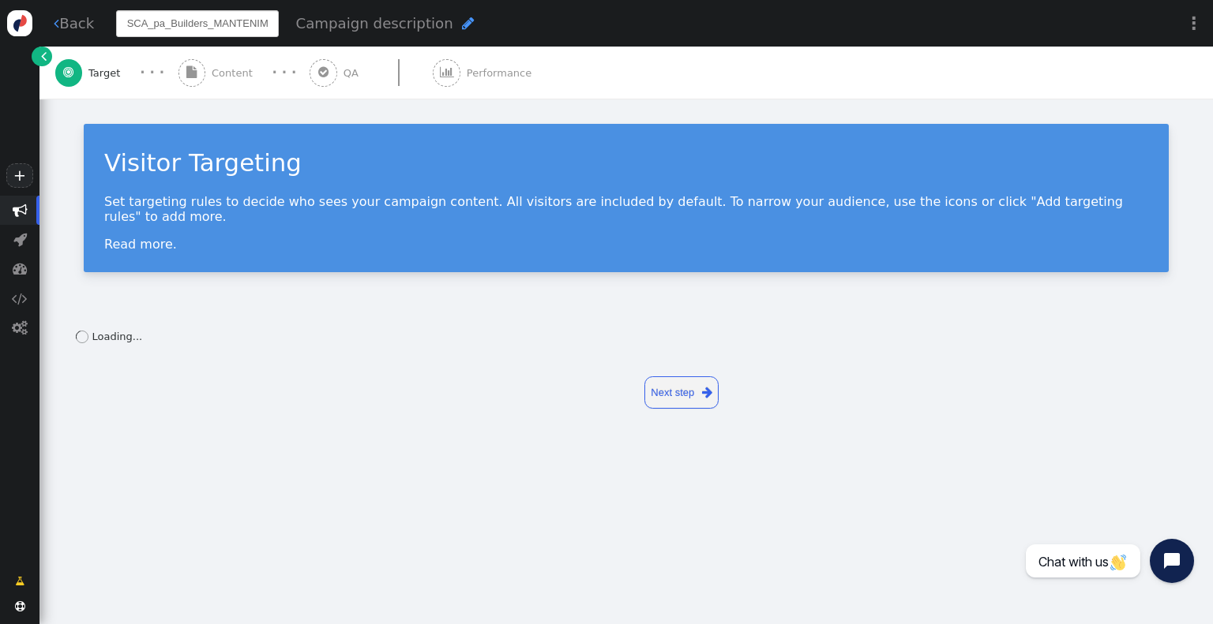
scroll to position [0, 87]
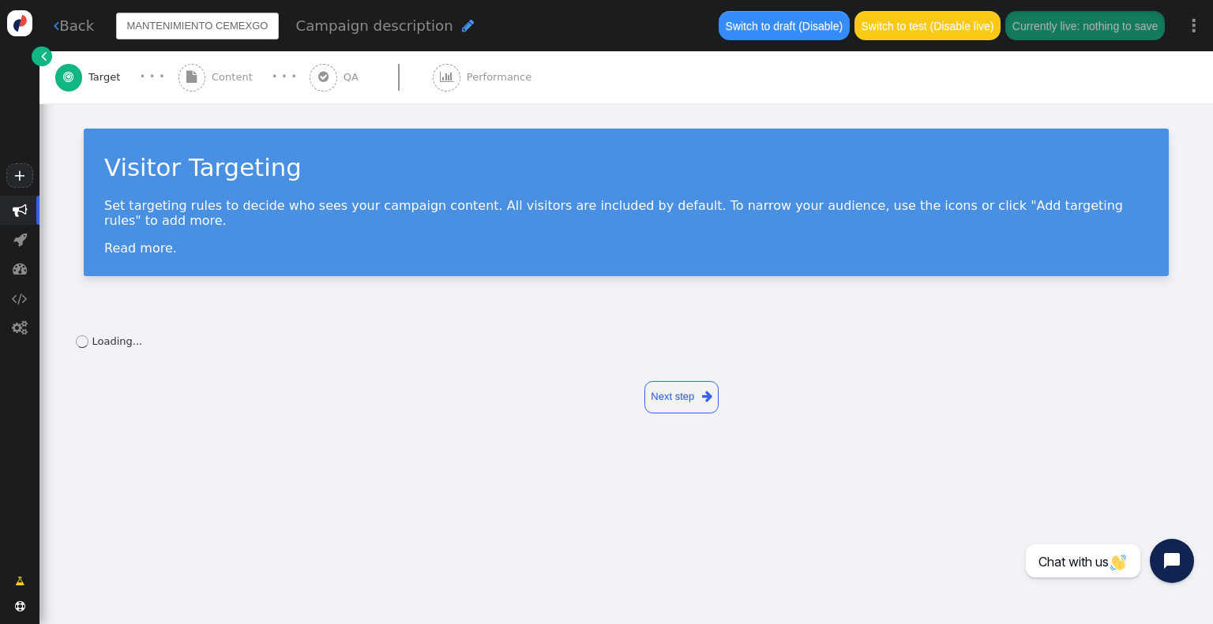
click at [142, 26] on input "SCA_pa_Builders_MANTENIMIENTO CEMEXGO" at bounding box center [197, 26] width 163 height 27
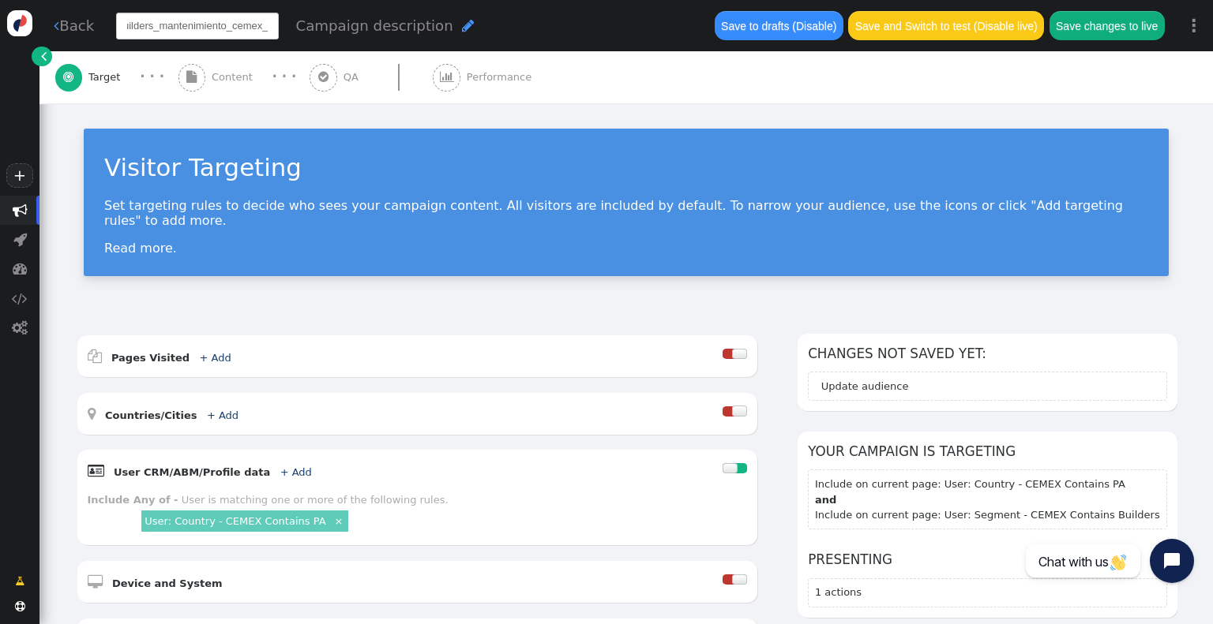
scroll to position [0, 60]
type input "sca_pa_builders_mantenimiento_cemex_go"
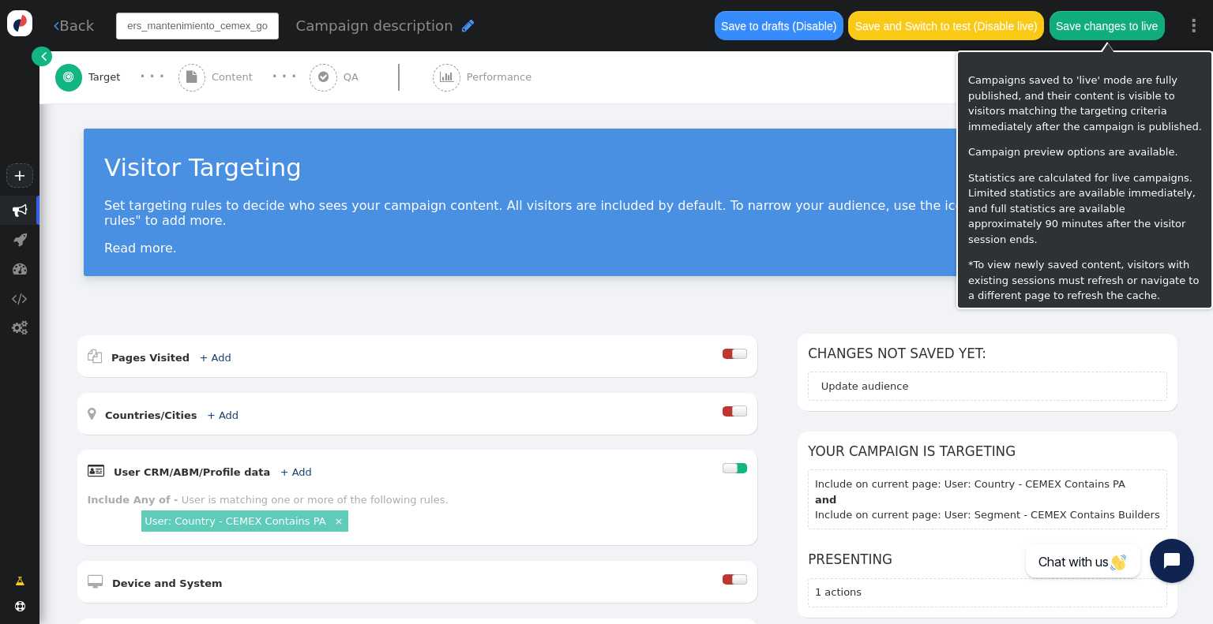
click at [1138, 27] on button "Save changes to live" at bounding box center [1106, 25] width 115 height 28
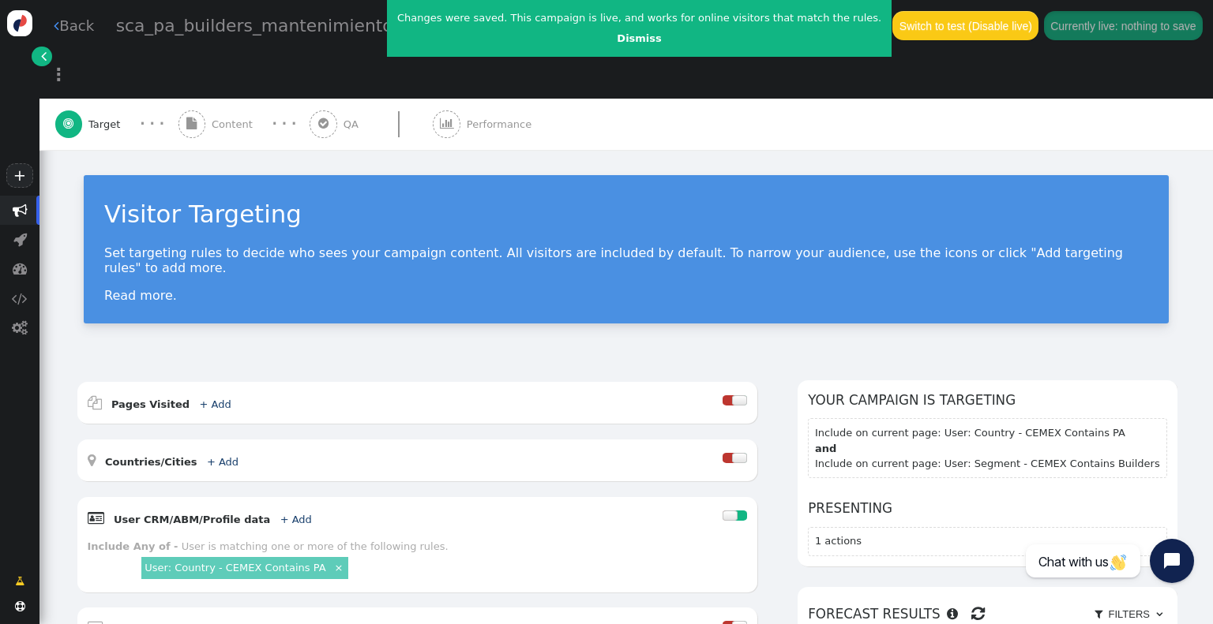
click at [73, 23] on link " Back" at bounding box center [74, 25] width 40 height 21
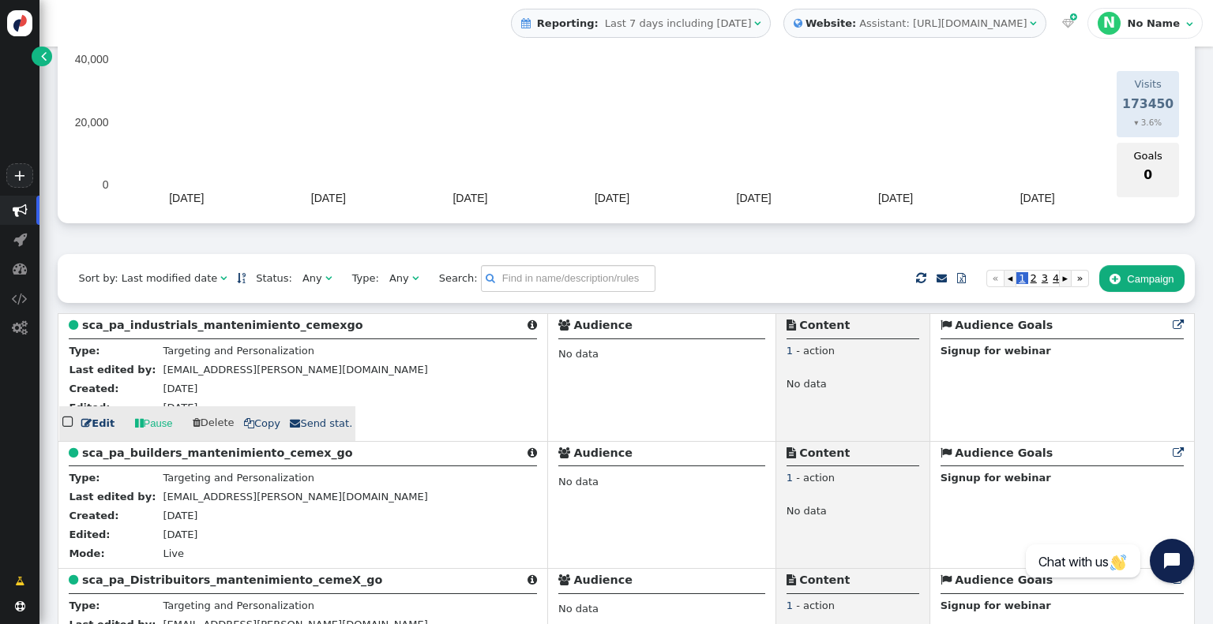
scroll to position [316, 0]
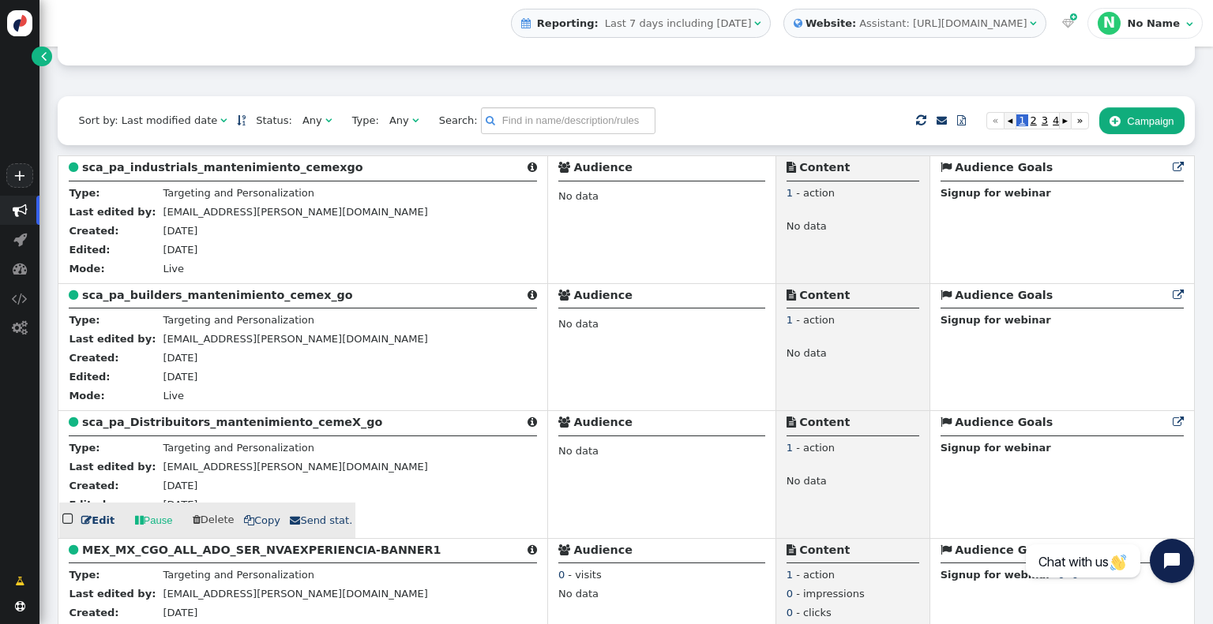
click at [95, 523] on link " Edit" at bounding box center [97, 521] width 33 height 16
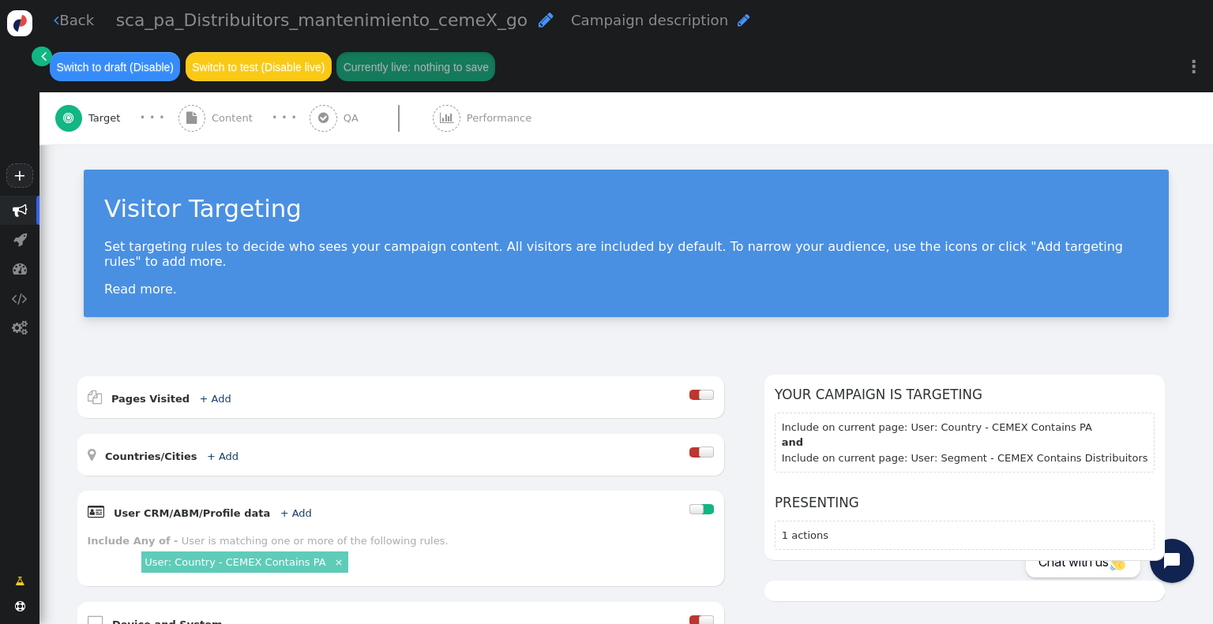
click at [538, 22] on span "" at bounding box center [545, 19] width 15 height 17
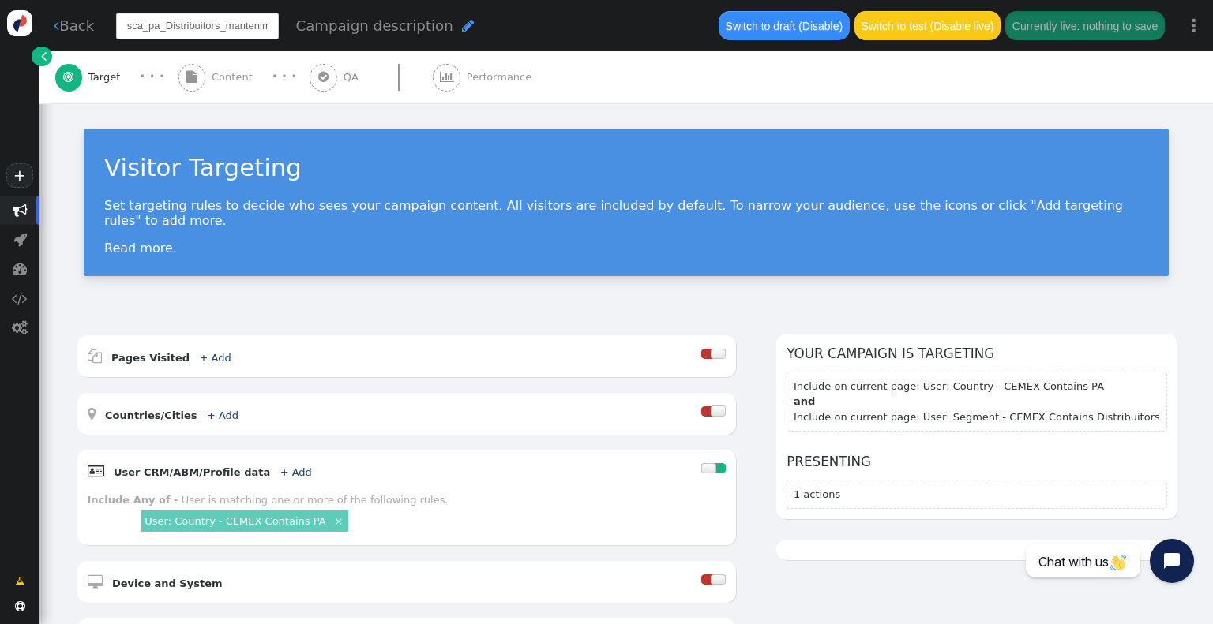
scroll to position [0, 80]
click at [174, 22] on input "sca_pa_Distribuitors_mantenimiento_cemeX_go" at bounding box center [197, 26] width 163 height 27
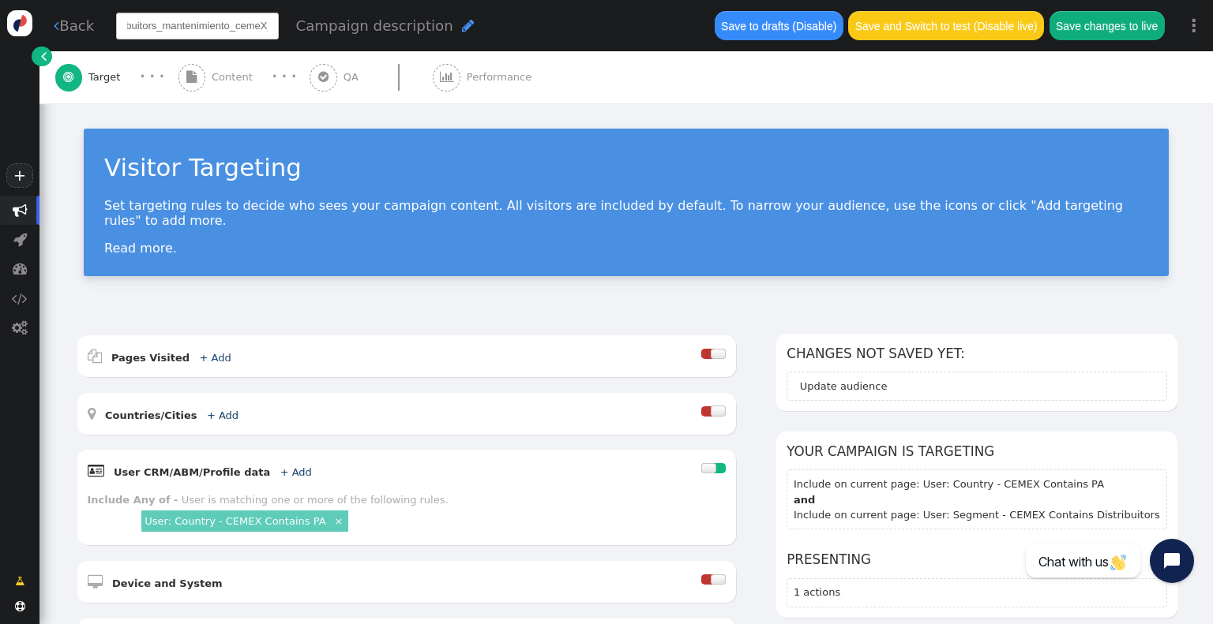
scroll to position [0, 67]
type input "sca_pa_distribuitors_mantenimiento_cemex_go"
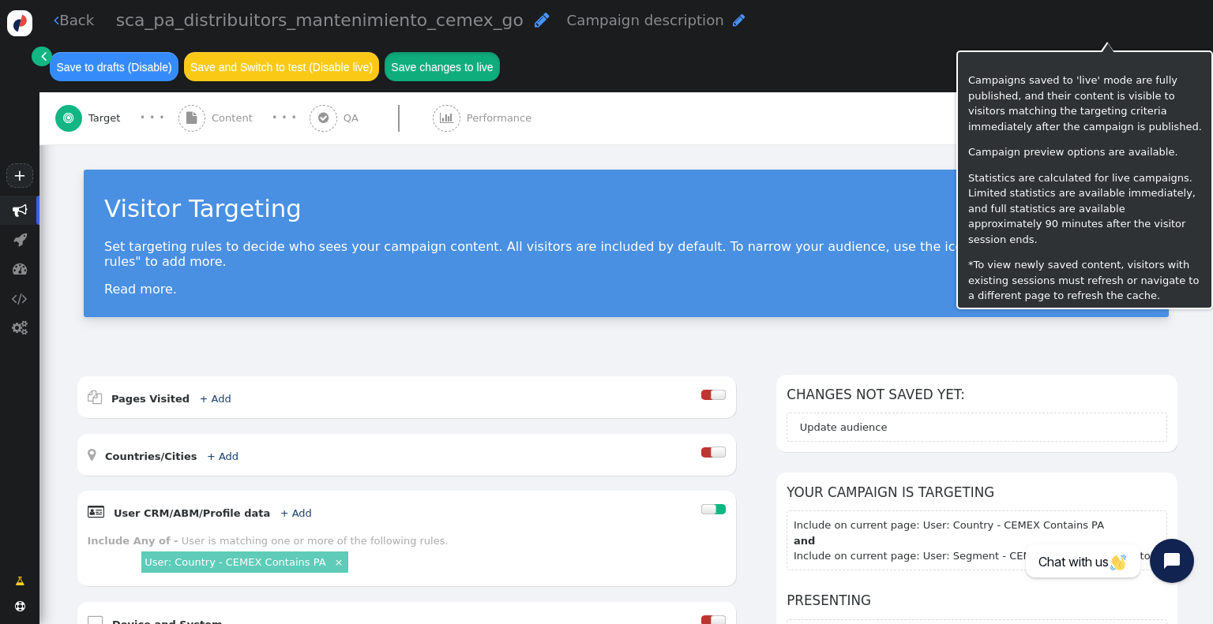
click at [500, 52] on button "Save changes to live" at bounding box center [441, 66] width 115 height 28
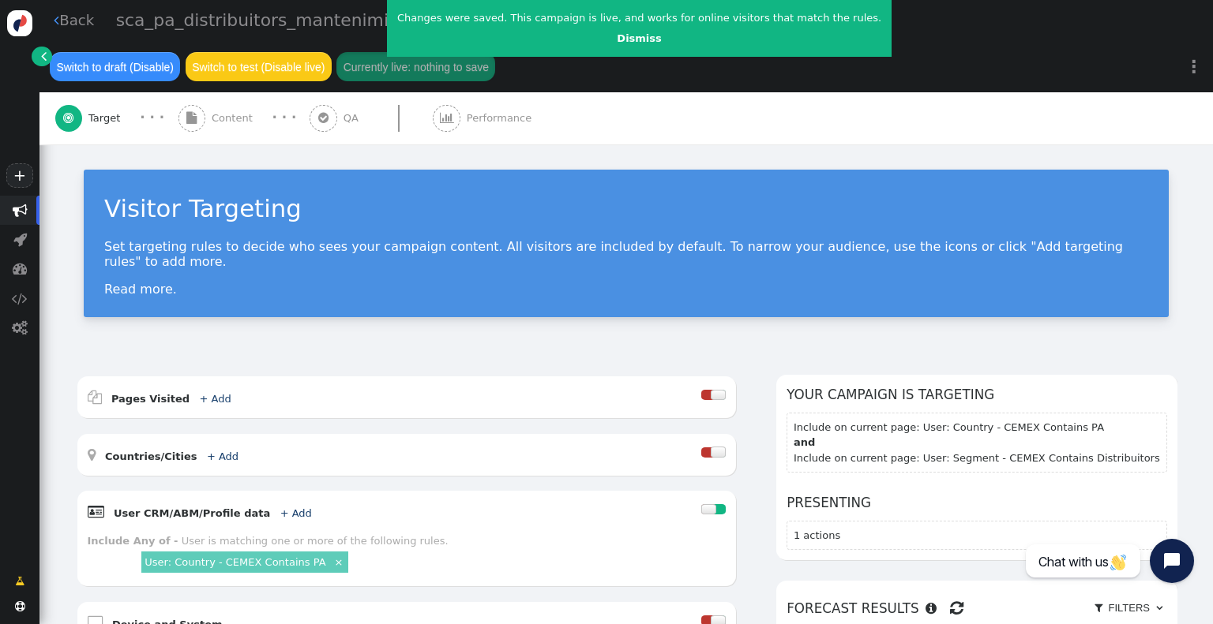
click at [86, 21] on link " Back" at bounding box center [74, 19] width 40 height 21
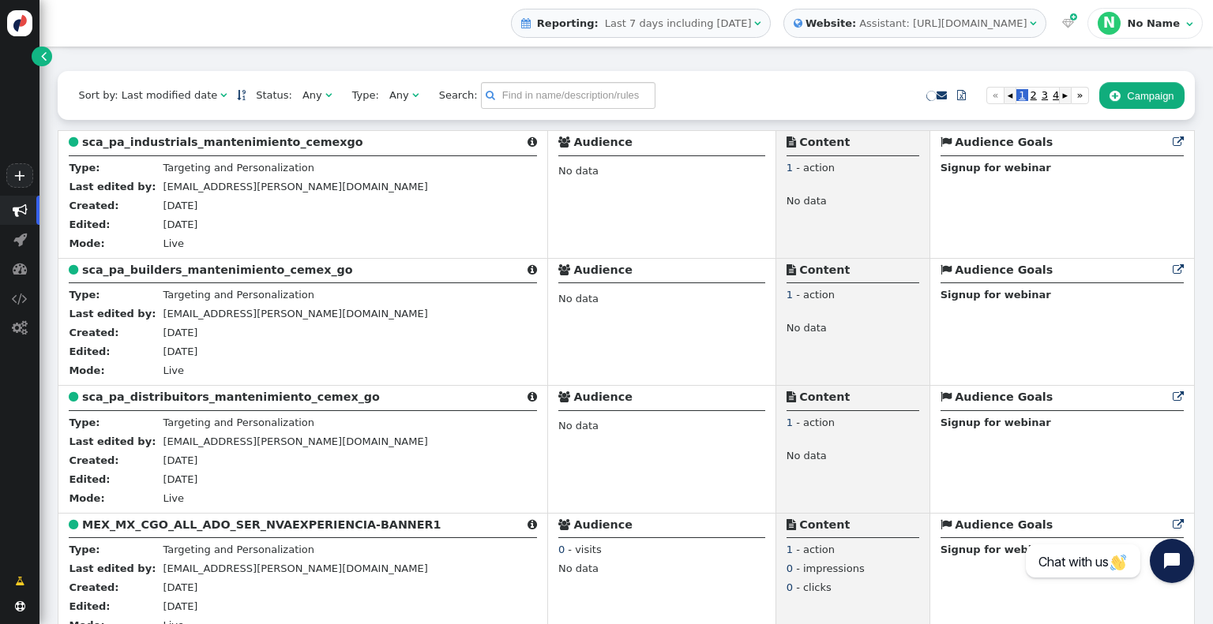
scroll to position [316, 0]
